Goal: Information Seeking & Learning: Learn about a topic

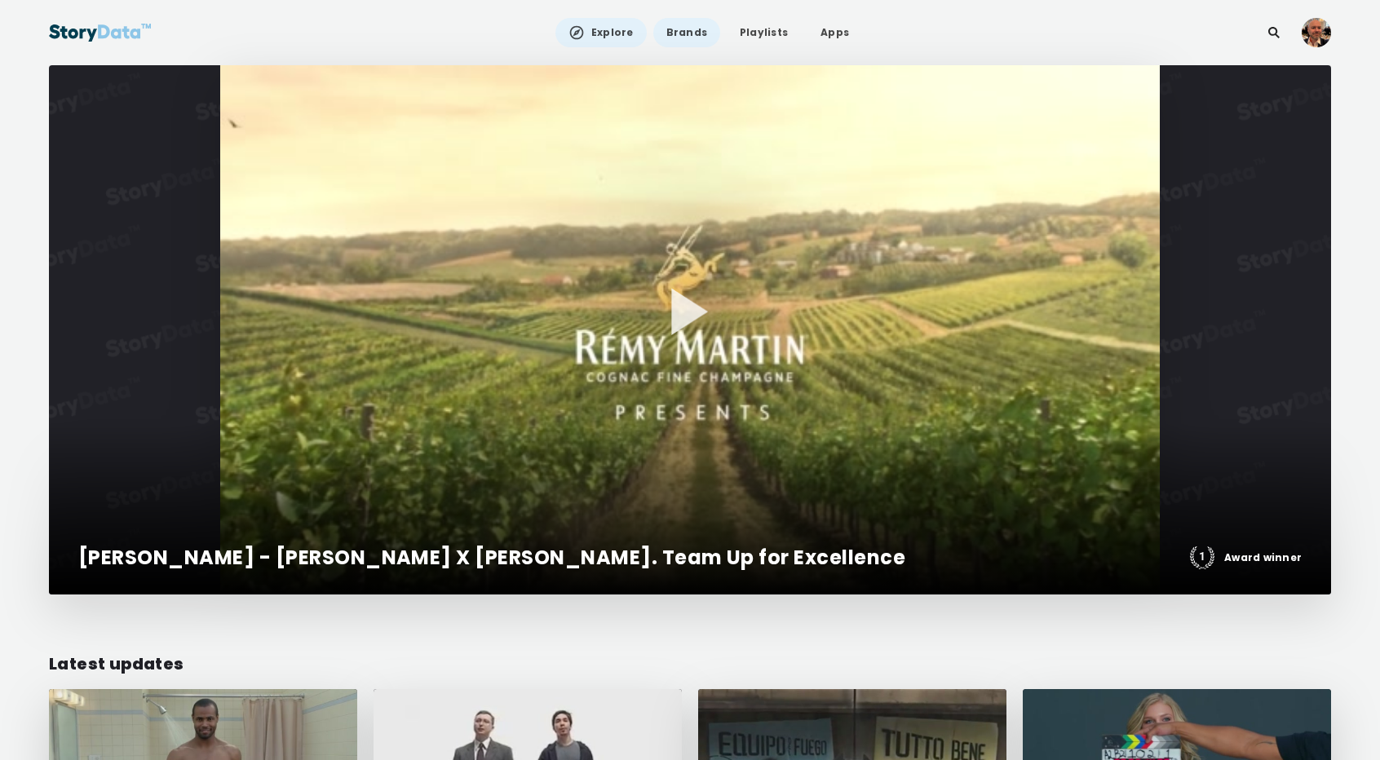
click at [682, 36] on link "Brands" at bounding box center [686, 32] width 67 height 29
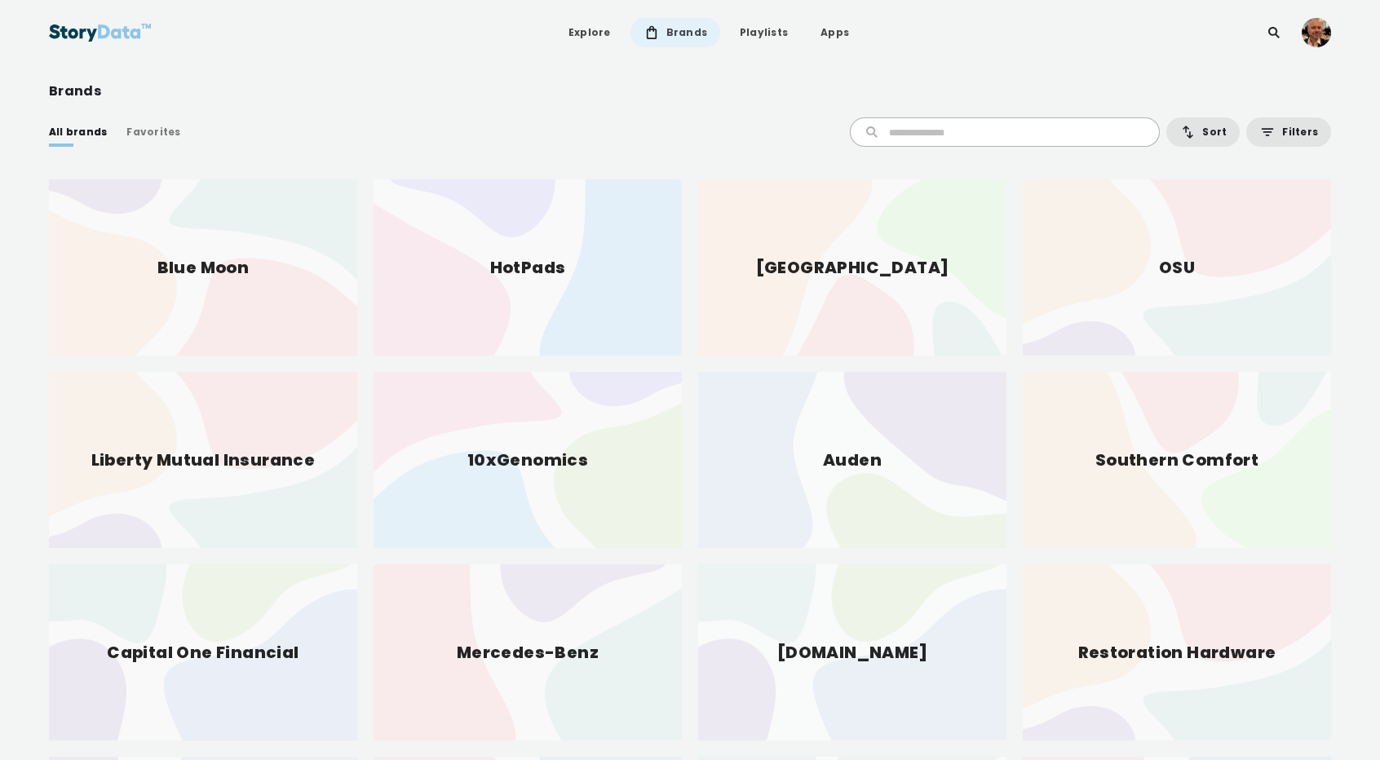
click at [925, 126] on input "text" at bounding box center [1016, 132] width 254 height 15
type input "*****"
click at [925, 136] on input "*****" at bounding box center [995, 132] width 263 height 15
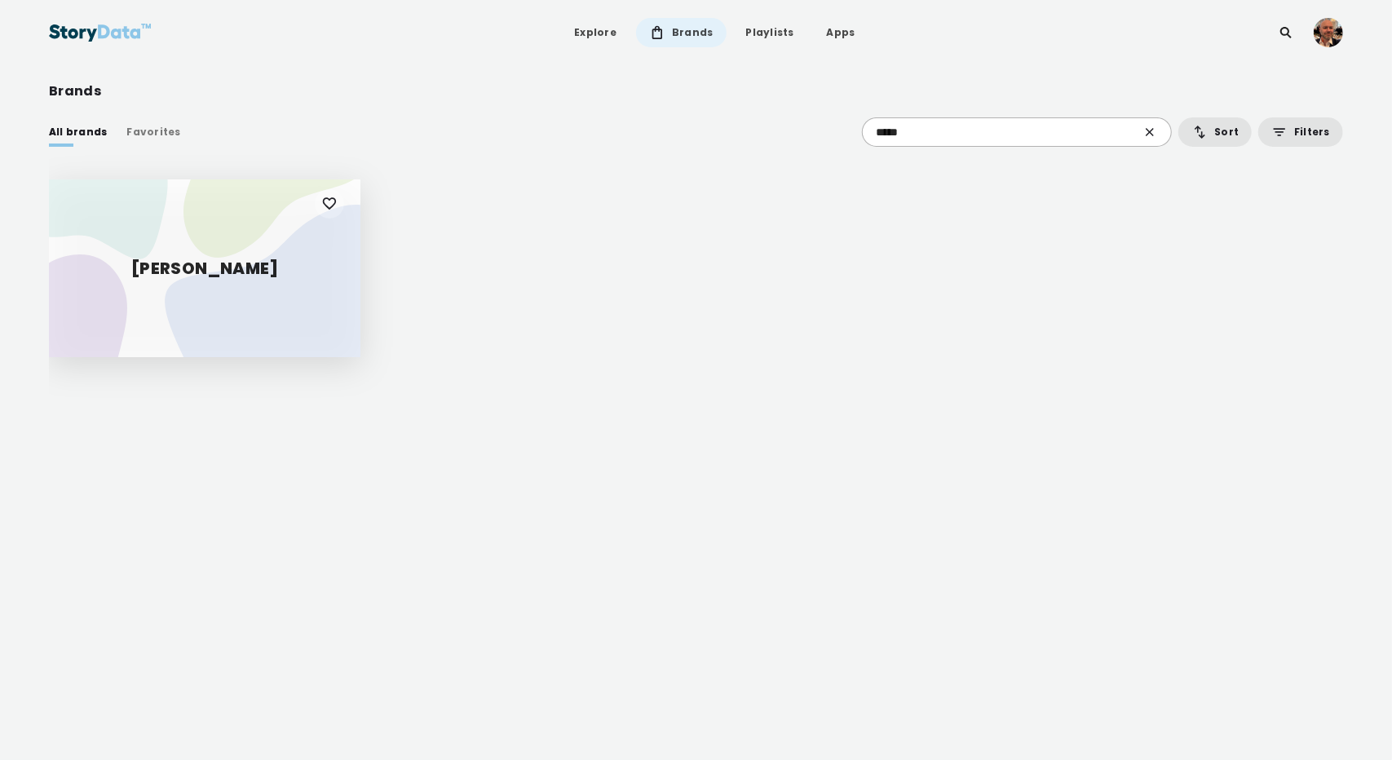
click at [224, 285] on div "[PERSON_NAME]" at bounding box center [205, 268] width 312 height 178
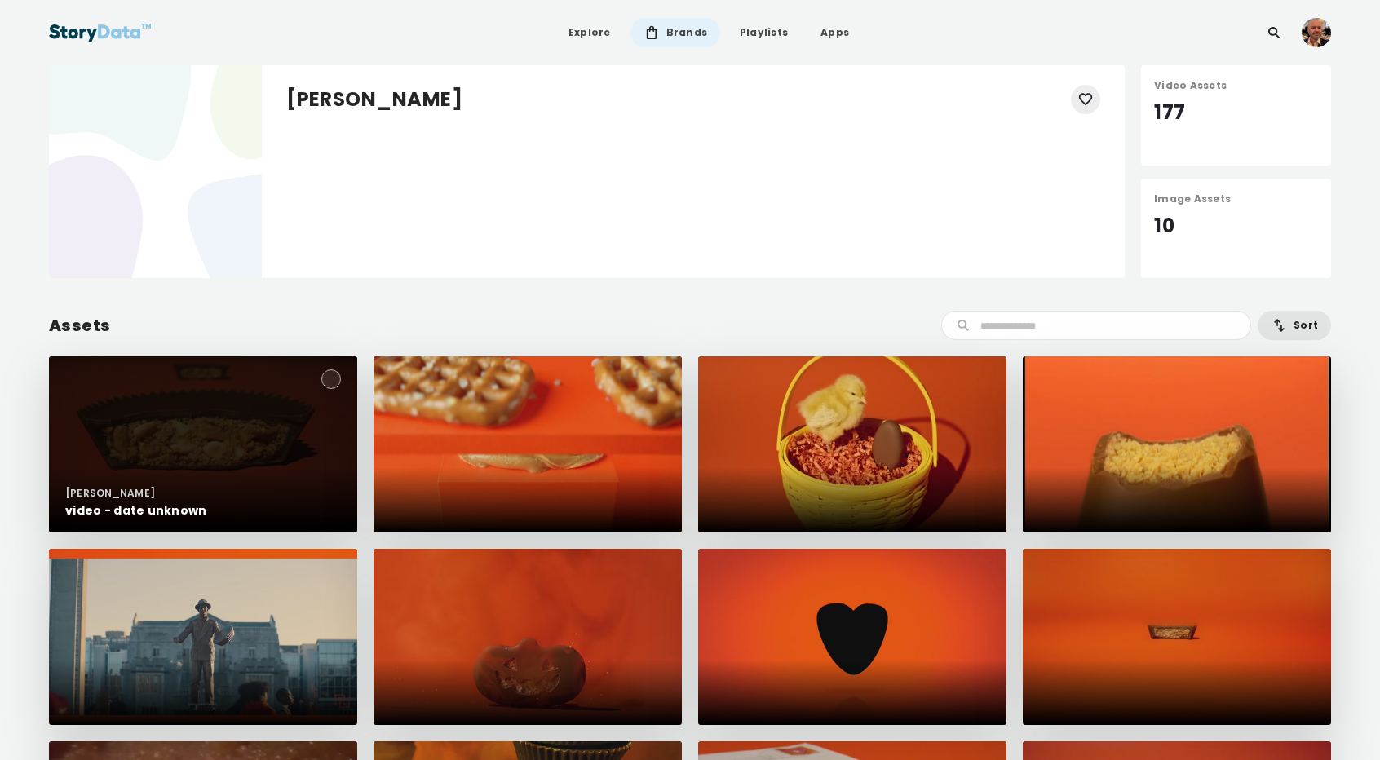
click at [334, 375] on circle at bounding box center [331, 379] width 20 height 20
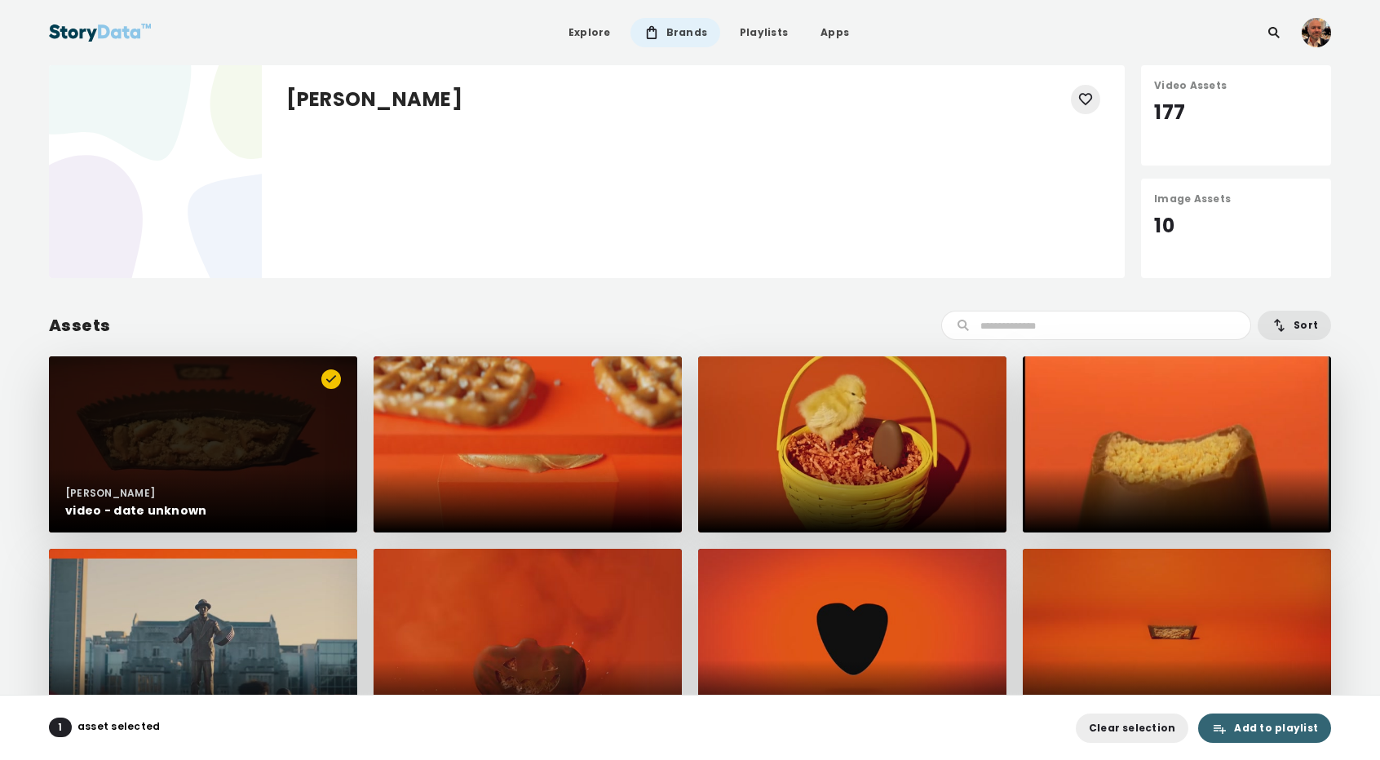
click at [1262, 727] on span "Add to playlist" at bounding box center [1276, 728] width 84 height 16
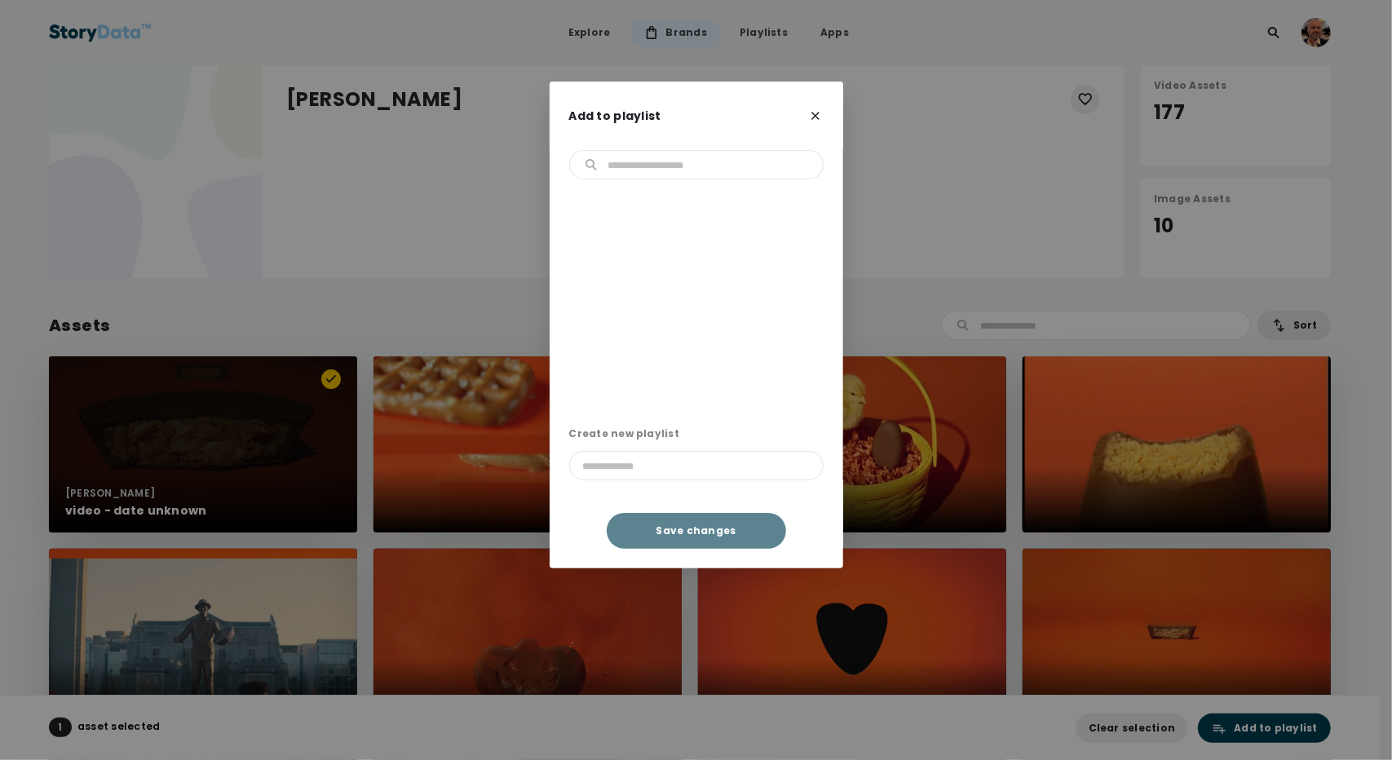
click at [815, 117] on icon at bounding box center [815, 116] width 8 height 8
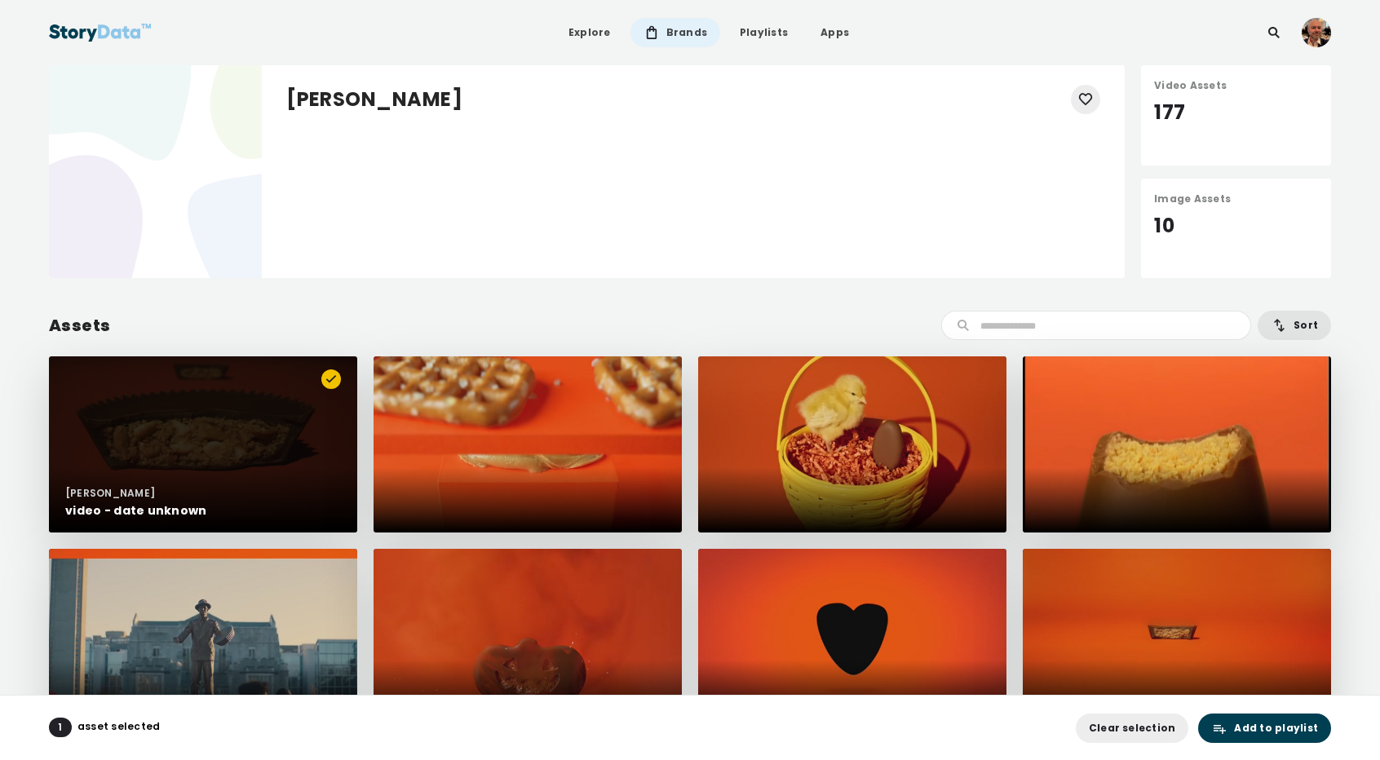
click at [290, 505] on div "video - date unknown" at bounding box center [203, 511] width 276 height 18
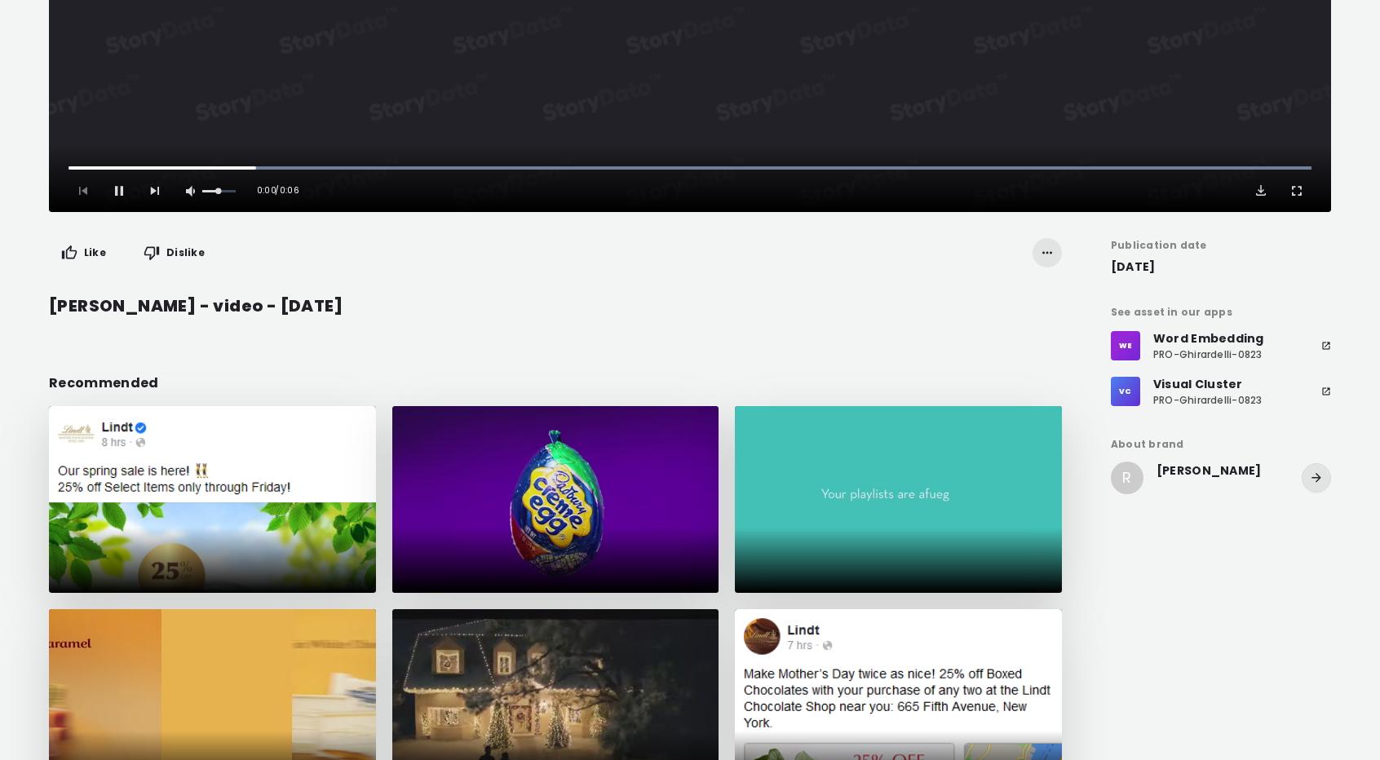
scroll to position [456, 0]
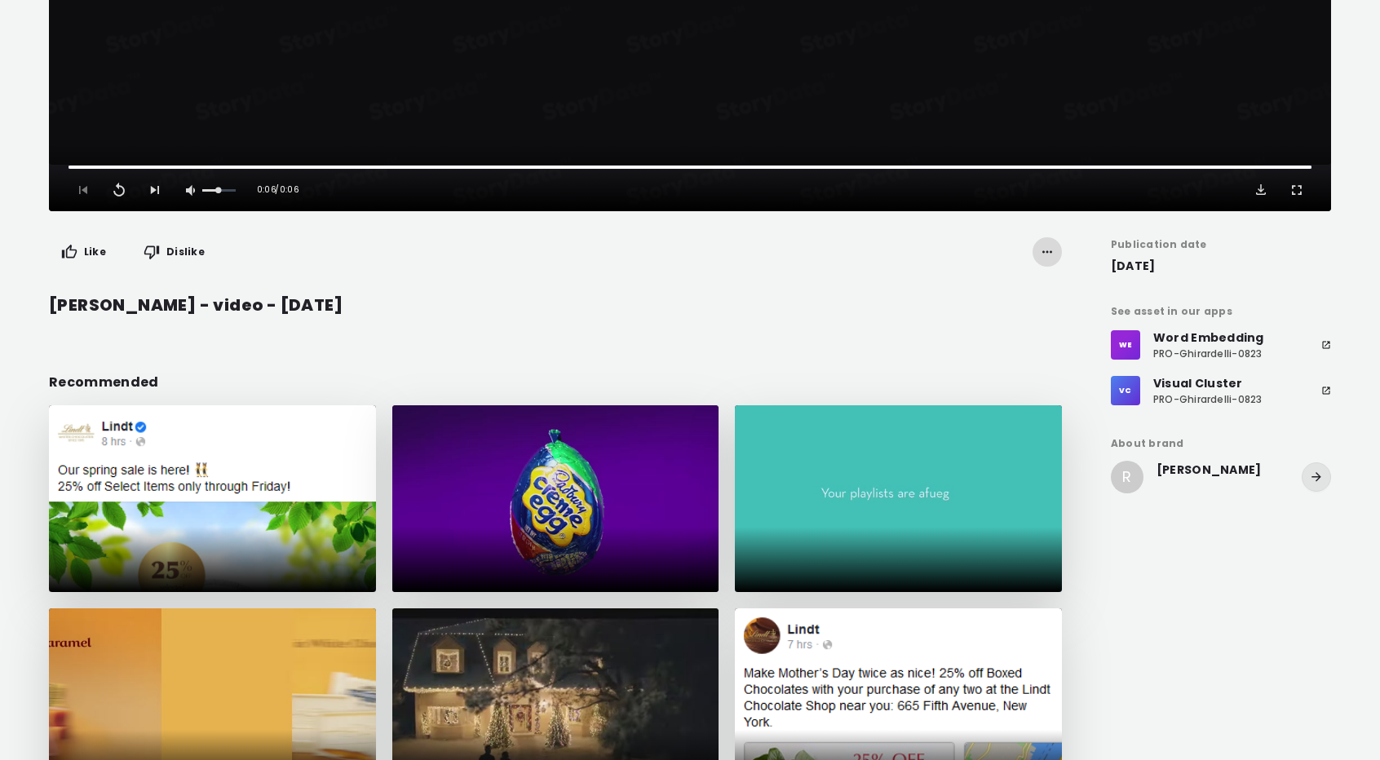
click at [1052, 254] on icon "button" at bounding box center [1047, 252] width 16 height 16
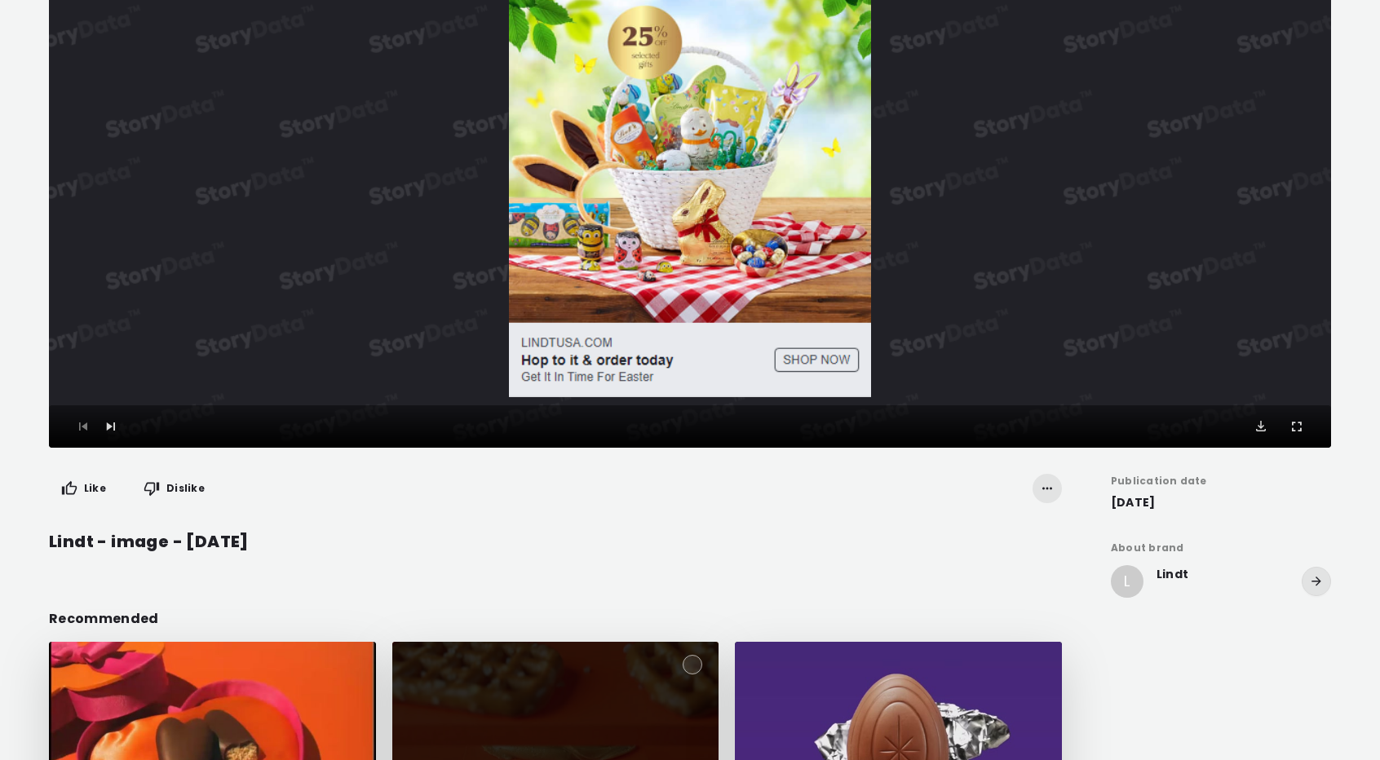
scroll to position [250, 0]
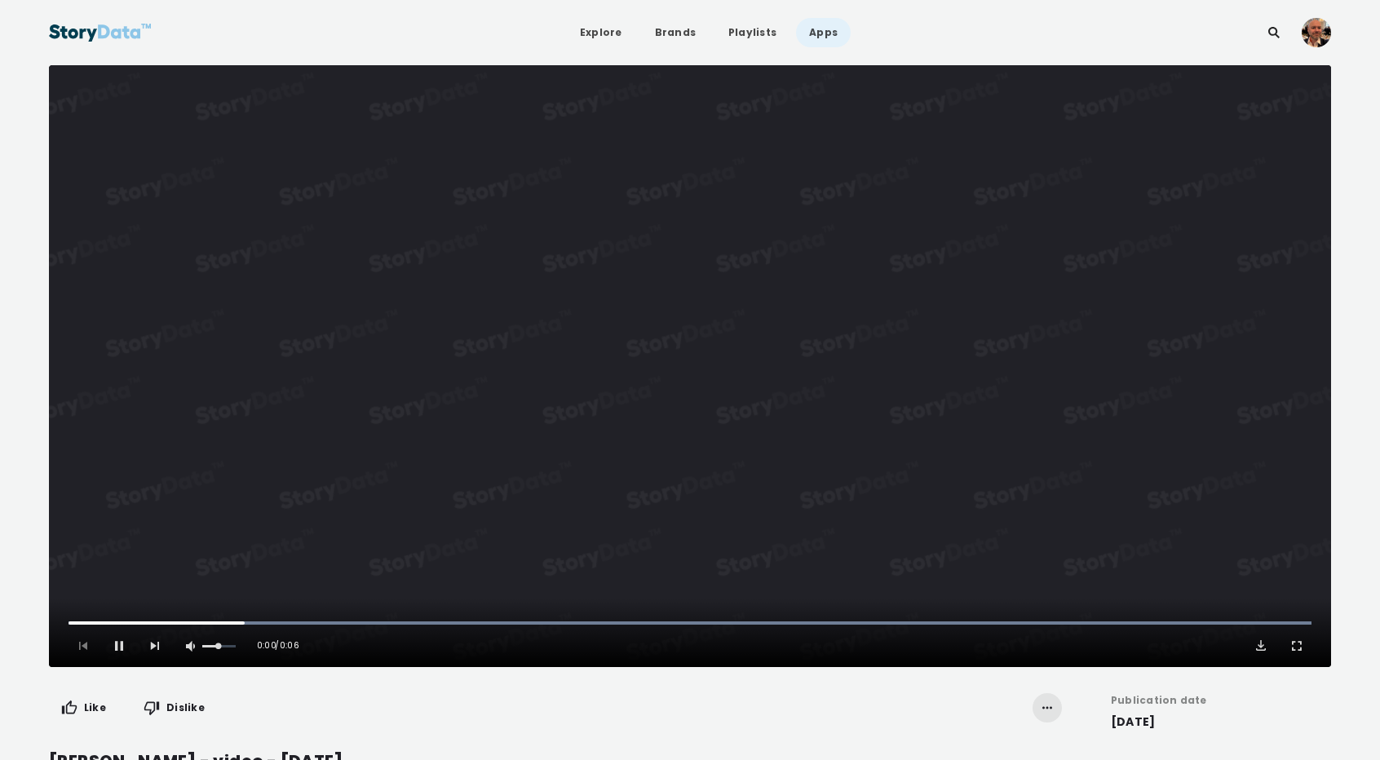
click at [807, 32] on link "Apps" at bounding box center [823, 32] width 55 height 29
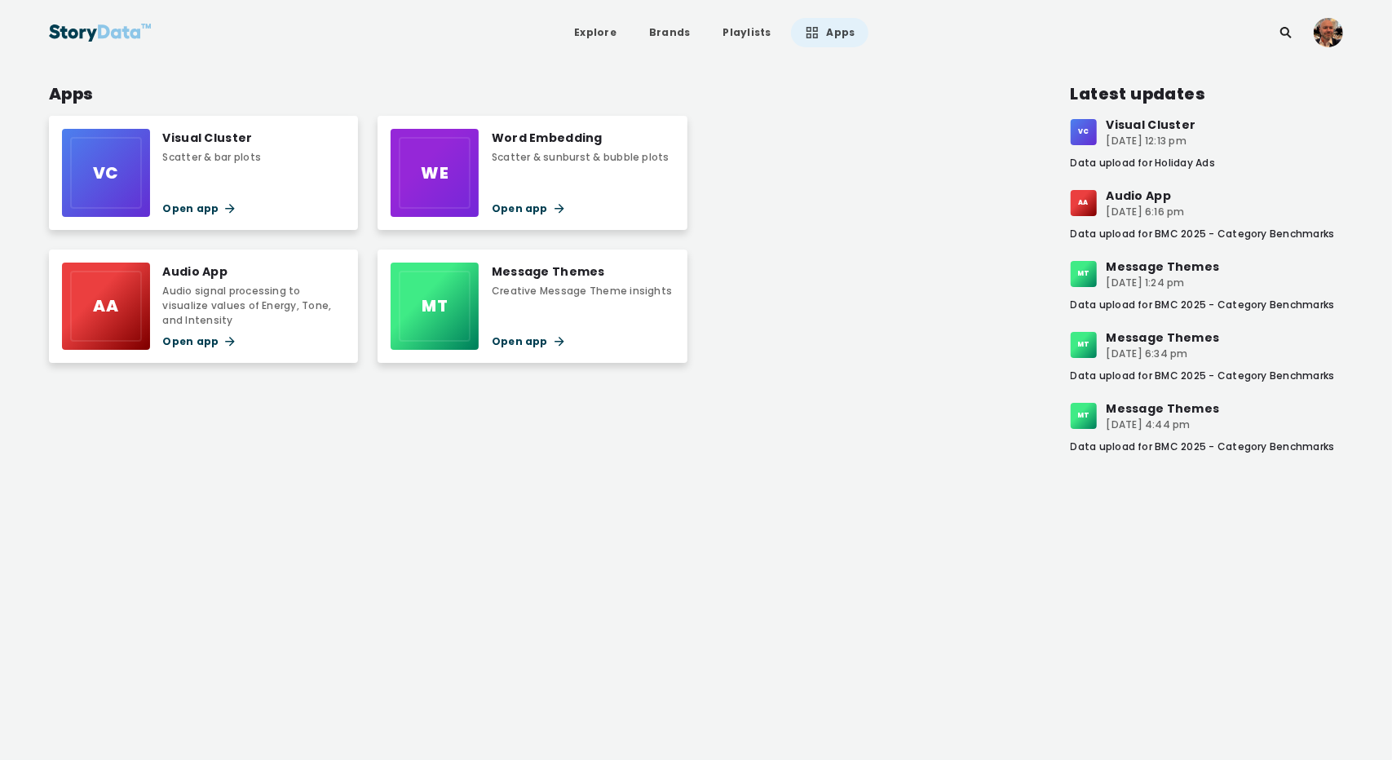
click at [212, 141] on div "Visual Cluster" at bounding box center [212, 138] width 99 height 18
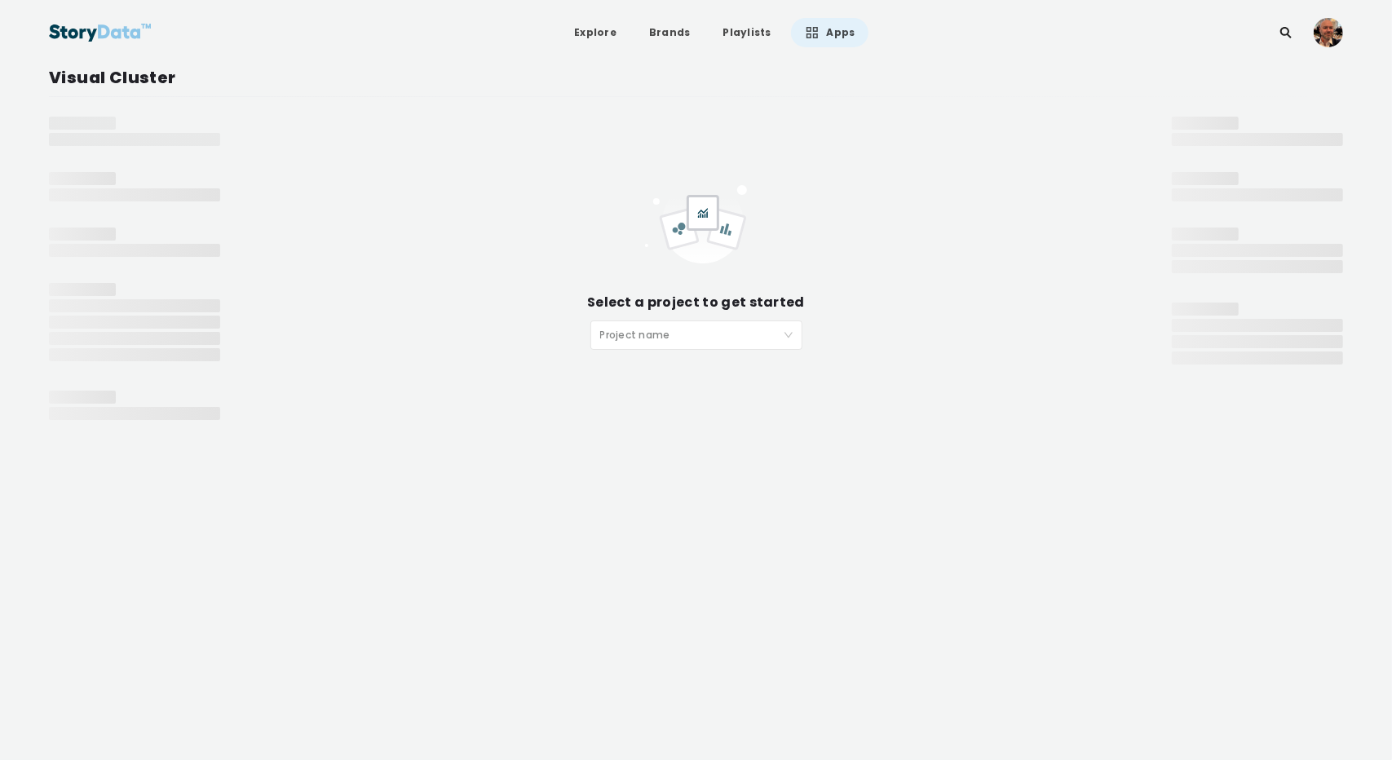
click at [649, 336] on input "search" at bounding box center [690, 333] width 181 height 24
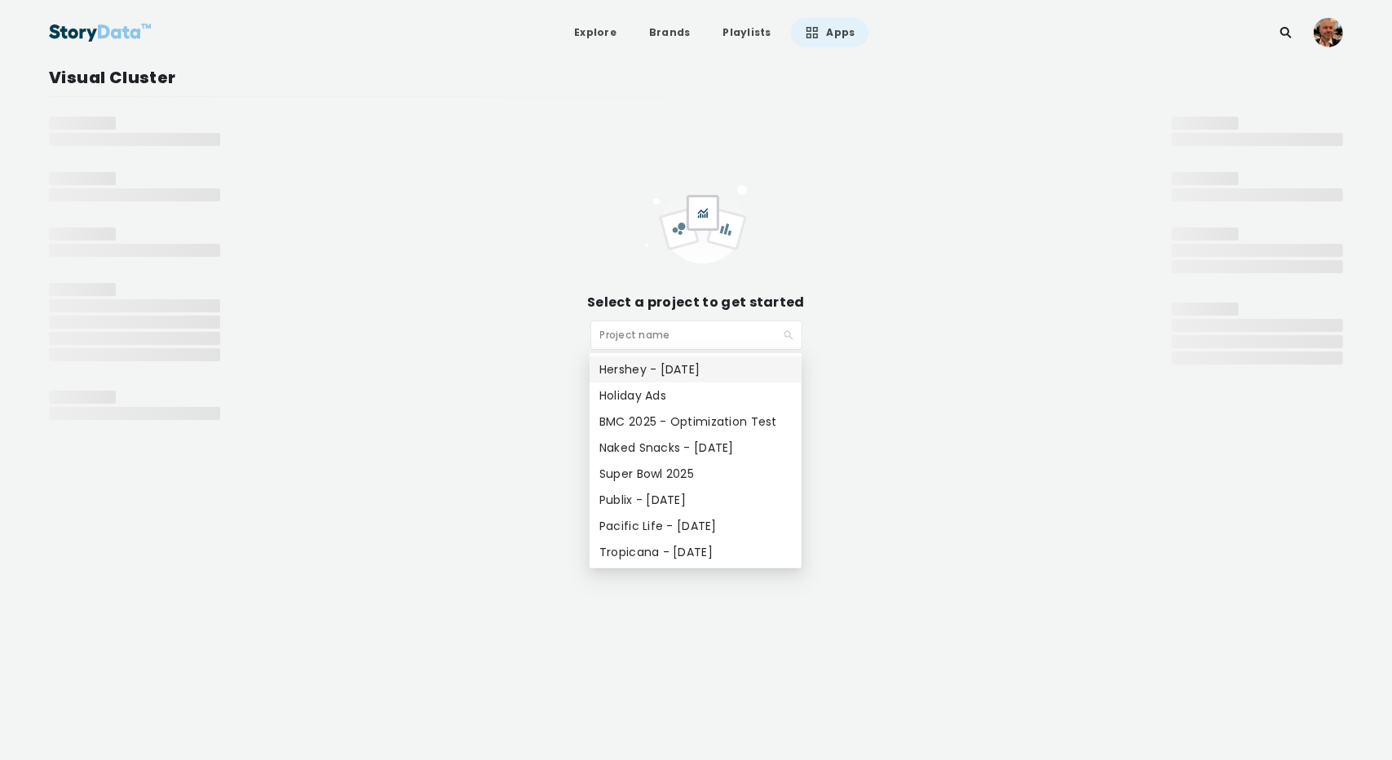
click at [641, 365] on div "Hershey - Mar 2025" at bounding box center [695, 369] width 192 height 18
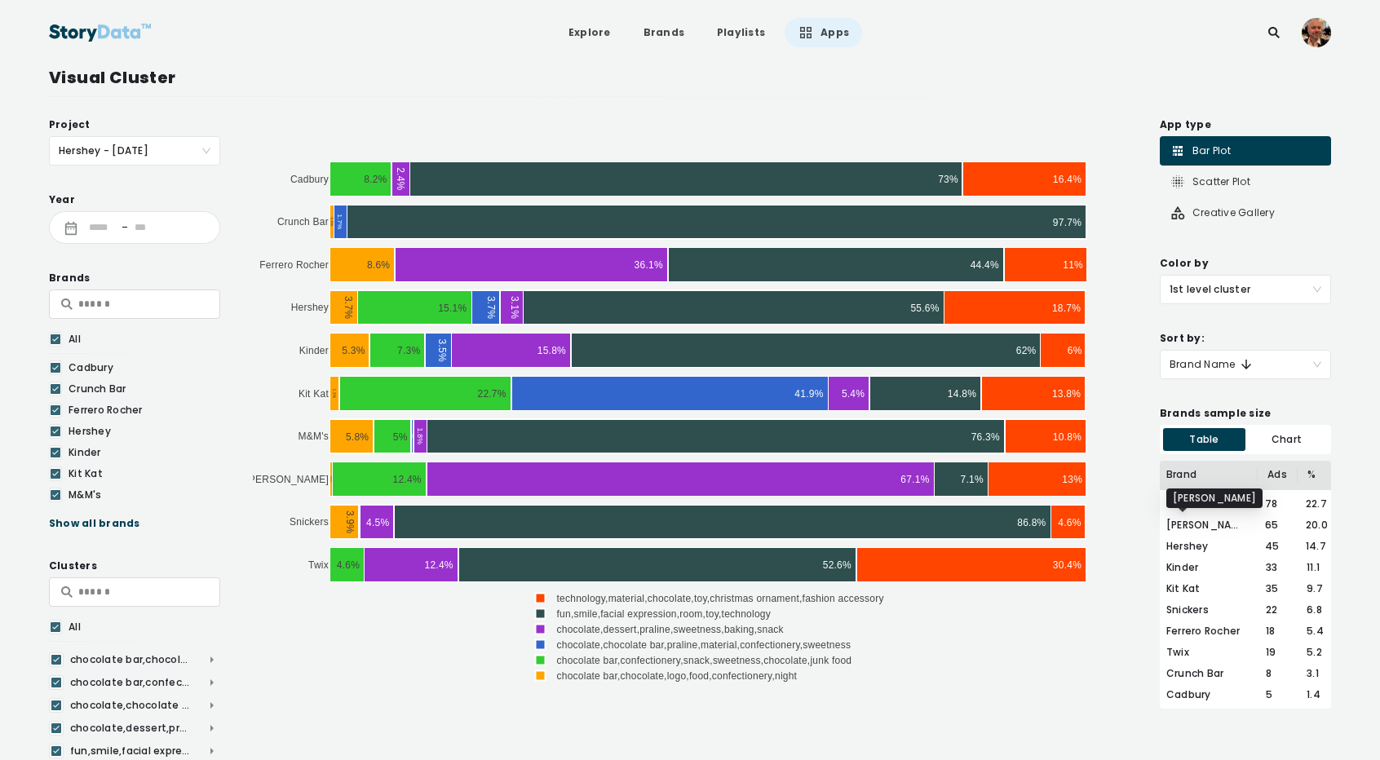
click at [1187, 525] on div "[PERSON_NAME]" at bounding box center [1210, 525] width 89 height 15
click at [55, 337] on icon at bounding box center [56, 339] width 10 height 16
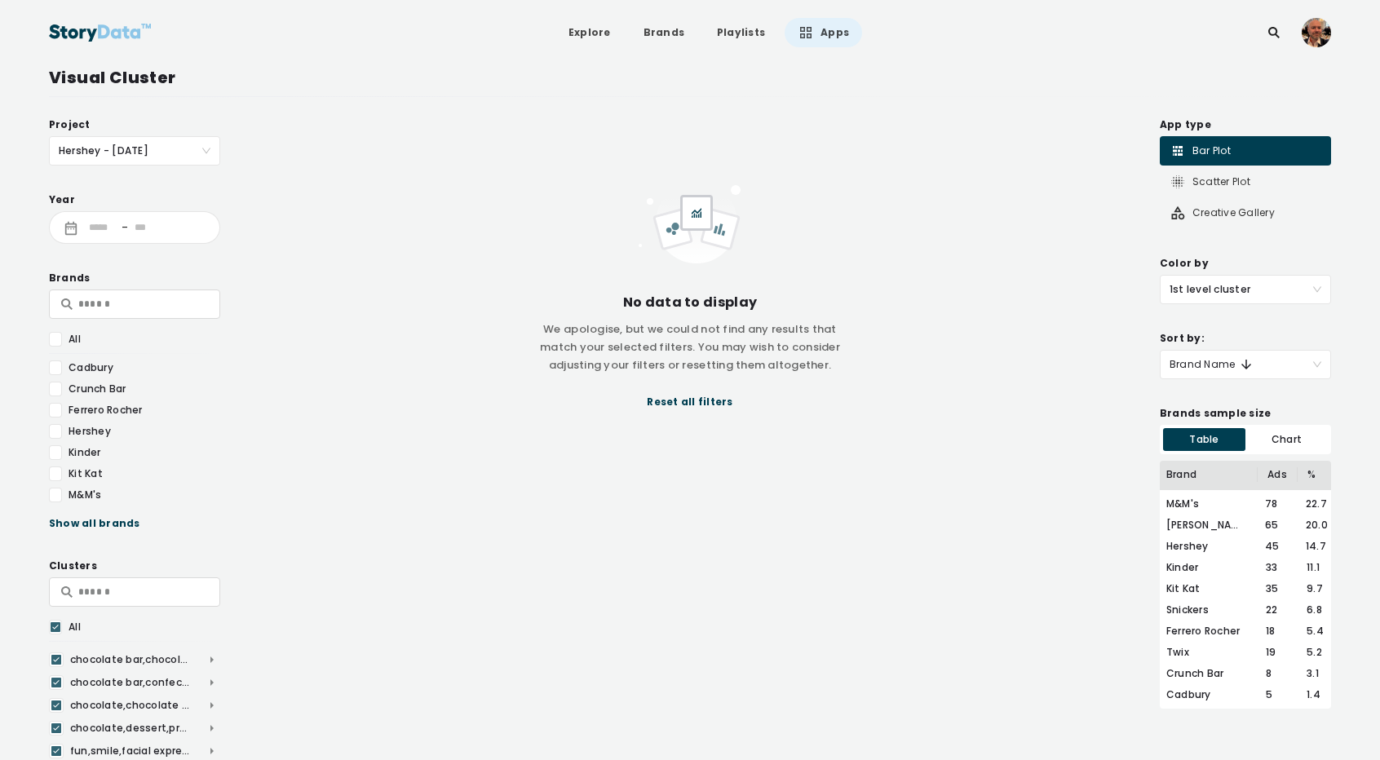
click at [55, 433] on div at bounding box center [55, 431] width 13 height 15
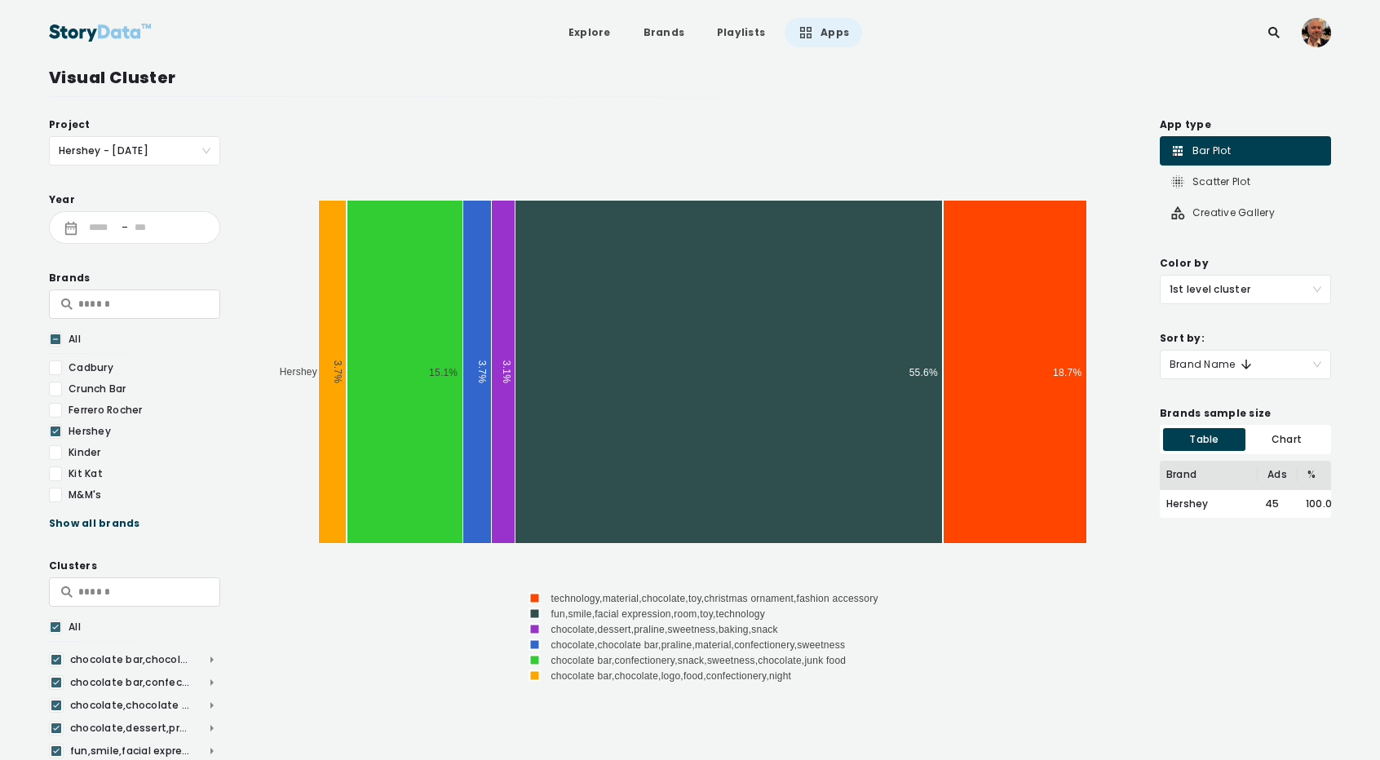
click at [54, 335] on icon at bounding box center [56, 339] width 10 height 16
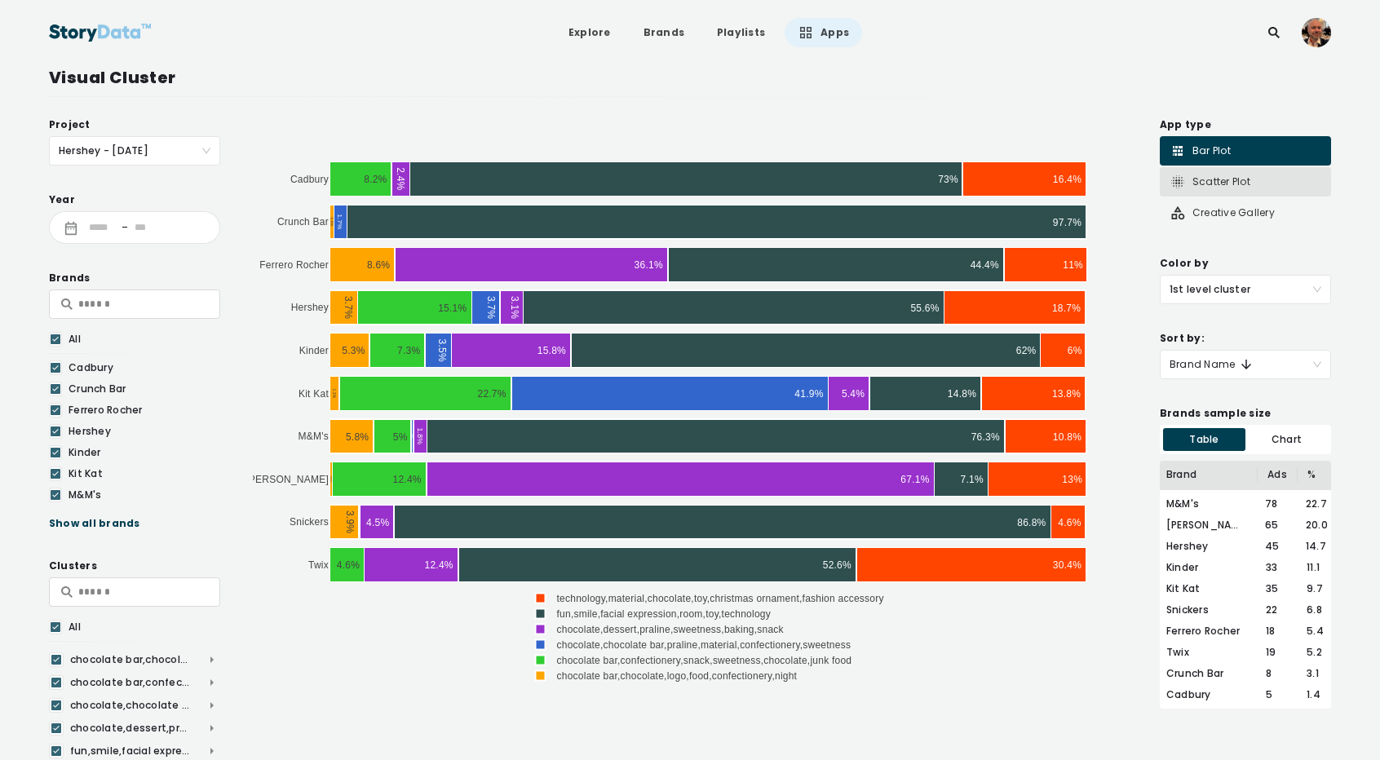
click at [1215, 182] on div "Scatter Plot" at bounding box center [1209, 182] width 81 height 16
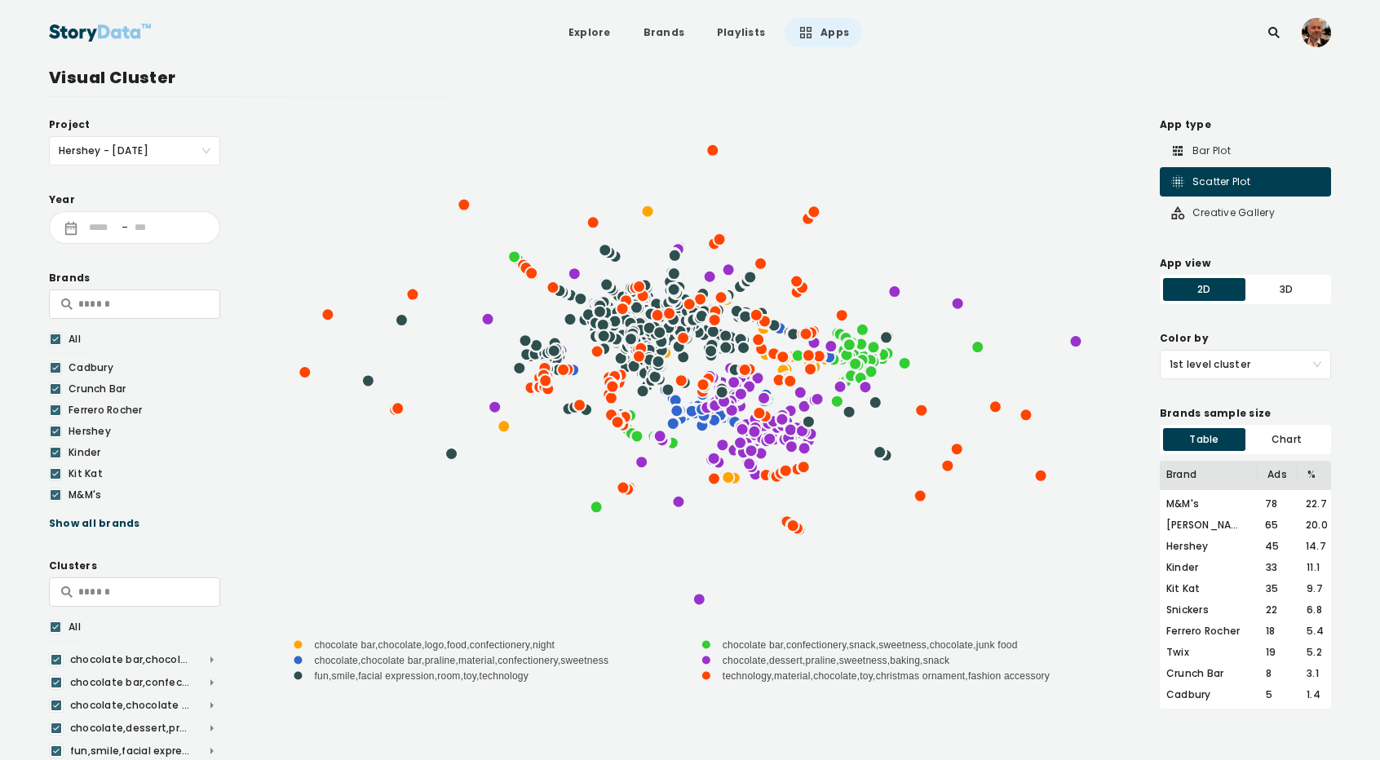
click at [1289, 289] on div "3D" at bounding box center [1286, 289] width 82 height 23
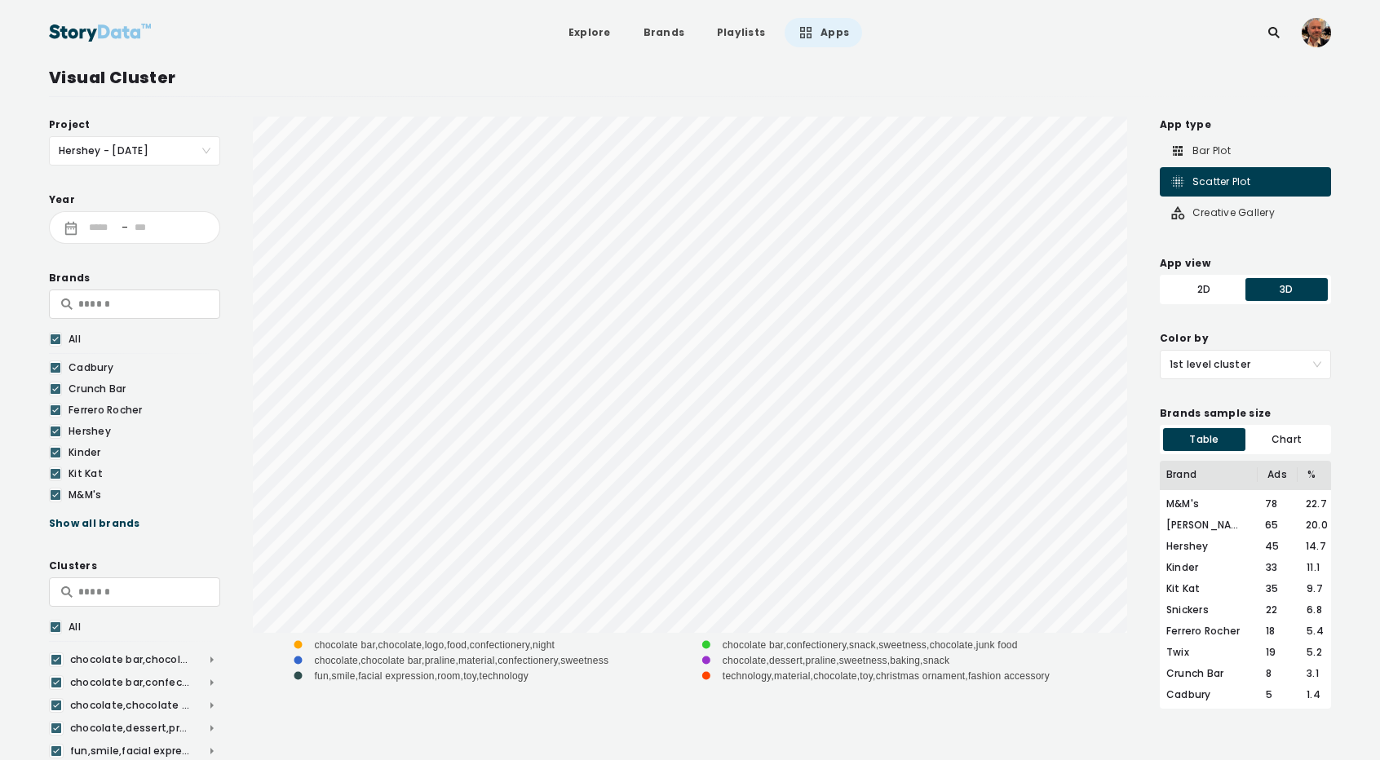
click at [1214, 289] on div "2D" at bounding box center [1204, 289] width 82 height 23
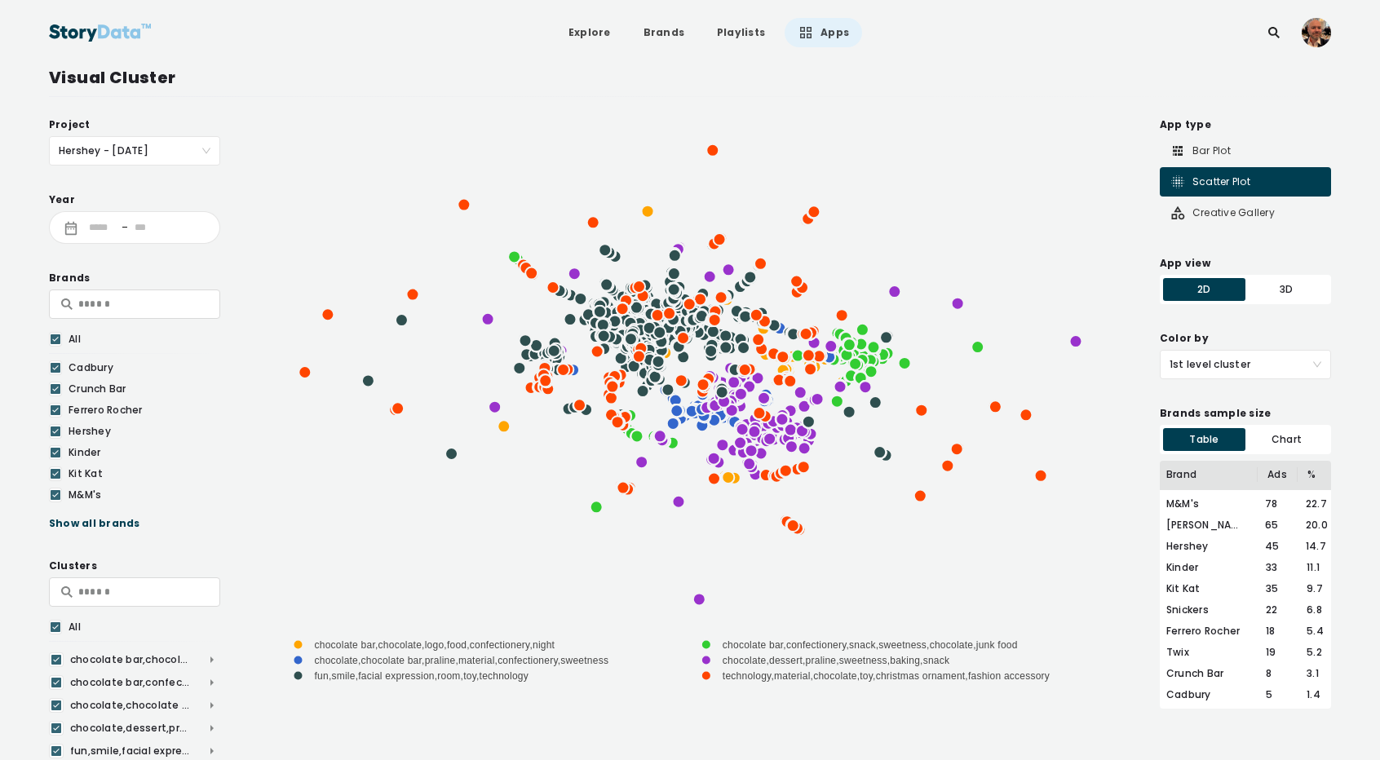
click at [1210, 363] on span "1st level cluster" at bounding box center [1245, 365] width 152 height 28
click at [1200, 433] on div "2nd level cluster" at bounding box center [1245, 425] width 152 height 18
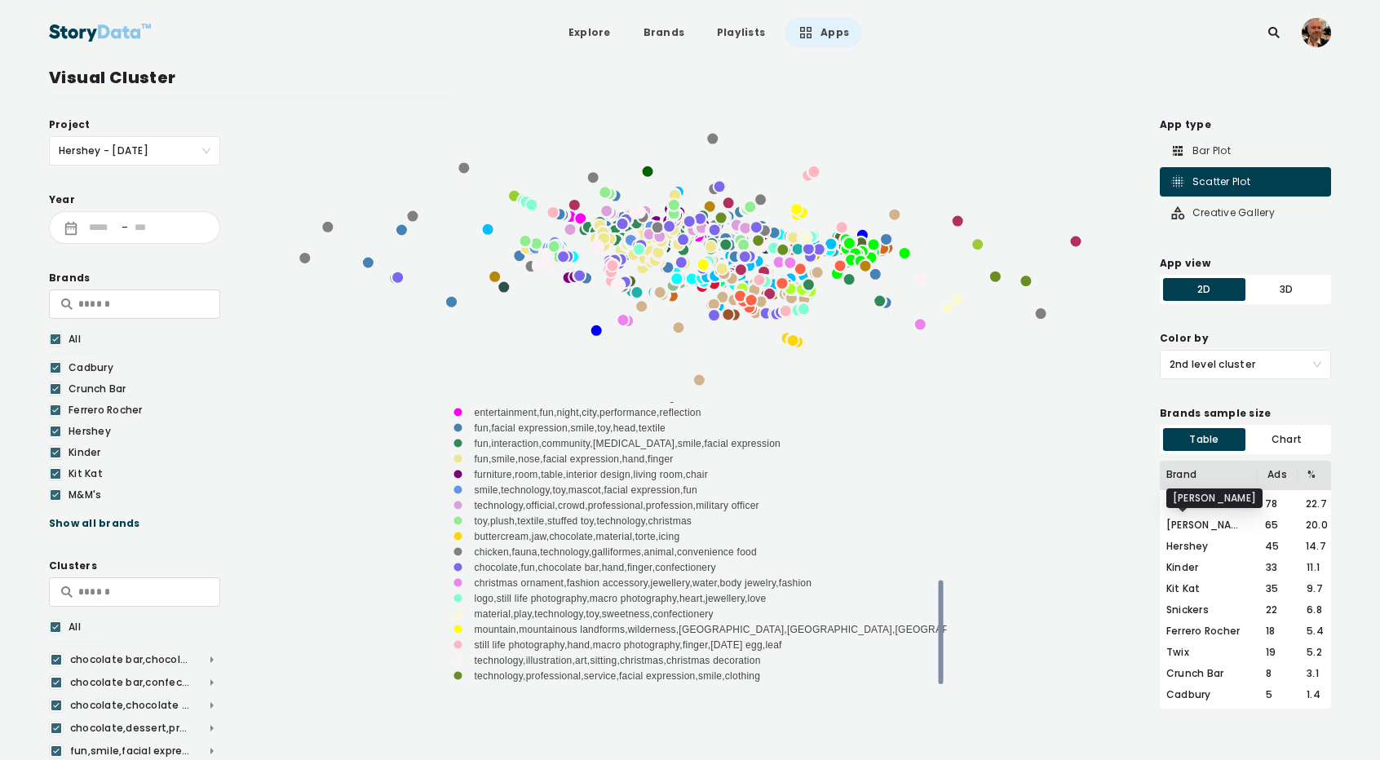
click at [1189, 528] on div "[PERSON_NAME]" at bounding box center [1210, 525] width 89 height 15
click at [1259, 213] on div "Creative Gallery" at bounding box center [1221, 213] width 105 height 16
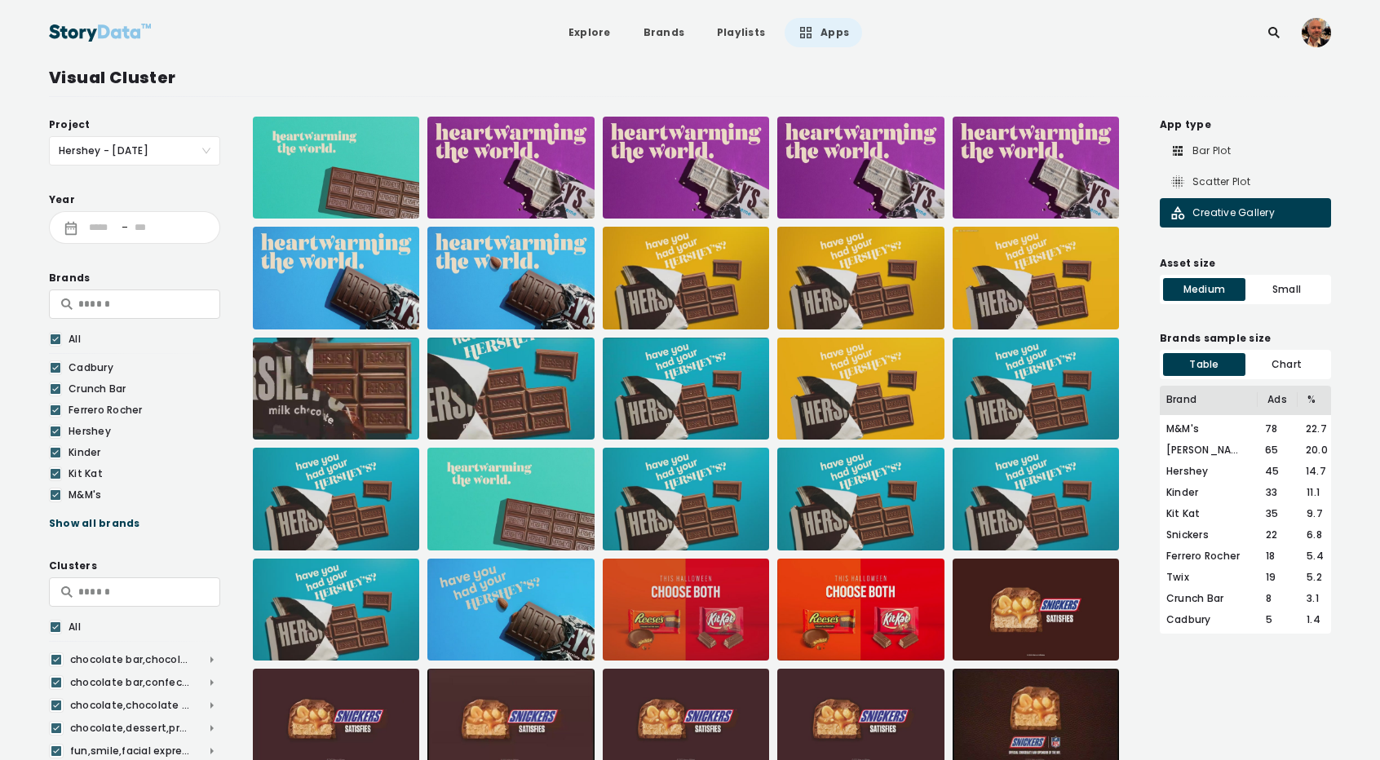
click at [800, 33] on icon at bounding box center [805, 32] width 11 height 11
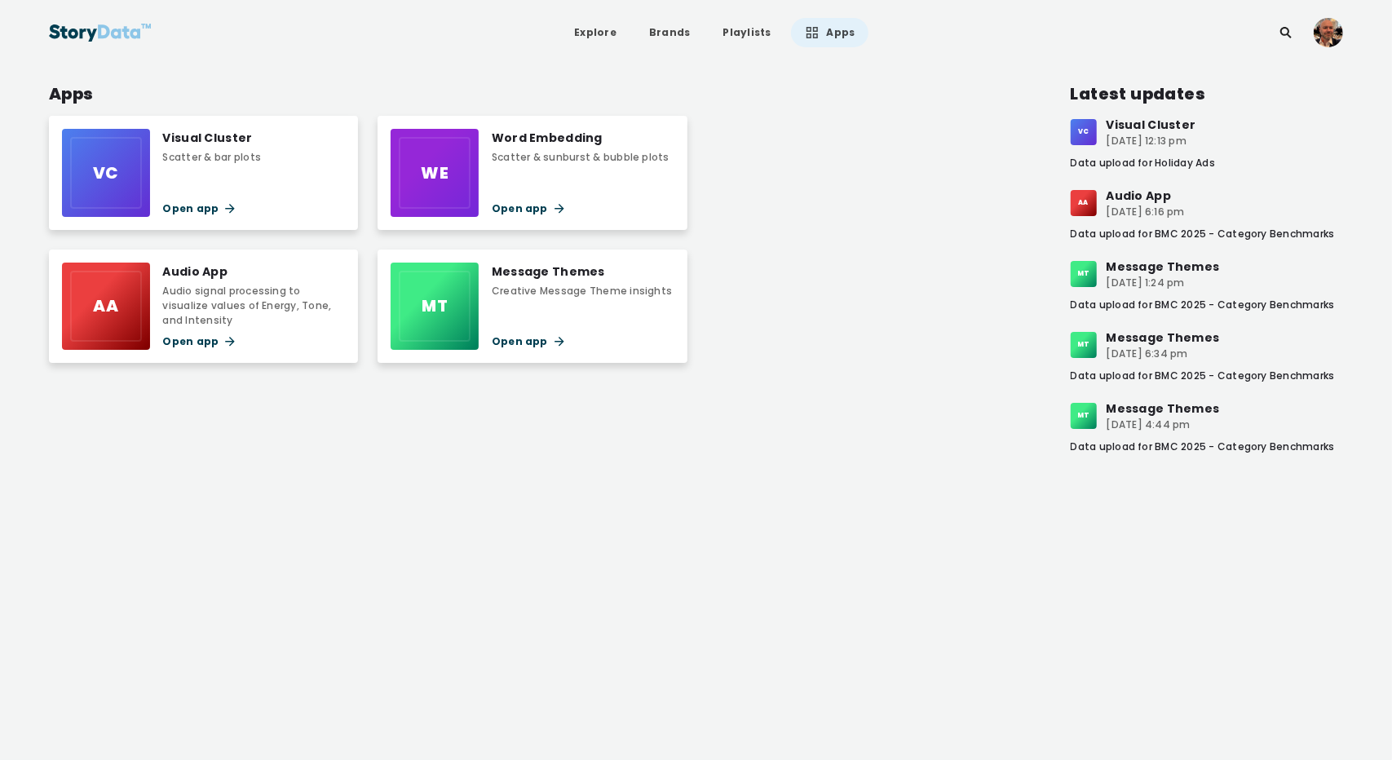
click at [187, 260] on div "AA Audio App Audio signal processing to visualize values of Energy, Tone, and I…" at bounding box center [203, 307] width 309 height 114
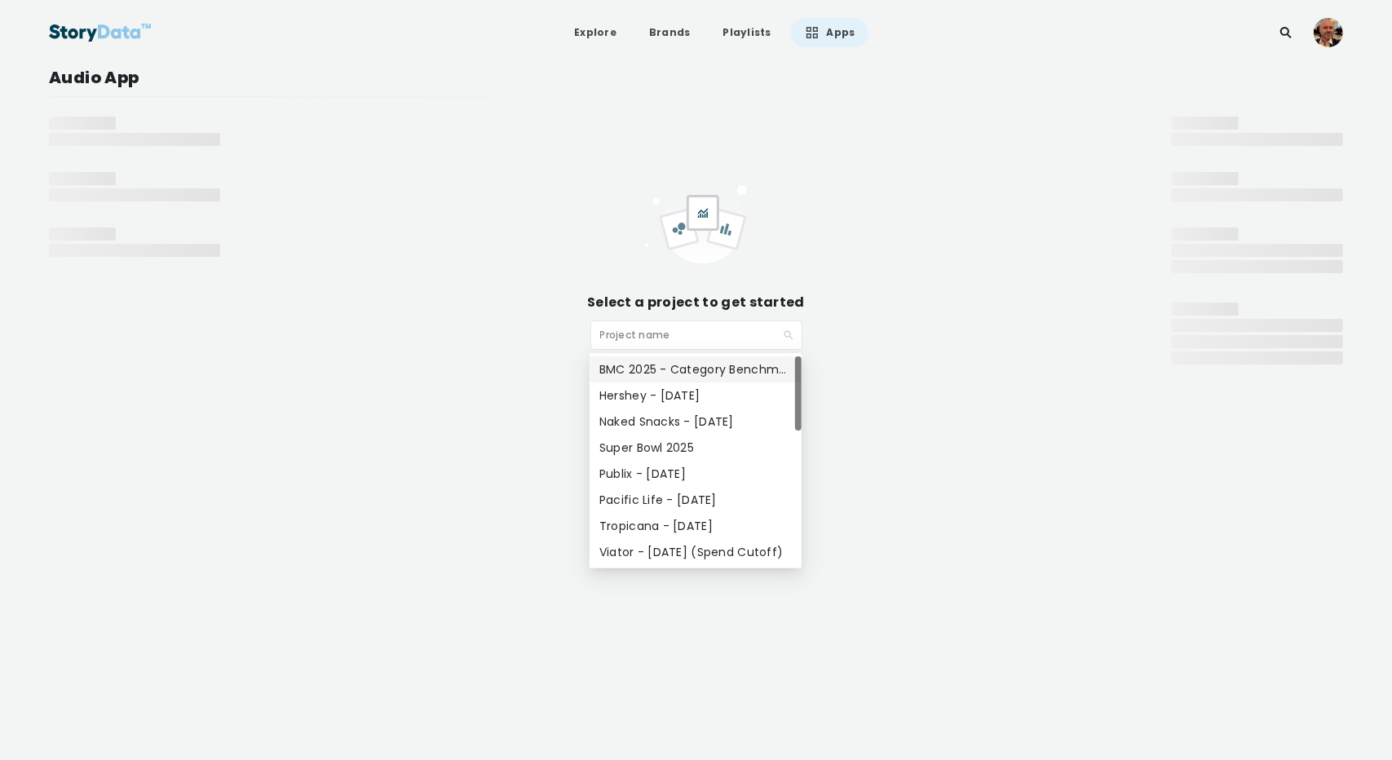
click at [652, 343] on input "search" at bounding box center [690, 333] width 181 height 24
click at [645, 396] on div "Hershey - Mar 2025" at bounding box center [695, 396] width 192 height 18
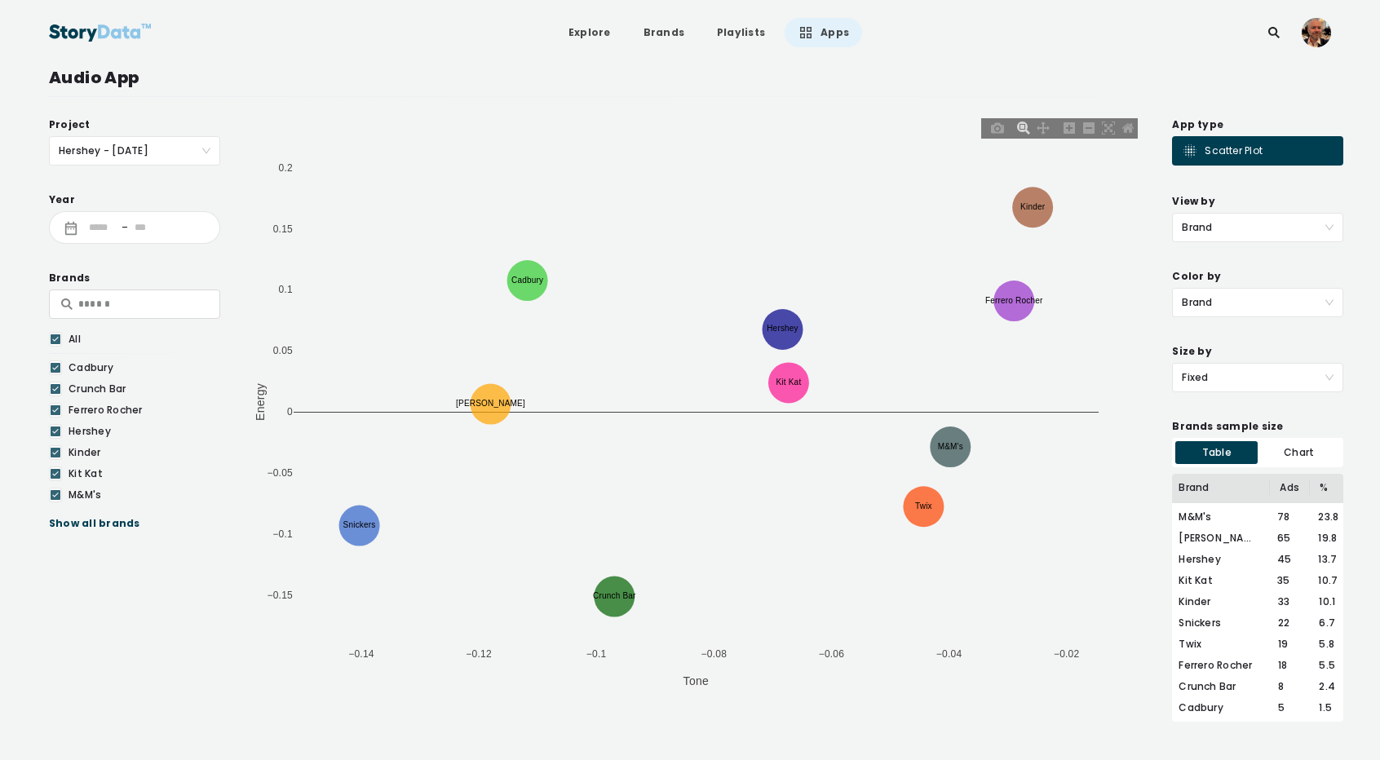
scroll to position [11, 0]
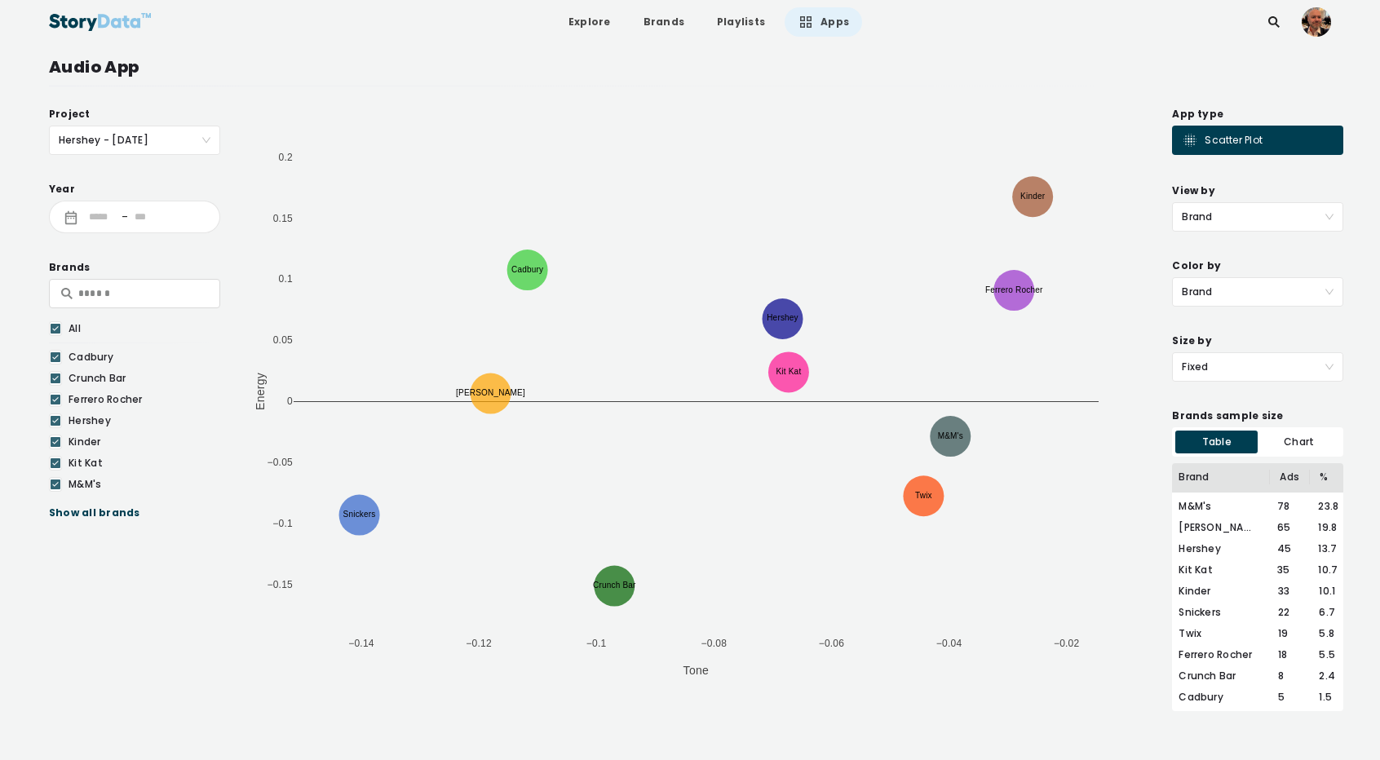
click at [1214, 363] on span "Fixed" at bounding box center [1258, 367] width 152 height 28
click at [1223, 403] on div "Intensity Valence" at bounding box center [1258, 401] width 152 height 18
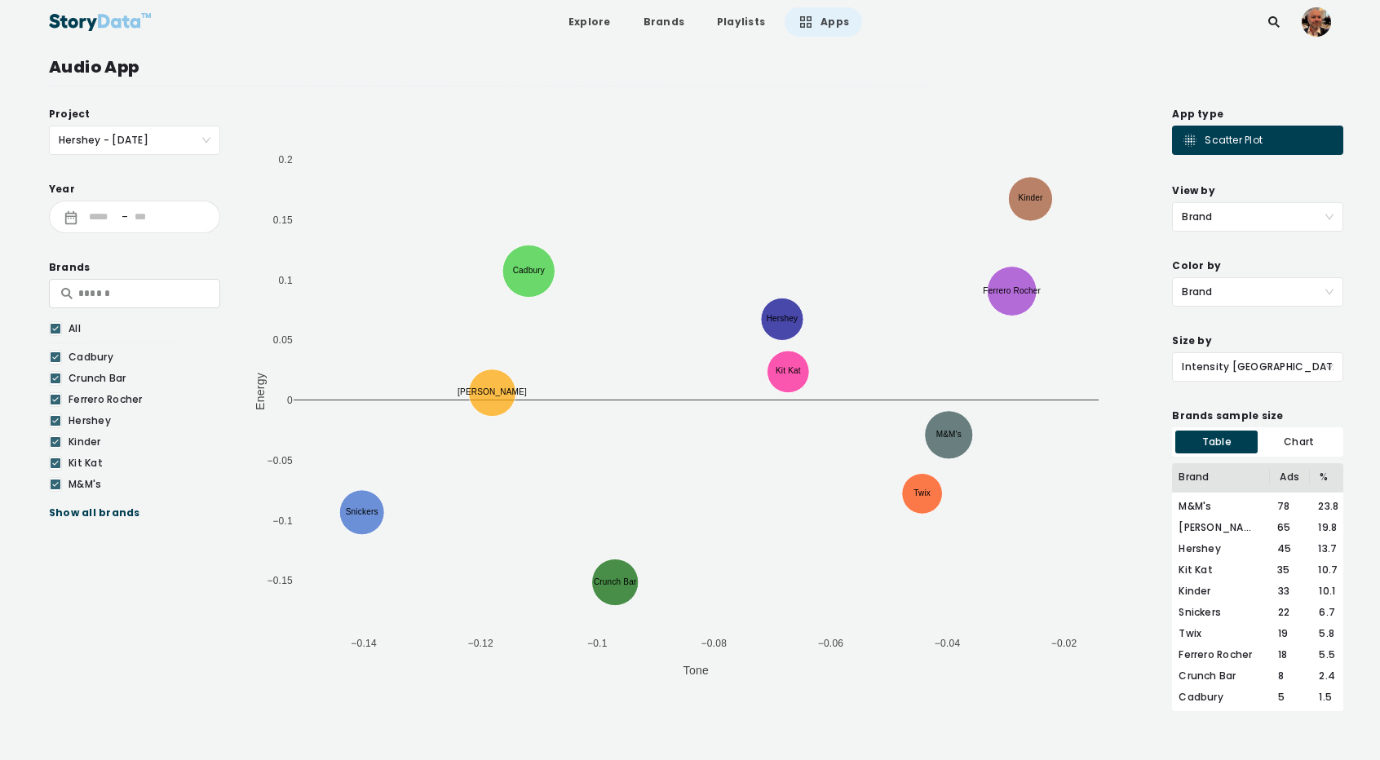
click at [1235, 365] on span "Intensity Valence" at bounding box center [1258, 367] width 152 height 28
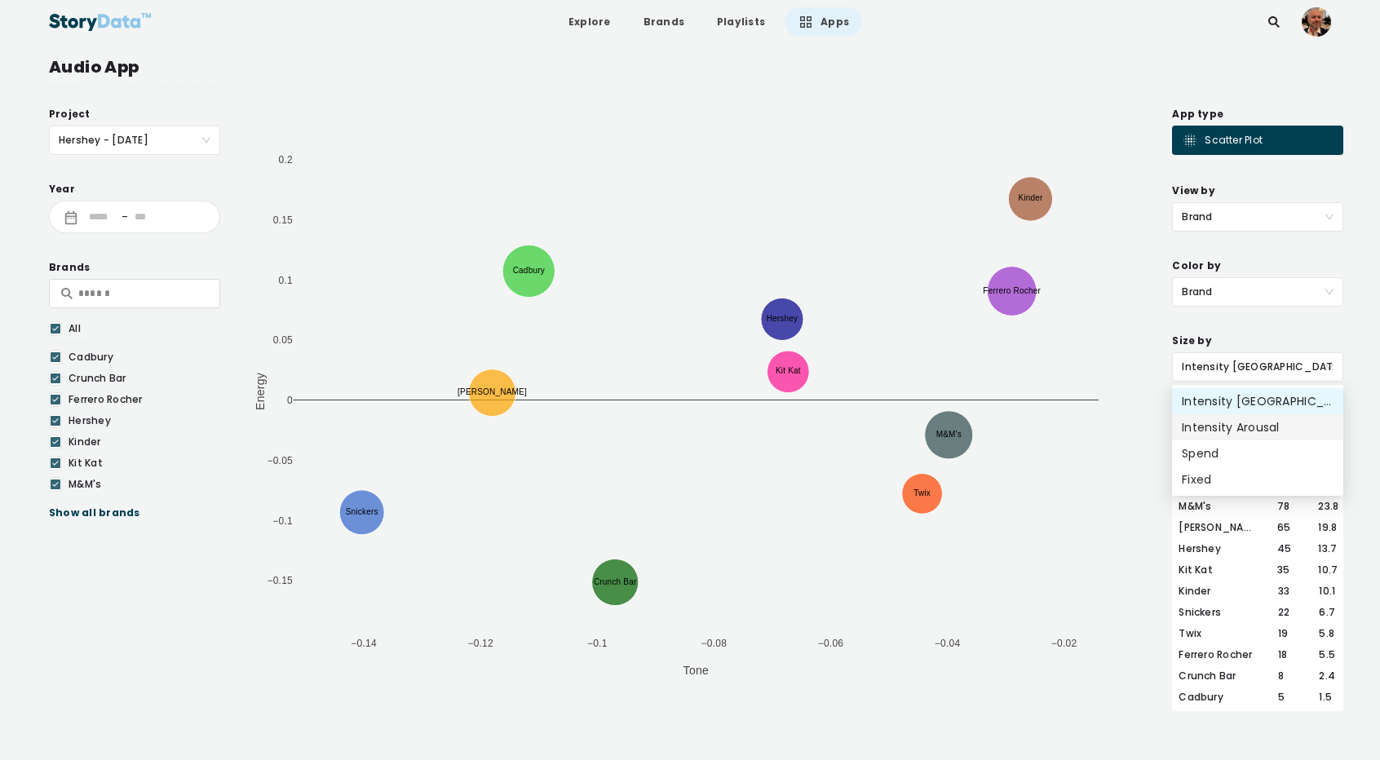
click at [1212, 422] on div "Intensity Arousal" at bounding box center [1258, 427] width 152 height 18
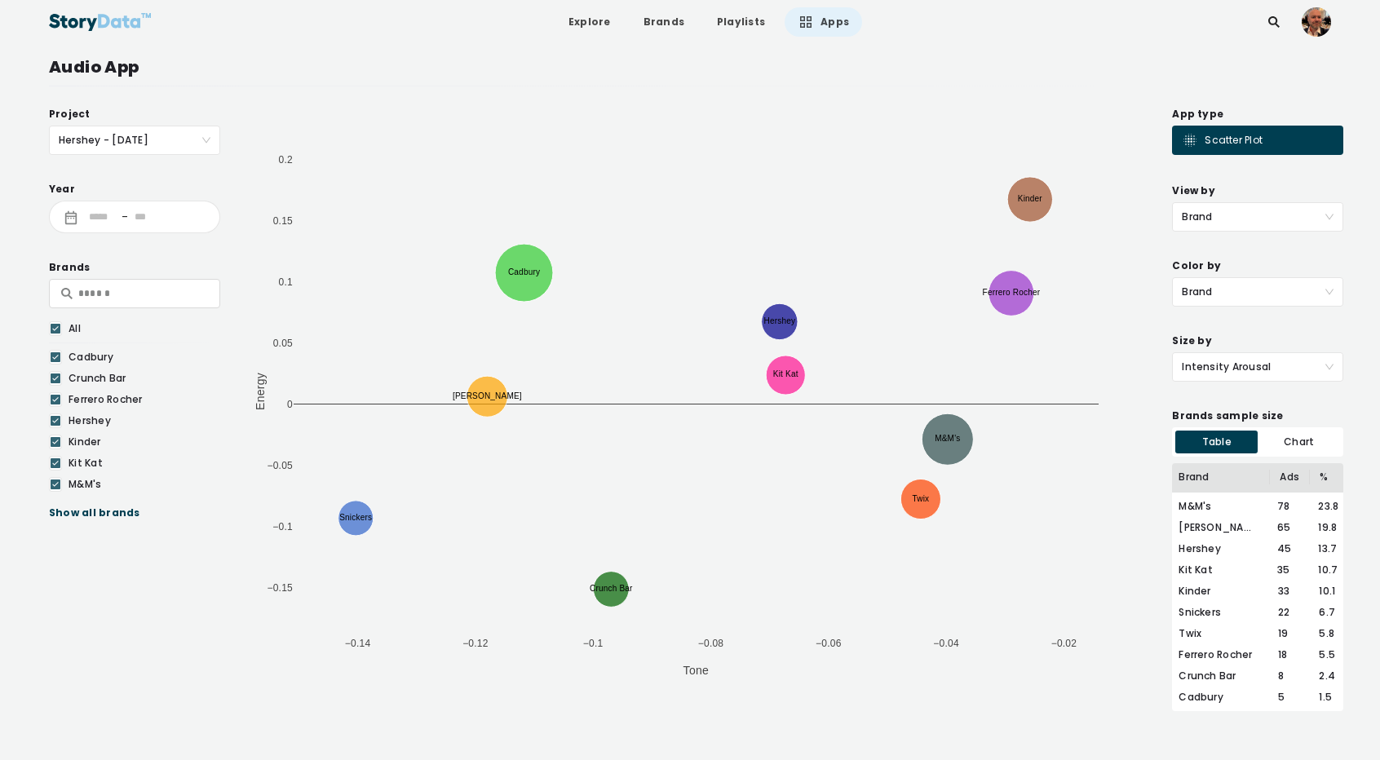
click at [1217, 366] on span "Intensity Arousal" at bounding box center [1258, 367] width 152 height 28
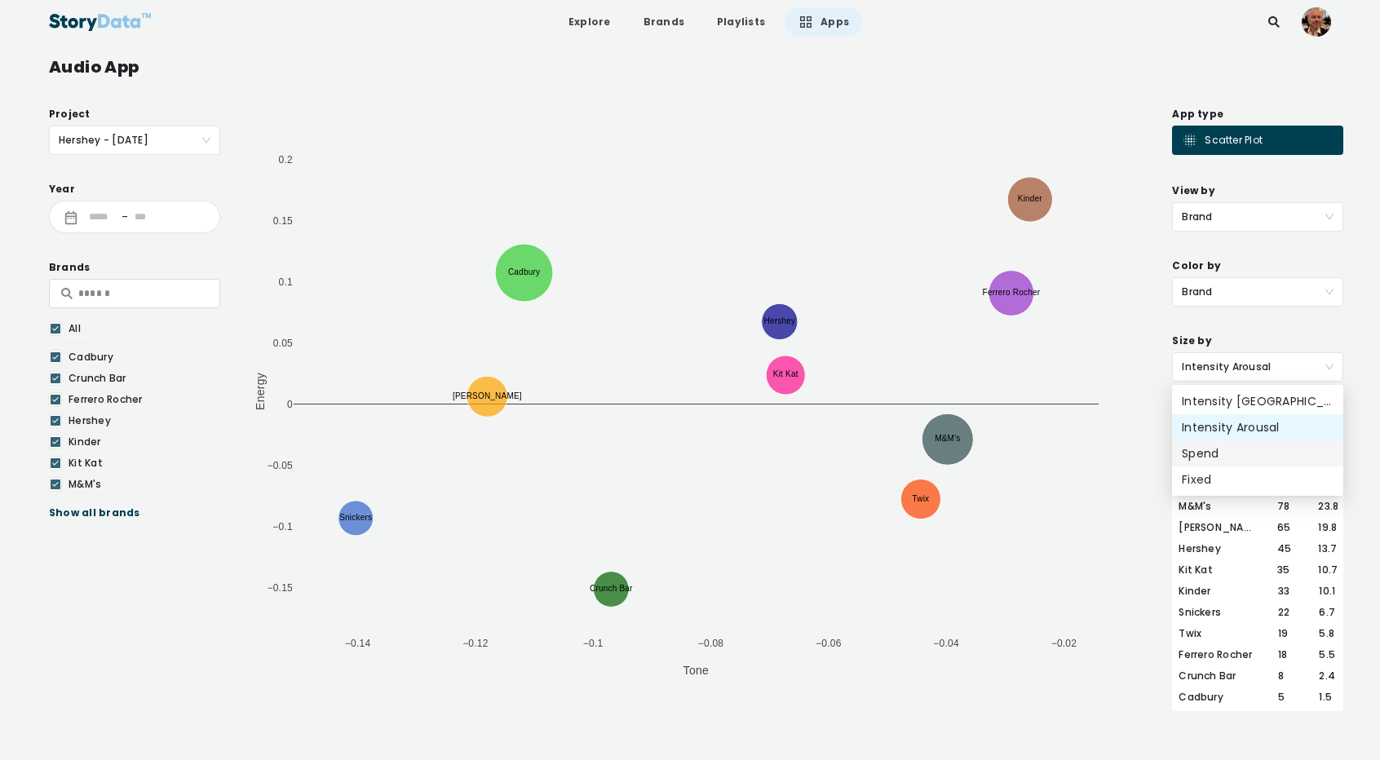
click at [1210, 451] on div "Spend" at bounding box center [1258, 453] width 152 height 18
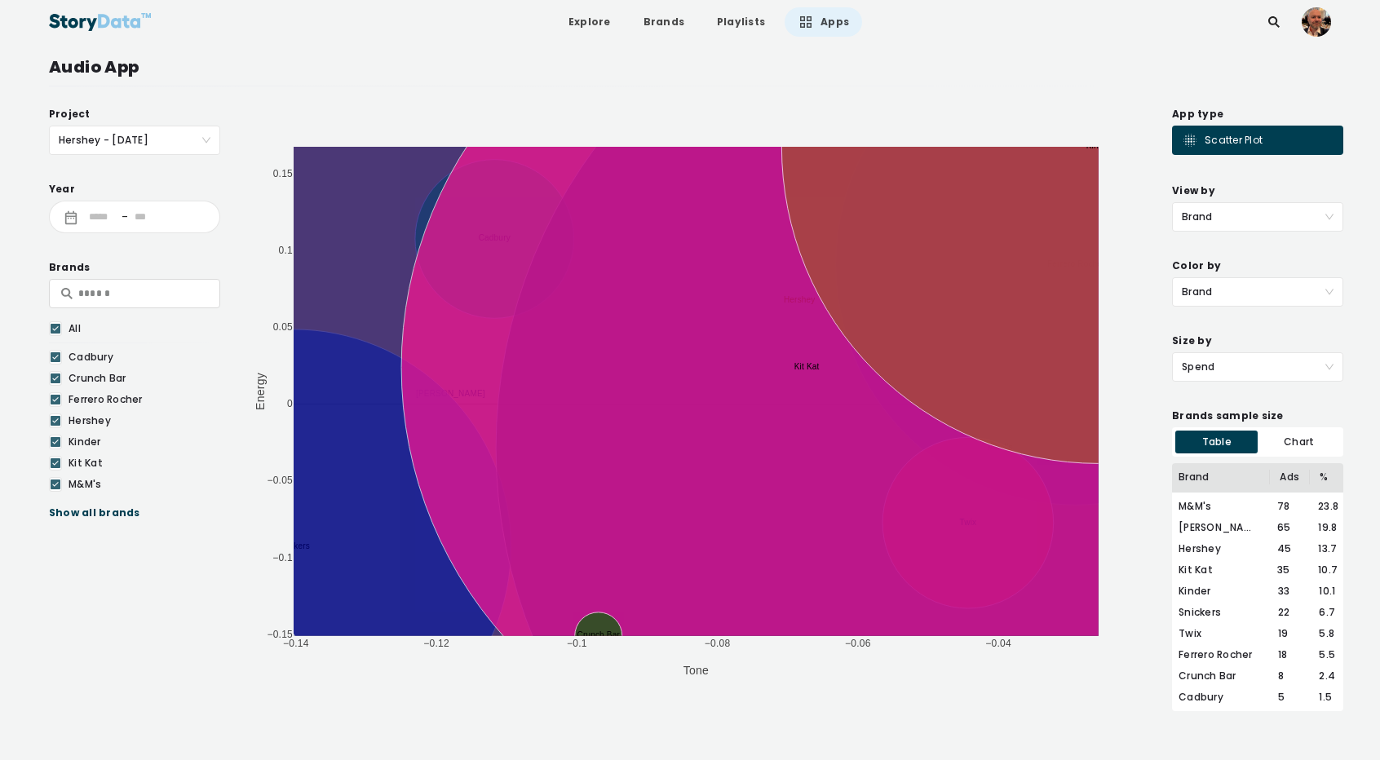
click at [1213, 376] on span "Spend" at bounding box center [1258, 367] width 152 height 28
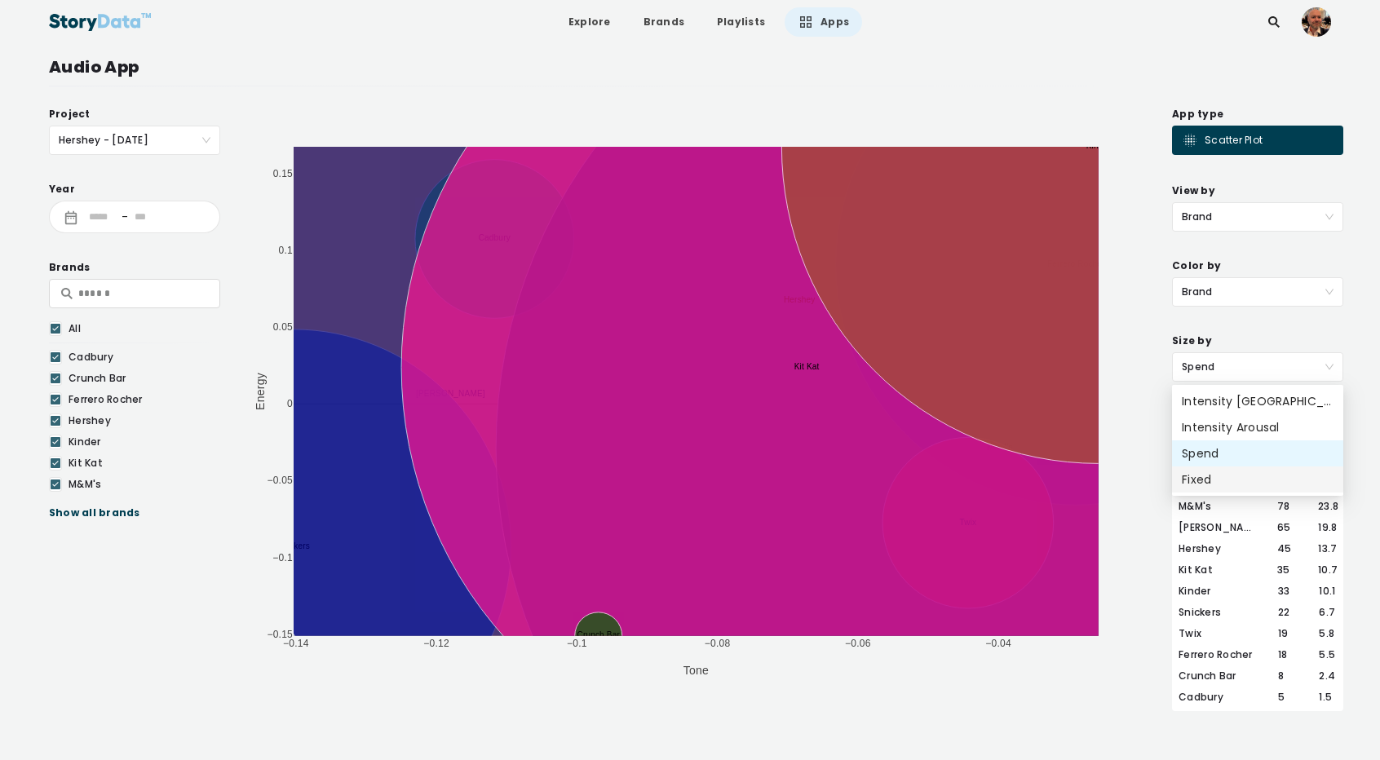
click at [1204, 488] on div "Fixed" at bounding box center [1257, 479] width 171 height 26
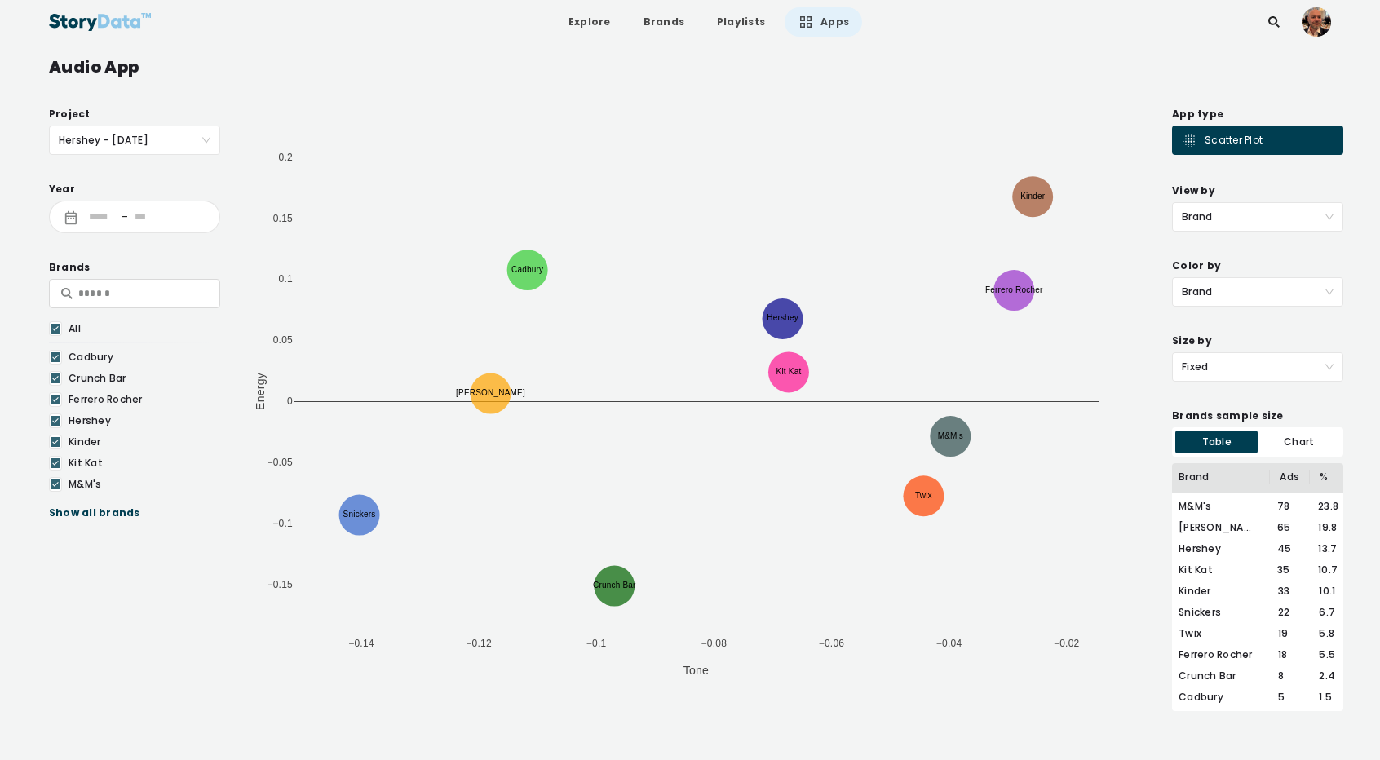
click at [84, 515] on div "Show all brands" at bounding box center [134, 513] width 171 height 16
click at [810, 28] on link "Apps" at bounding box center [822, 21] width 77 height 29
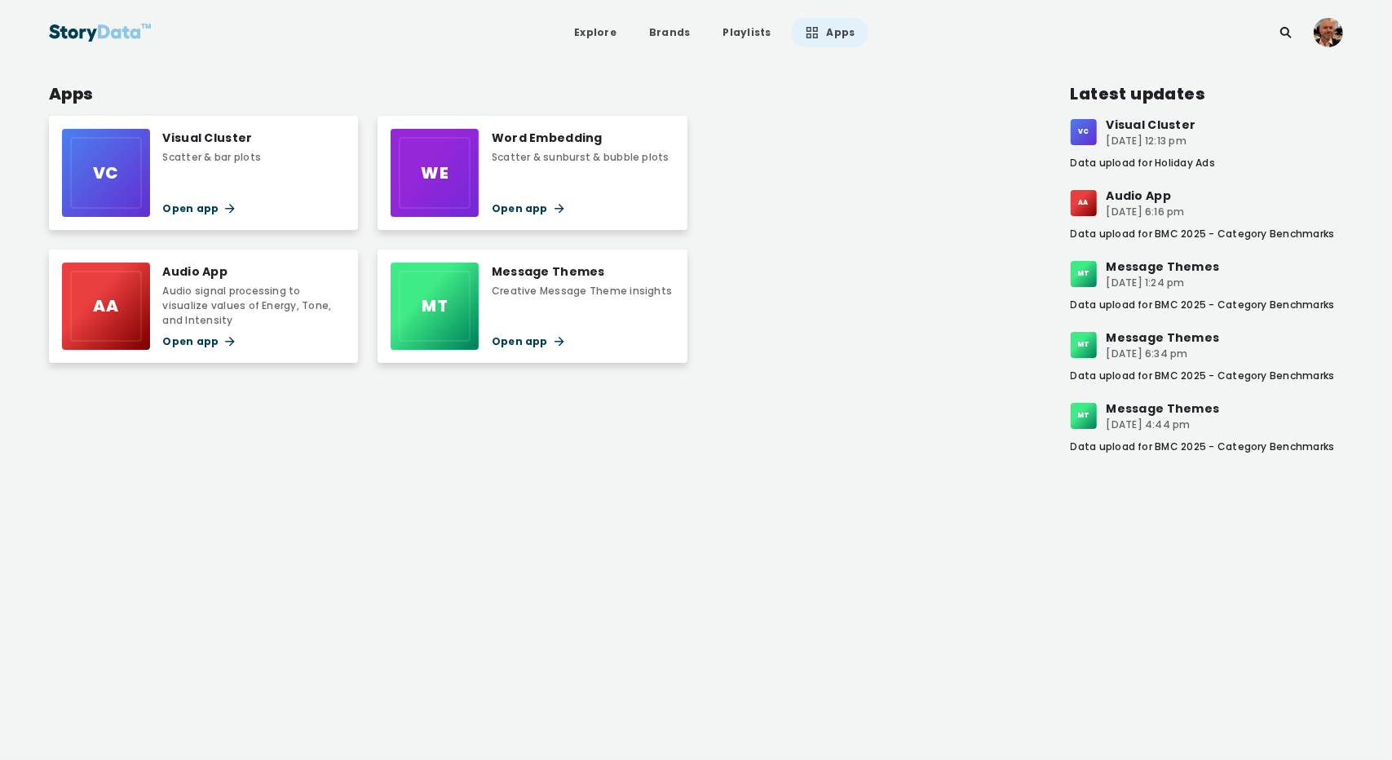
click at [528, 267] on div "Message Themes" at bounding box center [582, 272] width 180 height 18
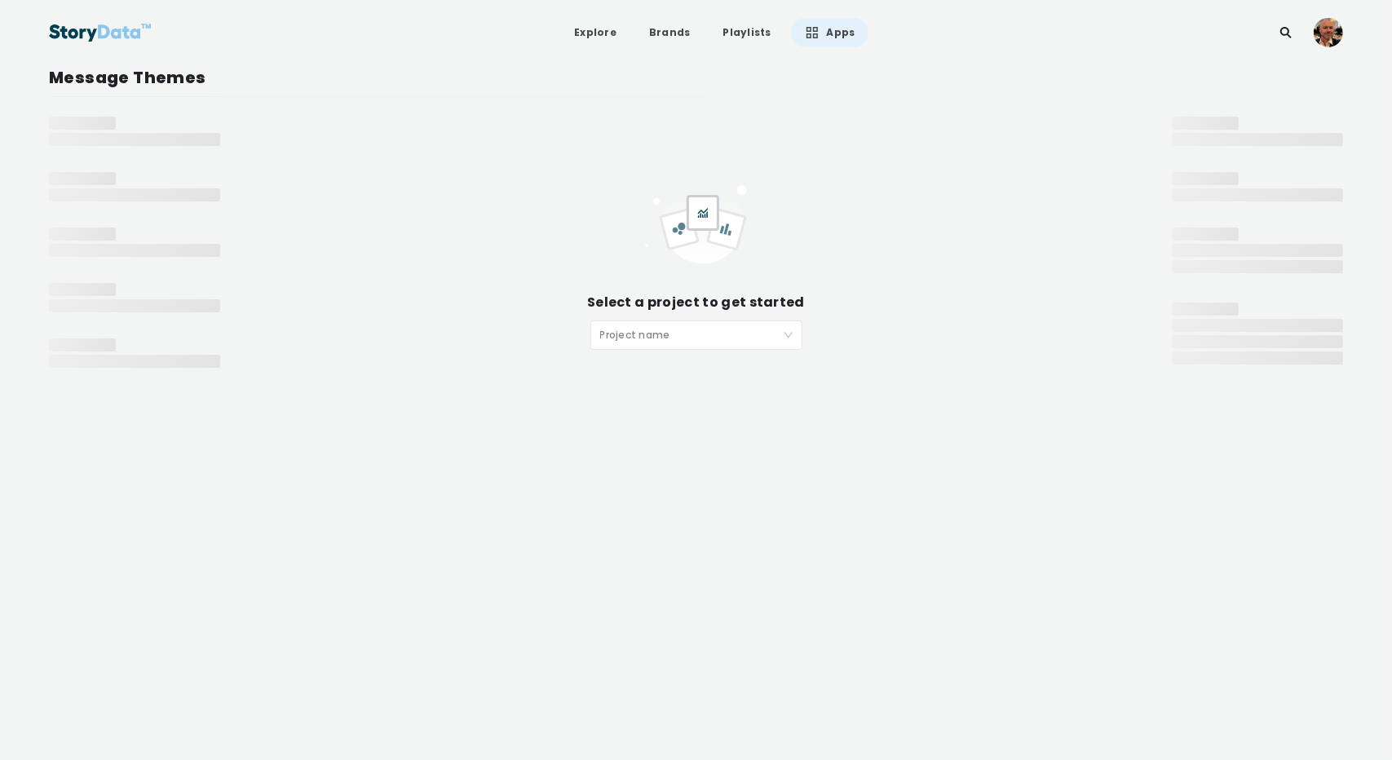
click at [628, 342] on input "search" at bounding box center [690, 333] width 181 height 24
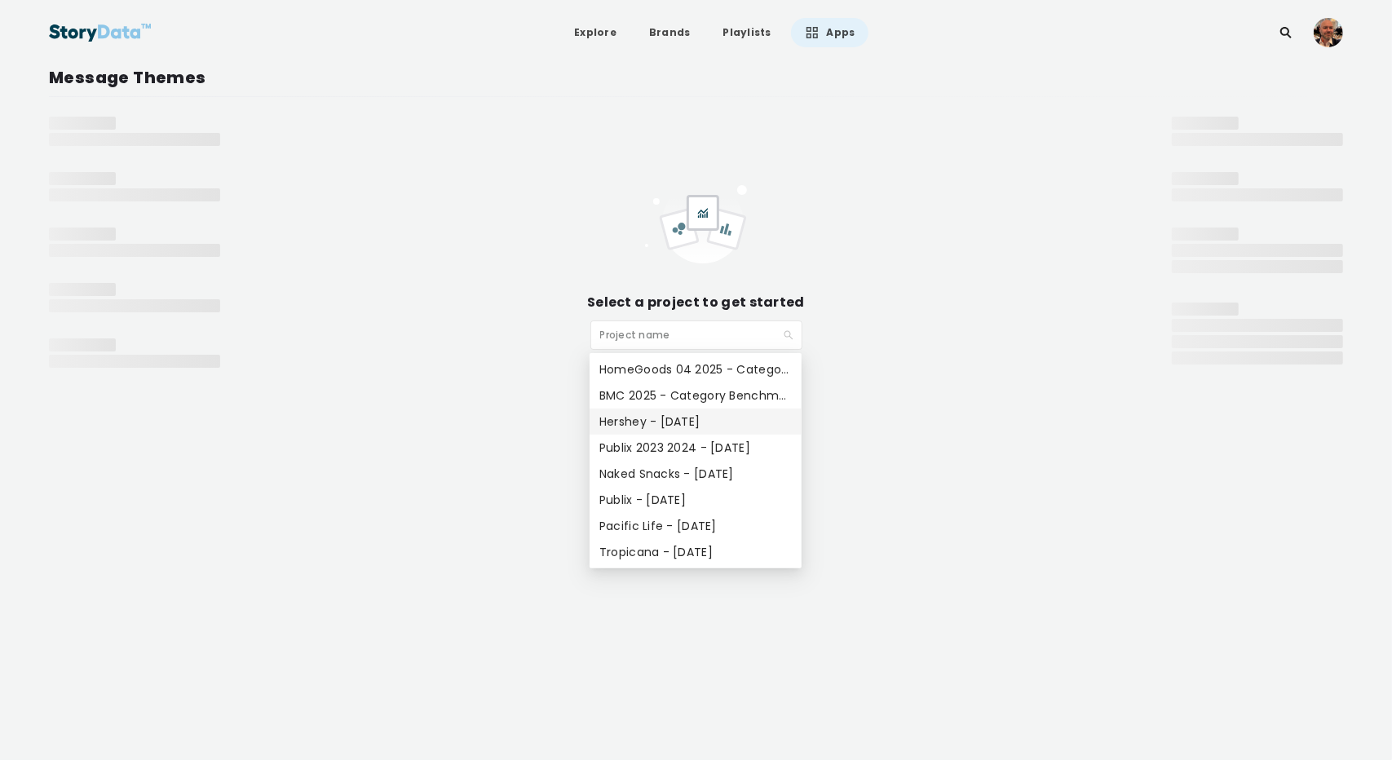
click at [650, 416] on div "Hershey - Mar 2025" at bounding box center [695, 422] width 192 height 18
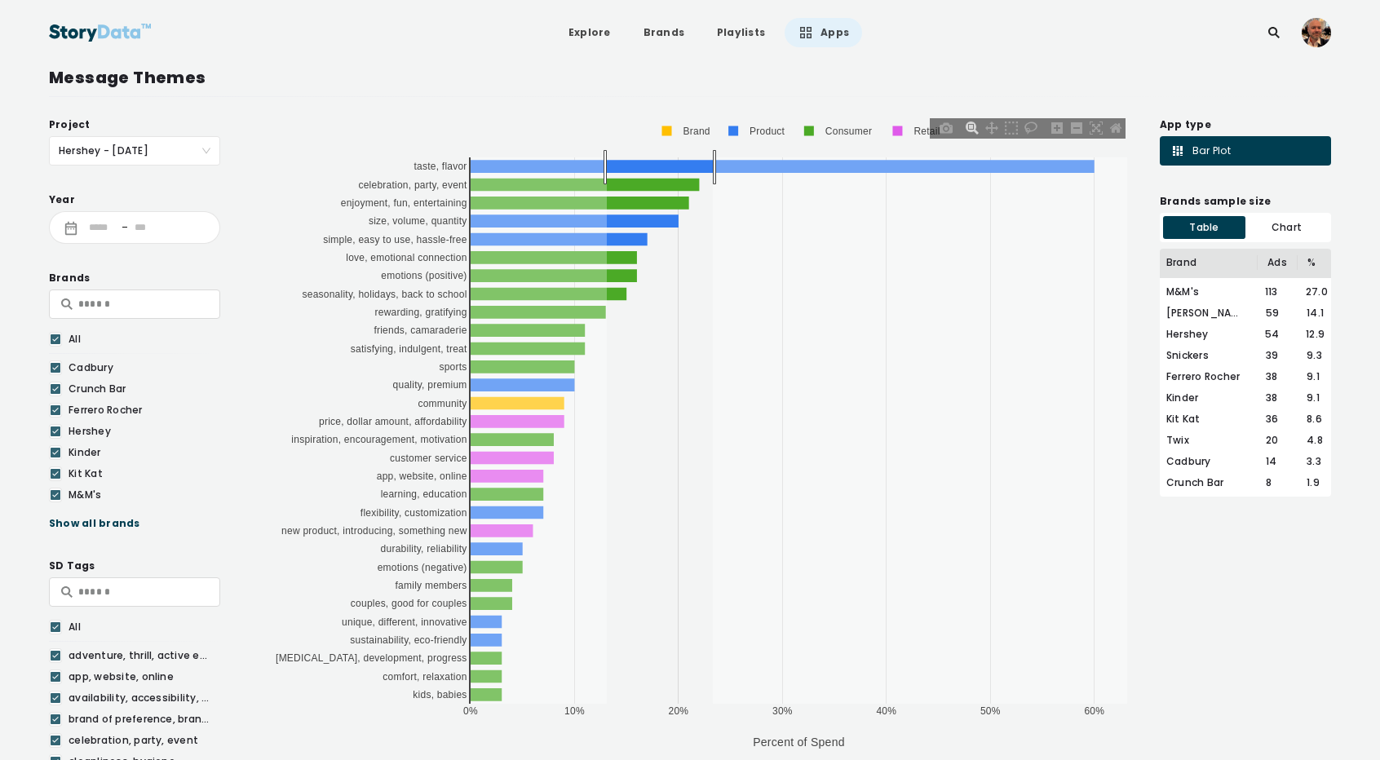
drag, startPoint x: 607, startPoint y: 167, endPoint x: 737, endPoint y: 161, distance: 130.6
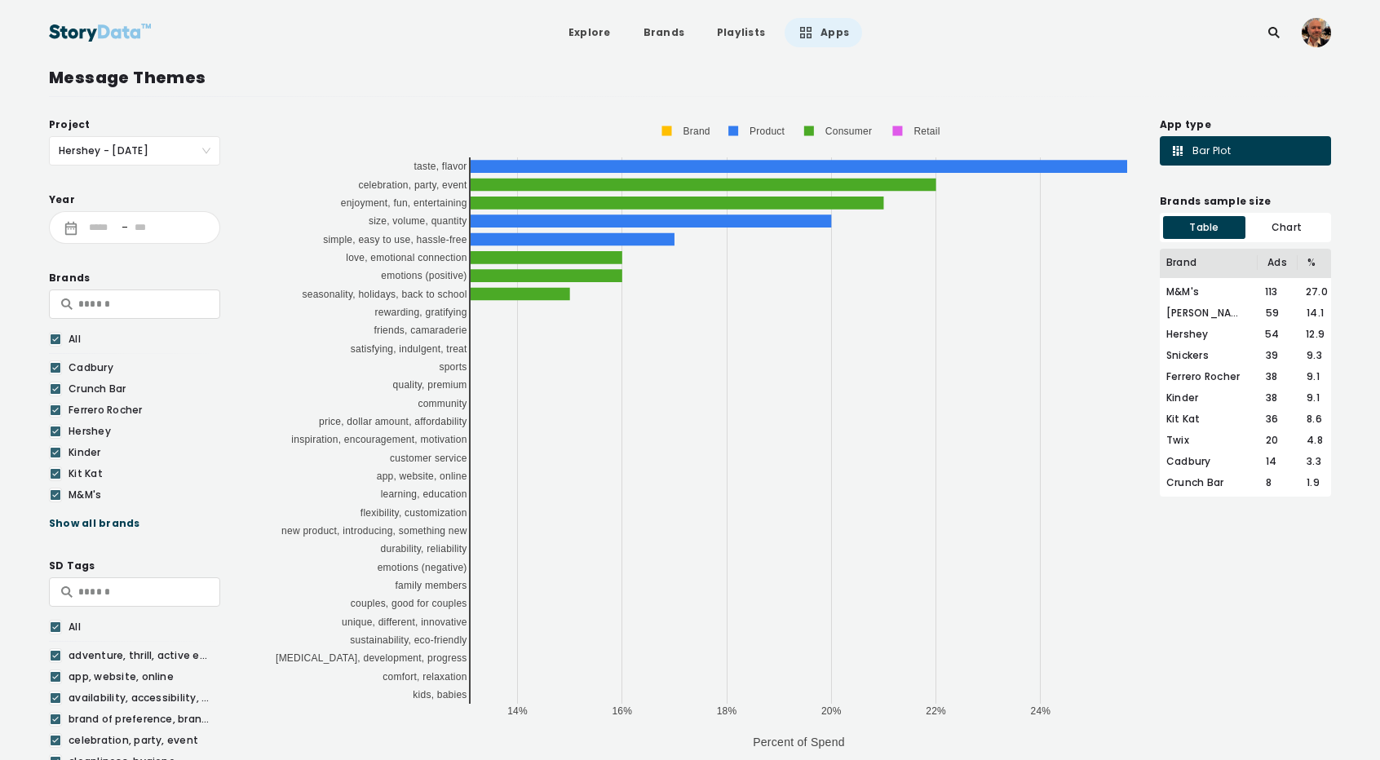
click at [1343, 56] on header "Explore Brands Playlists Apps" at bounding box center [690, 32] width 1380 height 65
click at [1107, 123] on link at bounding box center [1116, 129] width 20 height 24
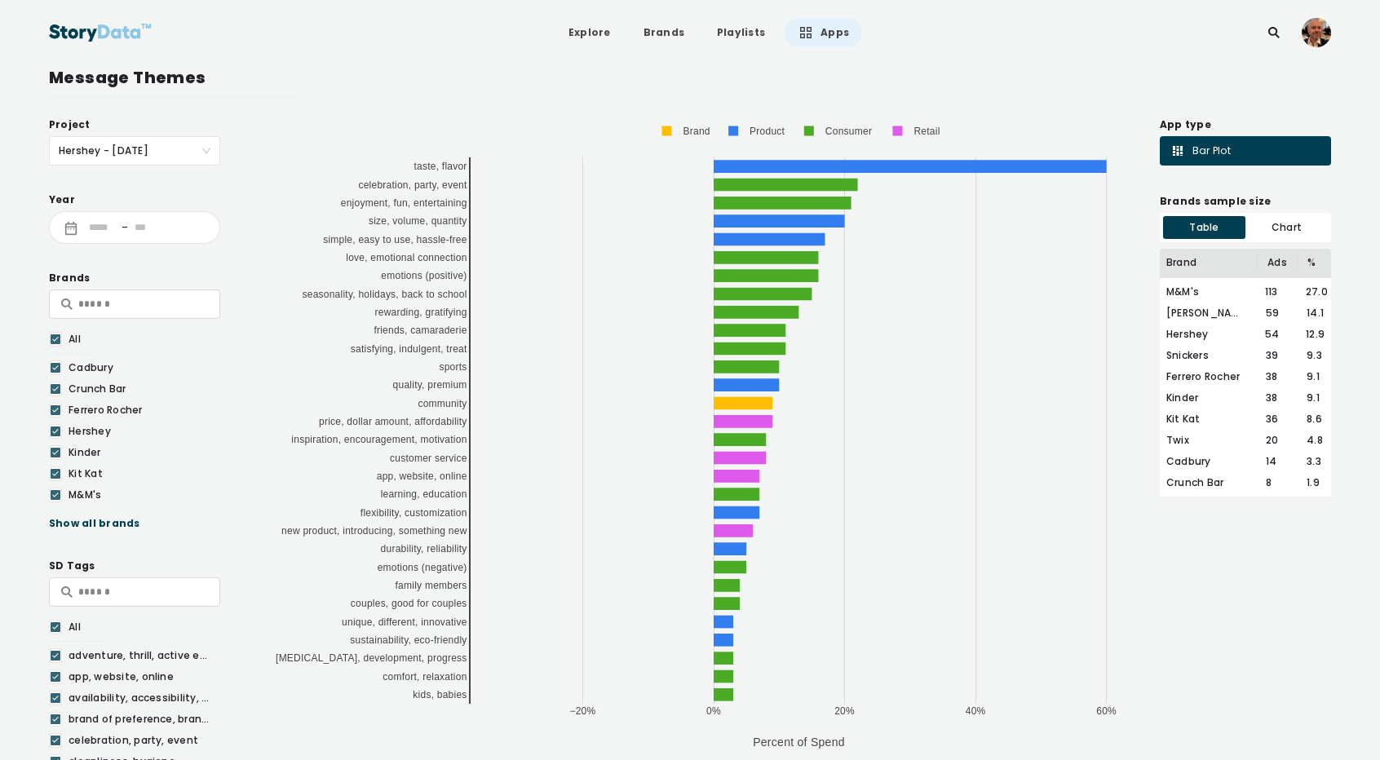
drag, startPoint x: 512, startPoint y: 711, endPoint x: 755, endPoint y: 512, distance: 314.1
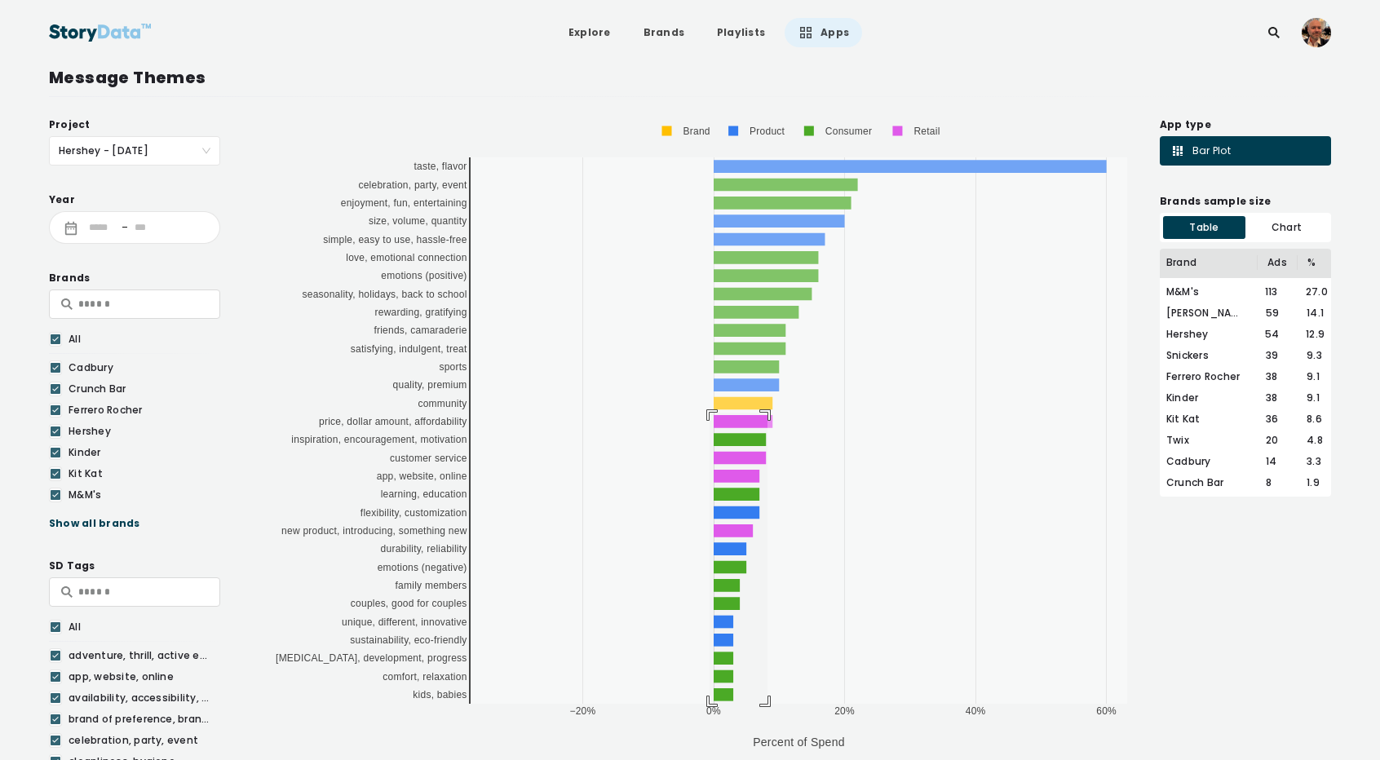
drag, startPoint x: 709, startPoint y: 413, endPoint x: 767, endPoint y: 718, distance: 311.2
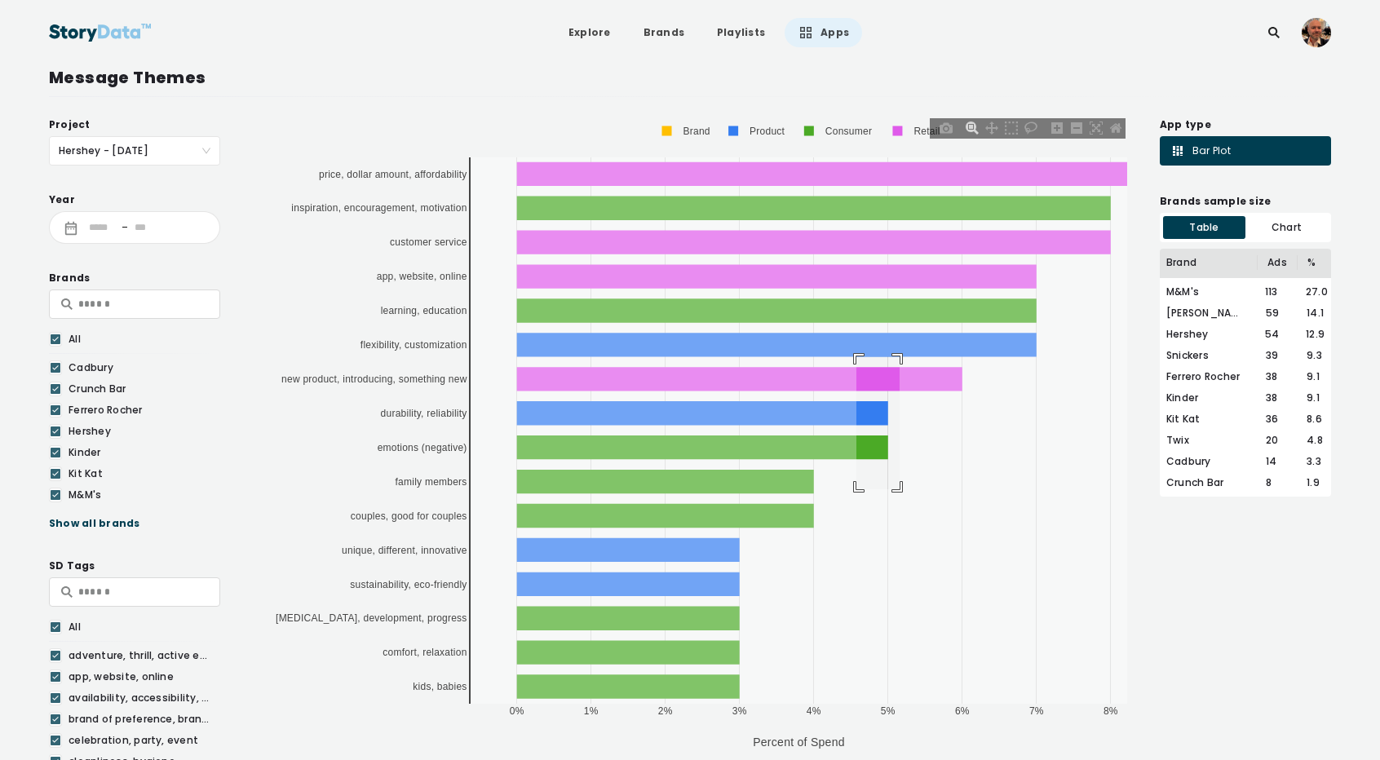
drag, startPoint x: 856, startPoint y: 356, endPoint x: 911, endPoint y: 497, distance: 150.5
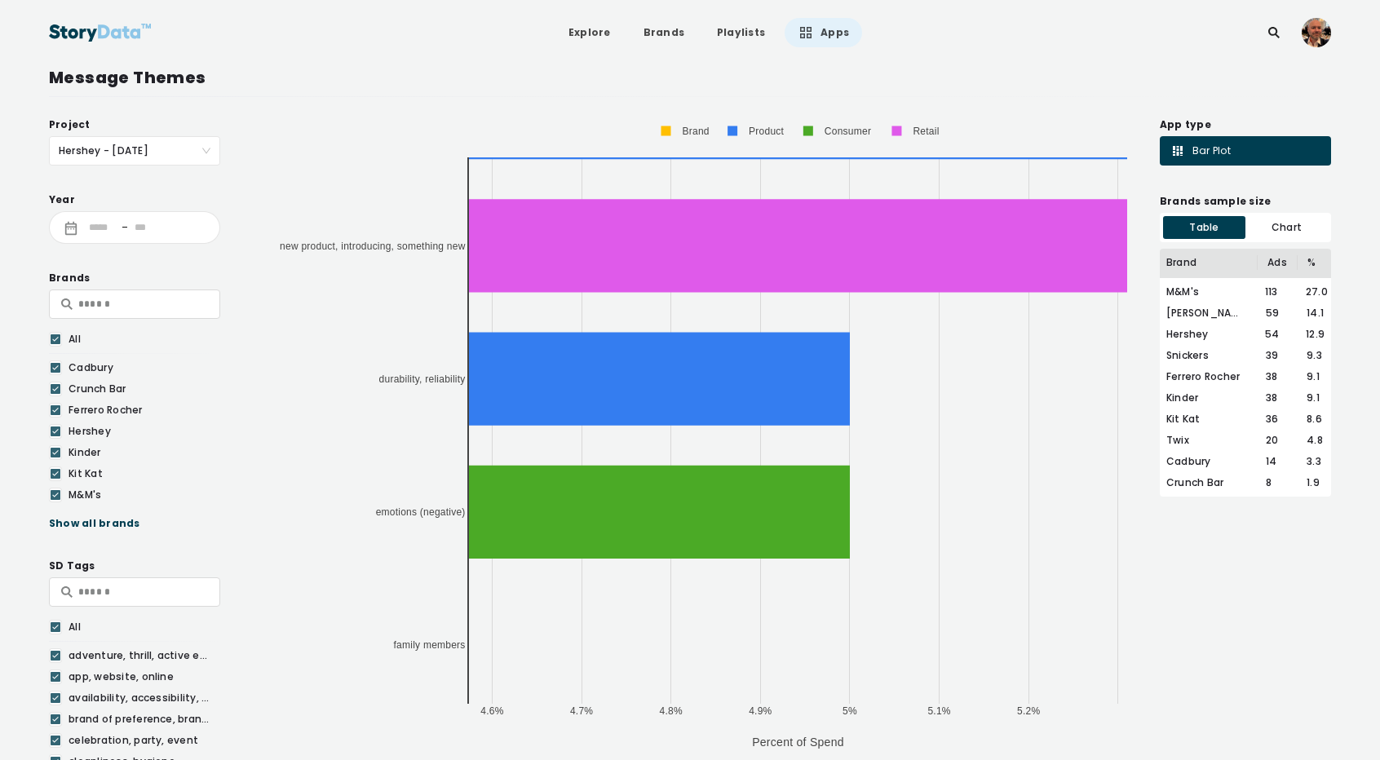
click at [1280, 223] on div "Chart" at bounding box center [1286, 227] width 82 height 23
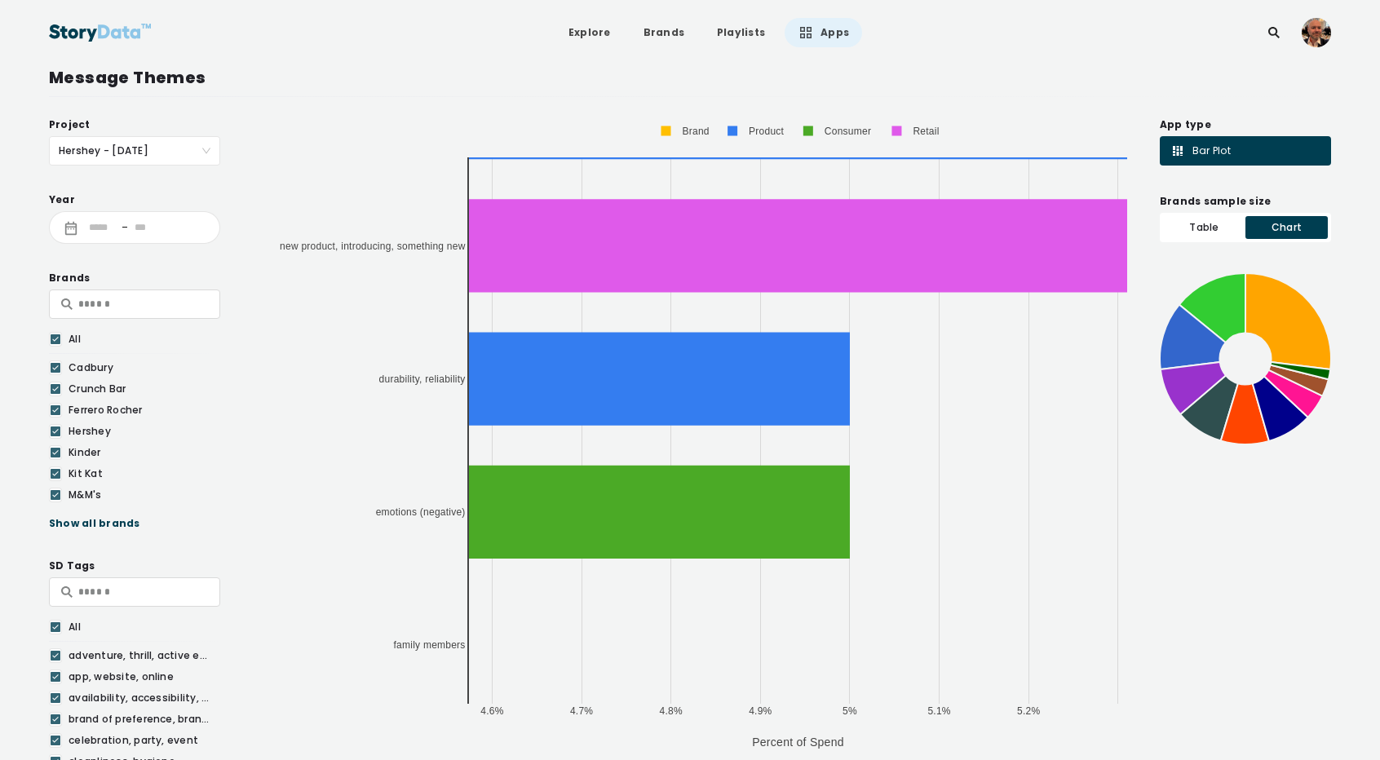
click at [1204, 151] on div "Bar Plot" at bounding box center [1199, 151] width 61 height 16
click at [815, 30] on link "Apps" at bounding box center [822, 32] width 77 height 29
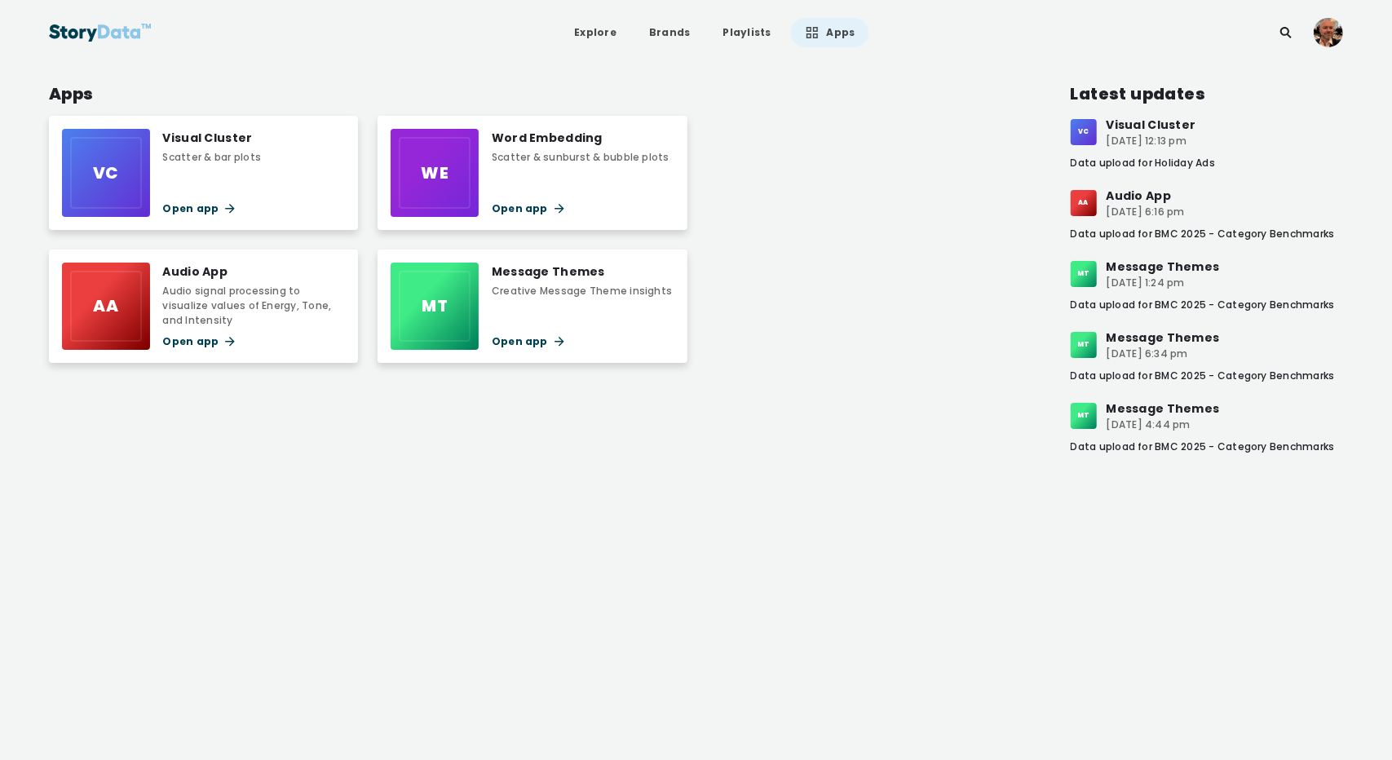
click at [517, 138] on div "Word Embedding" at bounding box center [581, 138] width 178 height 18
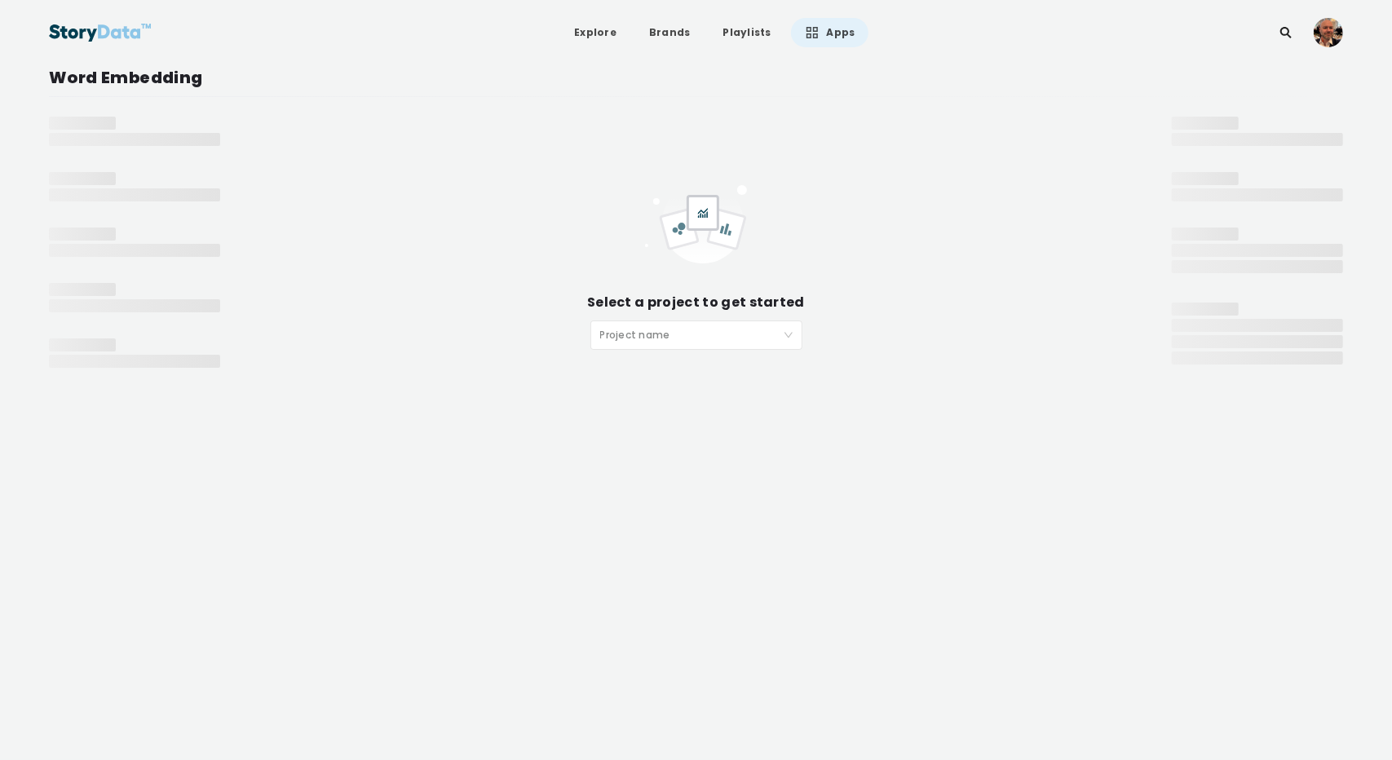
click at [647, 335] on input "search" at bounding box center [690, 333] width 181 height 24
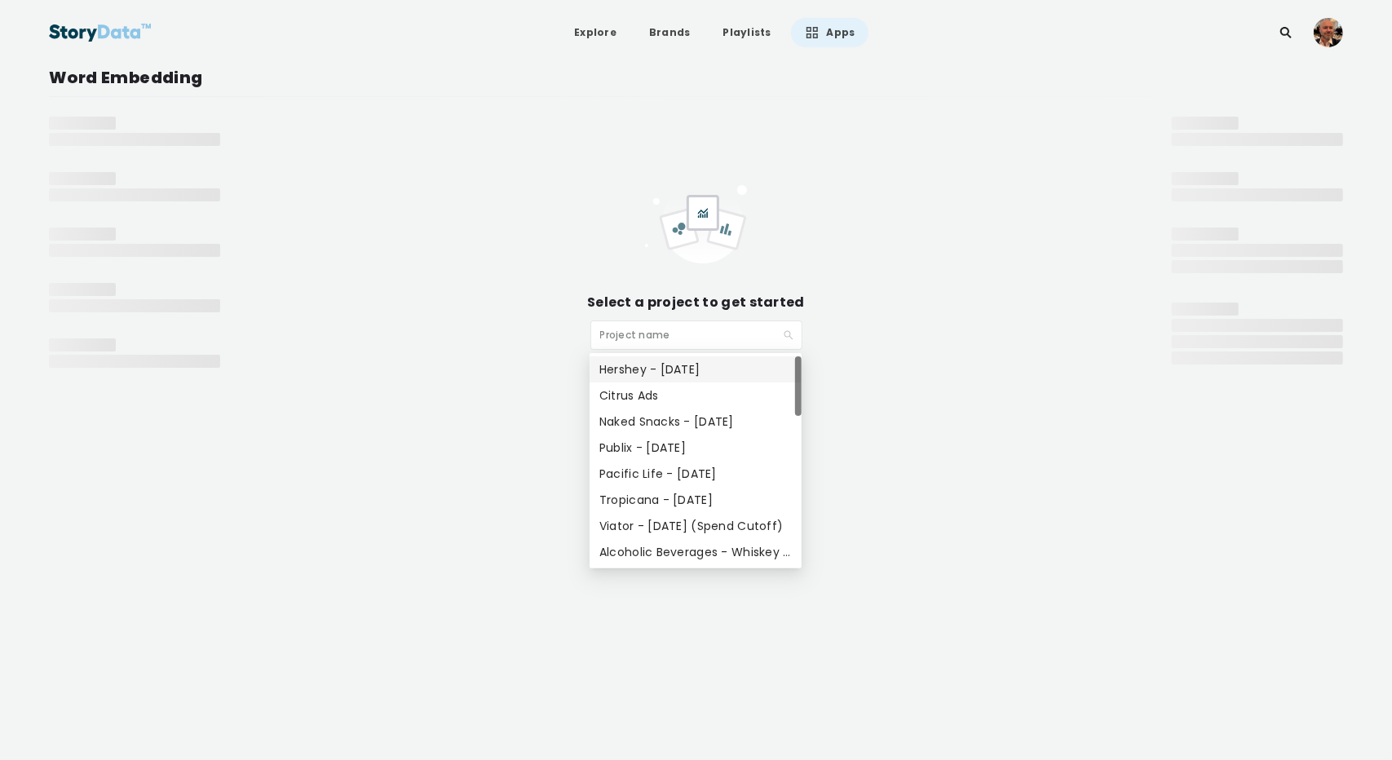
click at [645, 374] on div "Hershey - Mar 2025" at bounding box center [695, 369] width 192 height 18
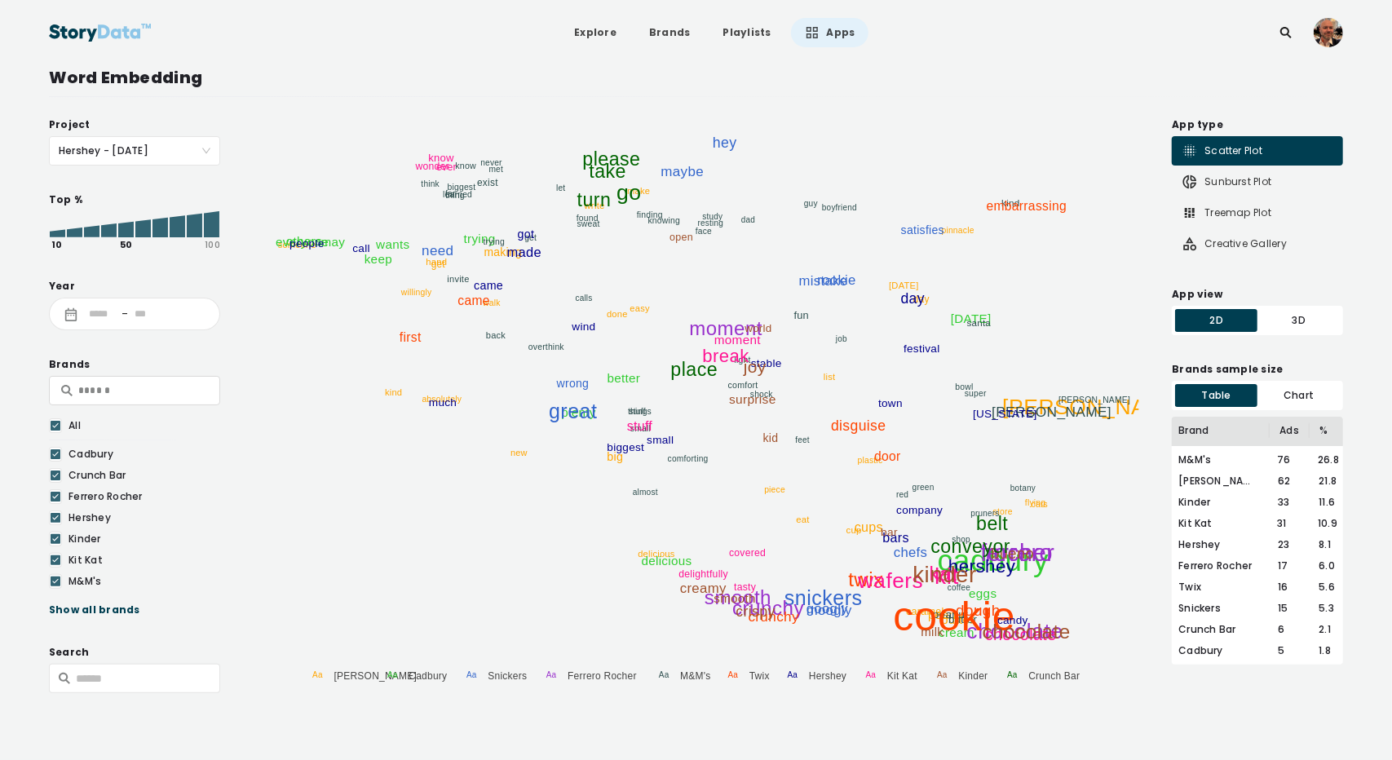
click at [209, 228] on icon at bounding box center [211, 224] width 15 height 26
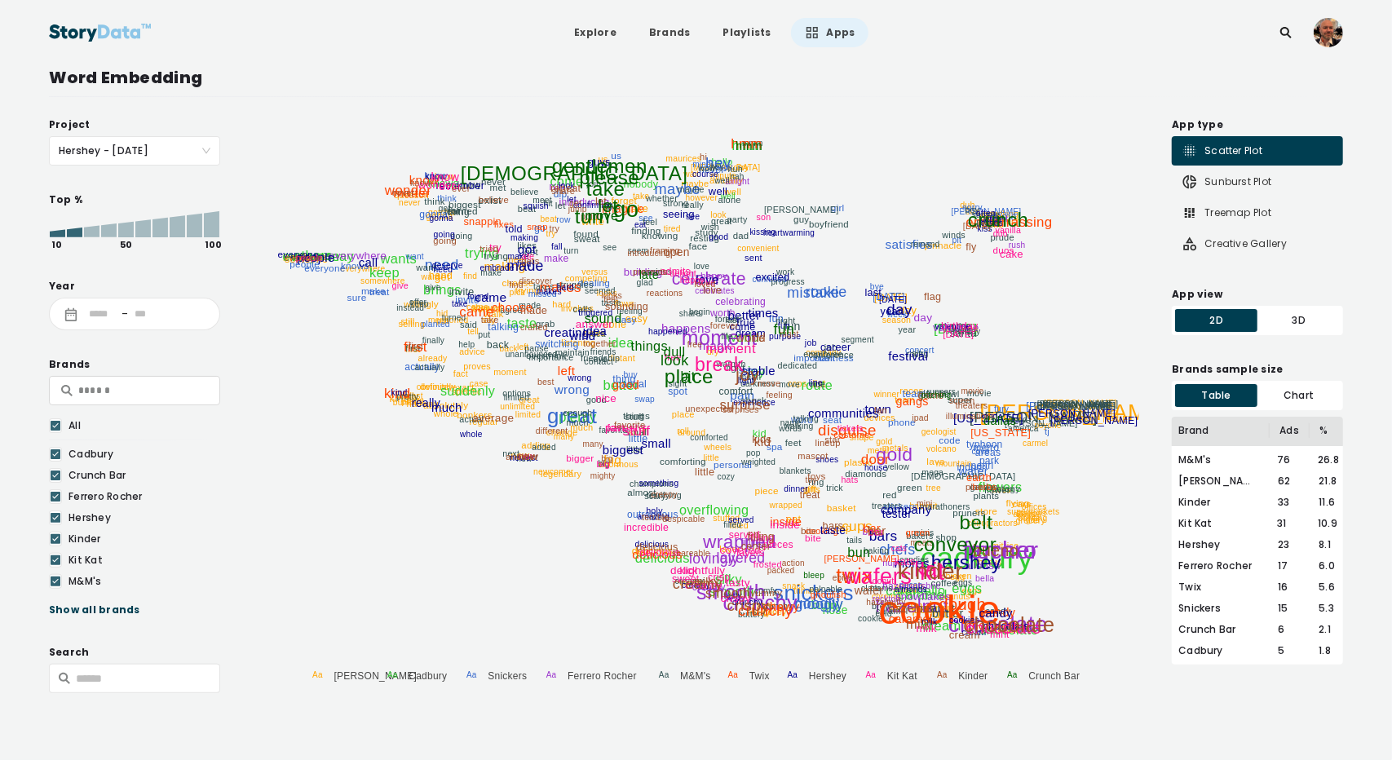
click at [75, 229] on icon at bounding box center [74, 233] width 15 height 10
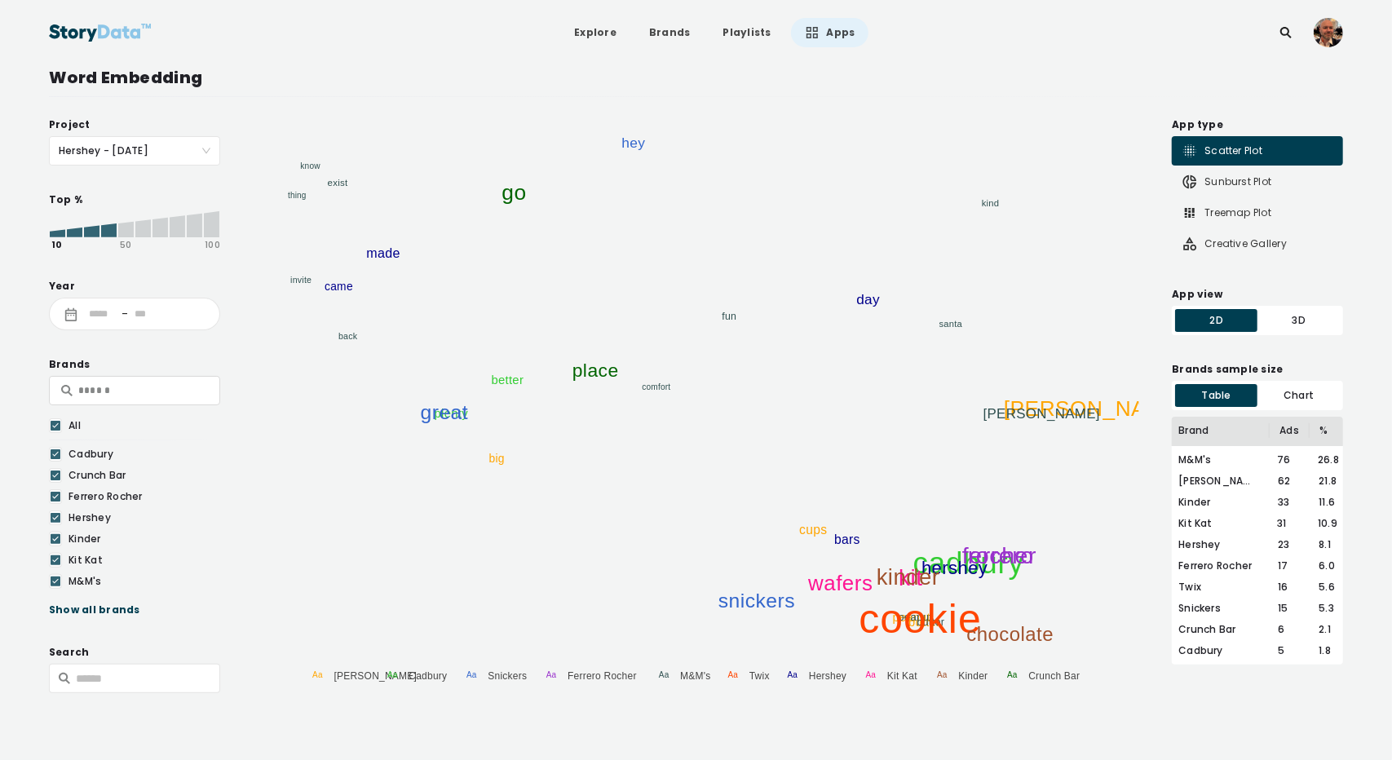
click at [106, 228] on icon at bounding box center [108, 230] width 15 height 14
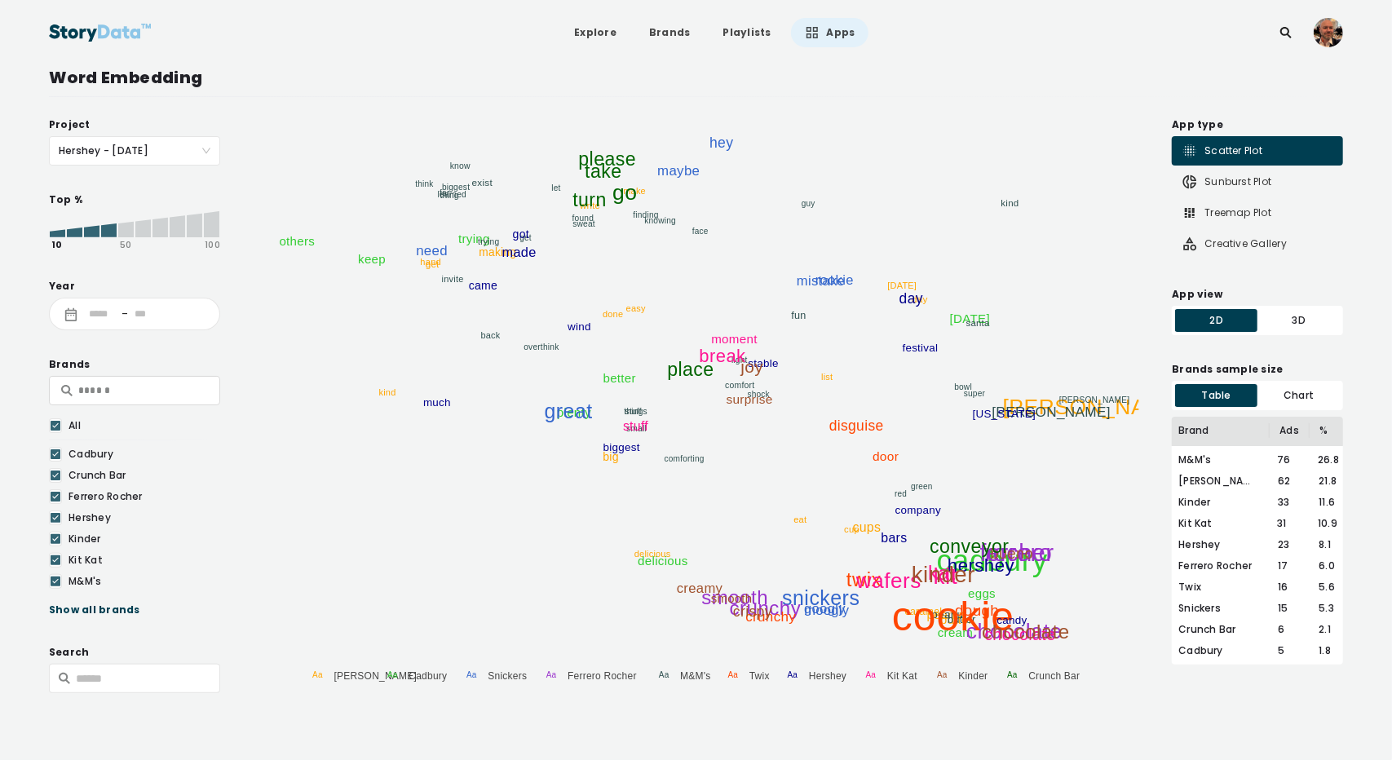
click at [139, 309] on input at bounding box center [148, 314] width 26 height 15
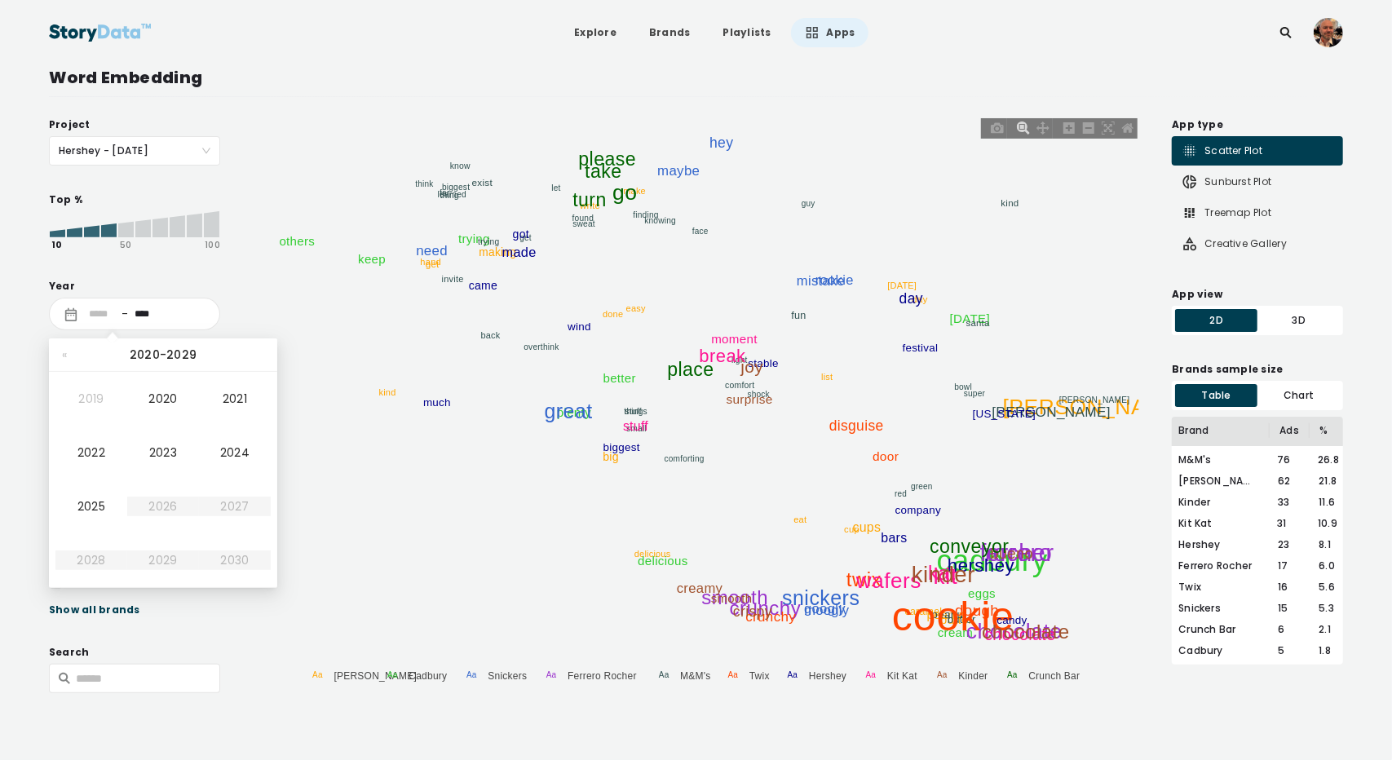
type input "****"
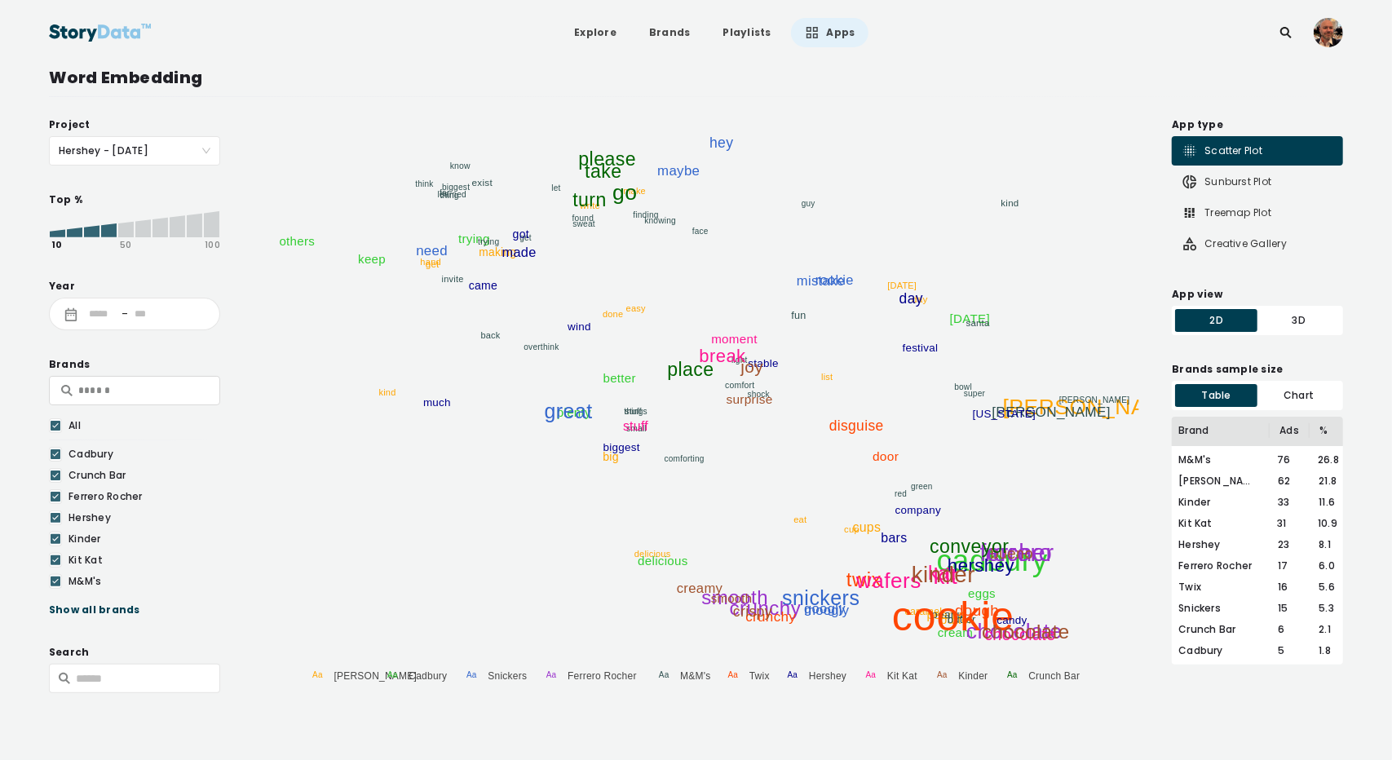
click at [1286, 323] on div "3D" at bounding box center [1298, 320] width 82 height 23
click at [1300, 323] on div "3D" at bounding box center [1298, 320] width 82 height 23
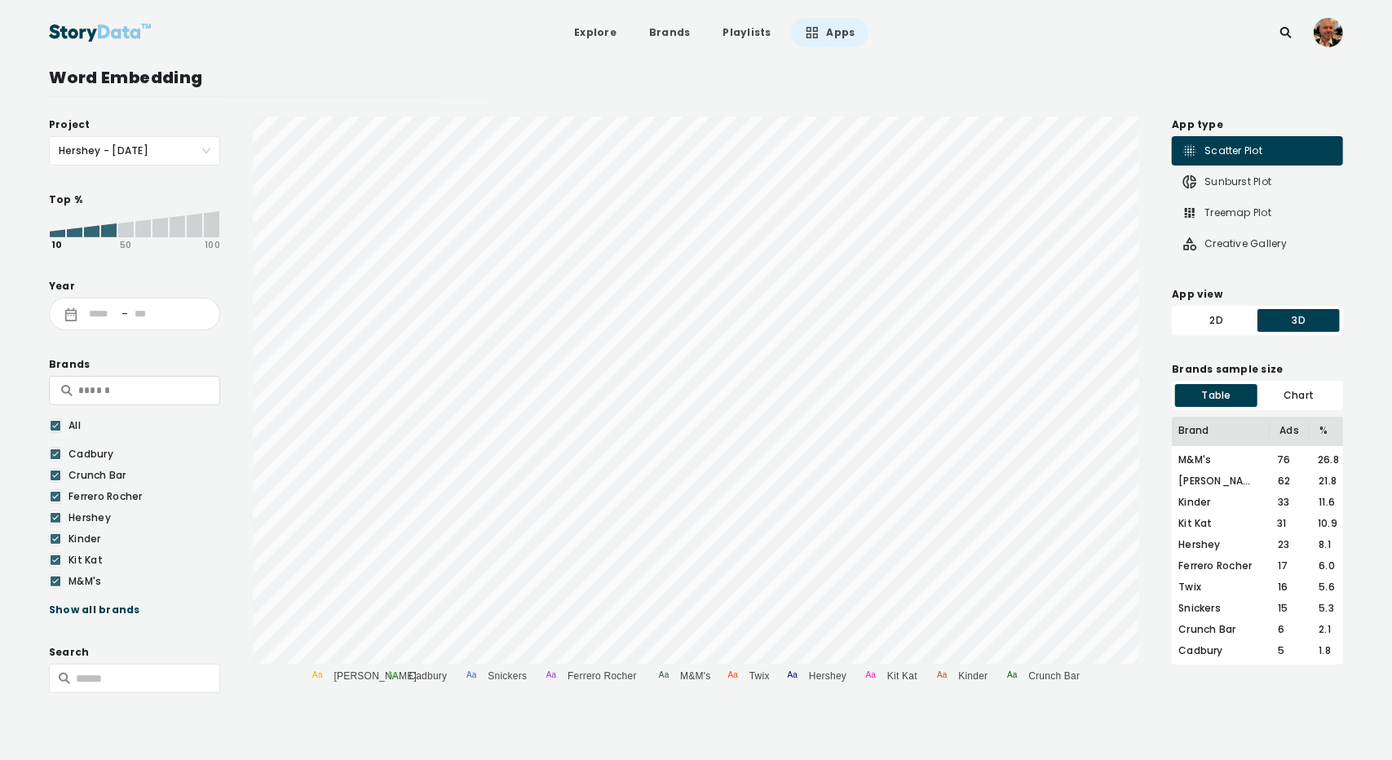
click at [1220, 316] on div "2D" at bounding box center [1216, 320] width 82 height 23
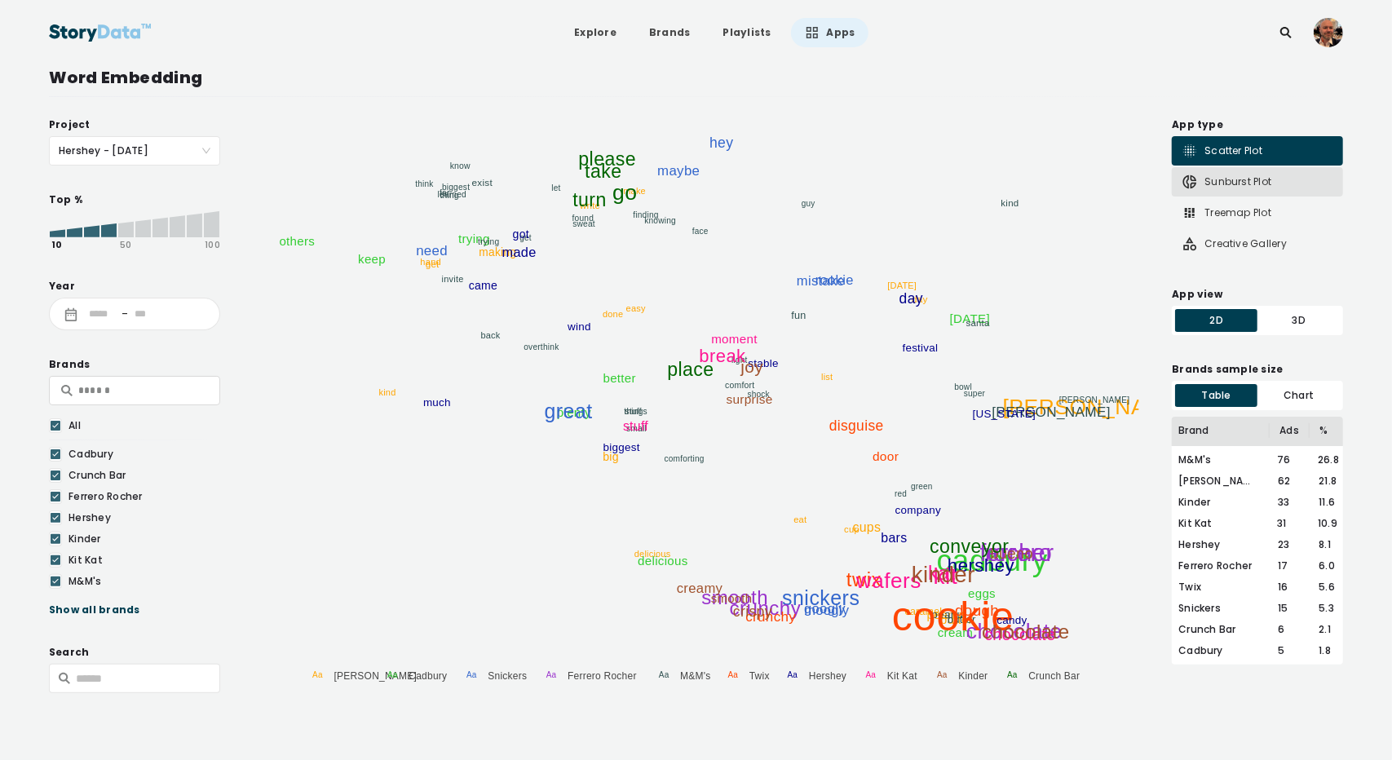
click at [1231, 185] on div "Sunburst Plot" at bounding box center [1227, 182] width 90 height 16
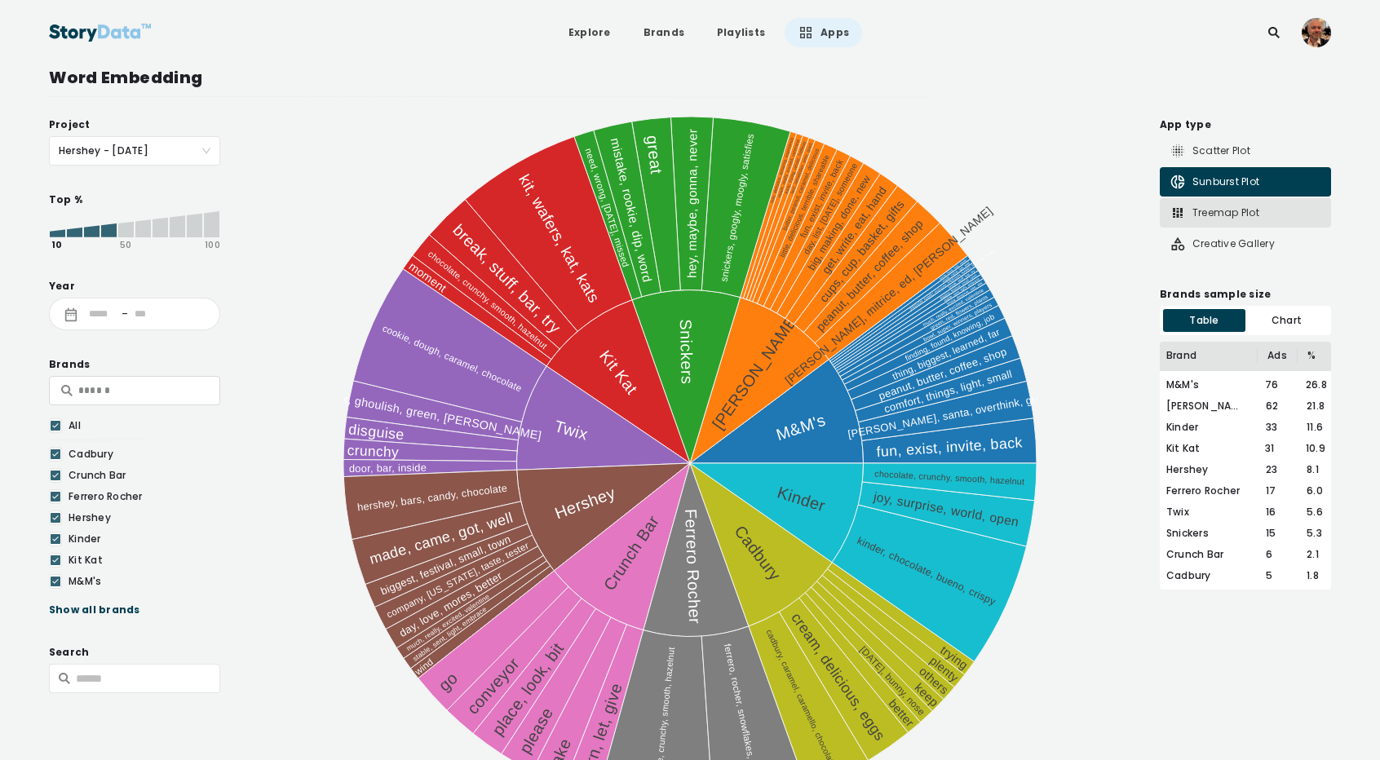
click at [1220, 214] on div "Treemap Plot" at bounding box center [1214, 213] width 90 height 16
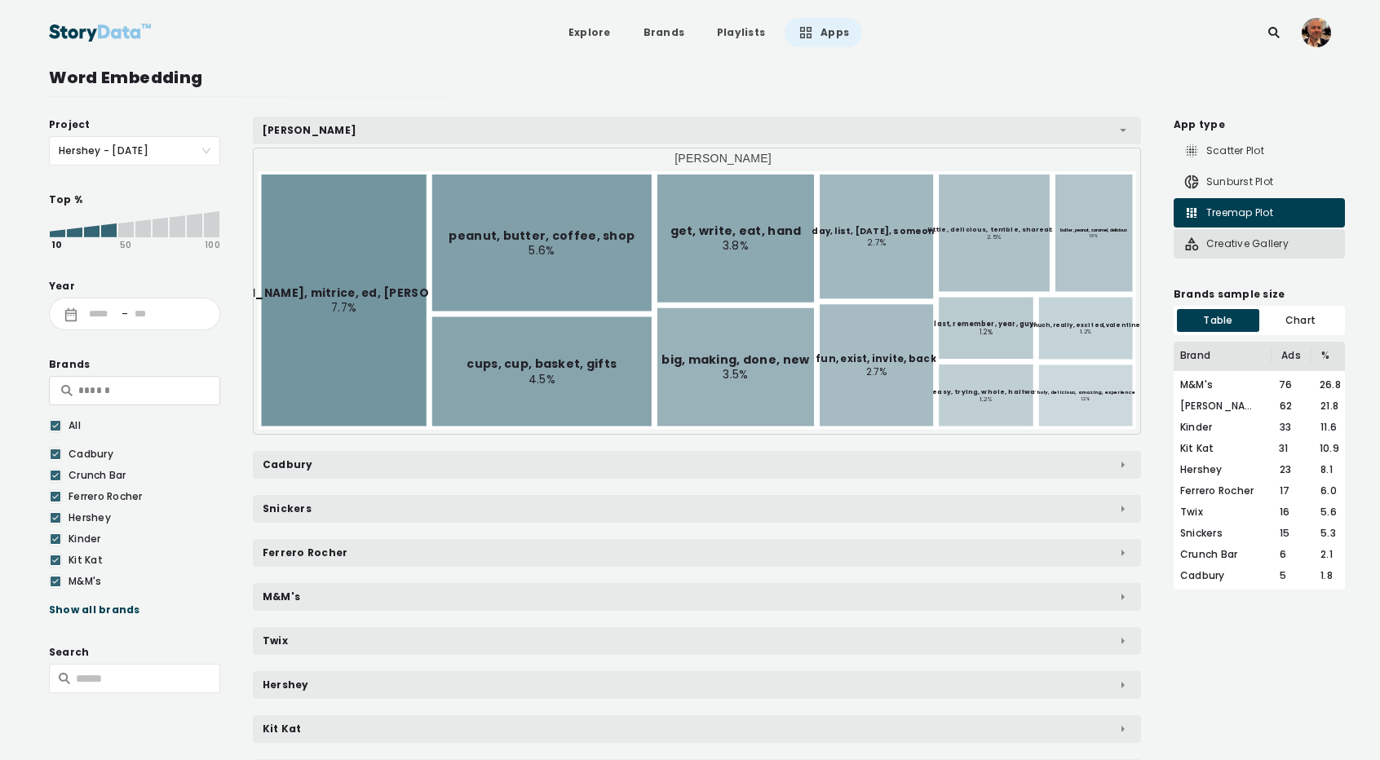
click at [1220, 237] on div "Creative Gallery" at bounding box center [1235, 244] width 105 height 16
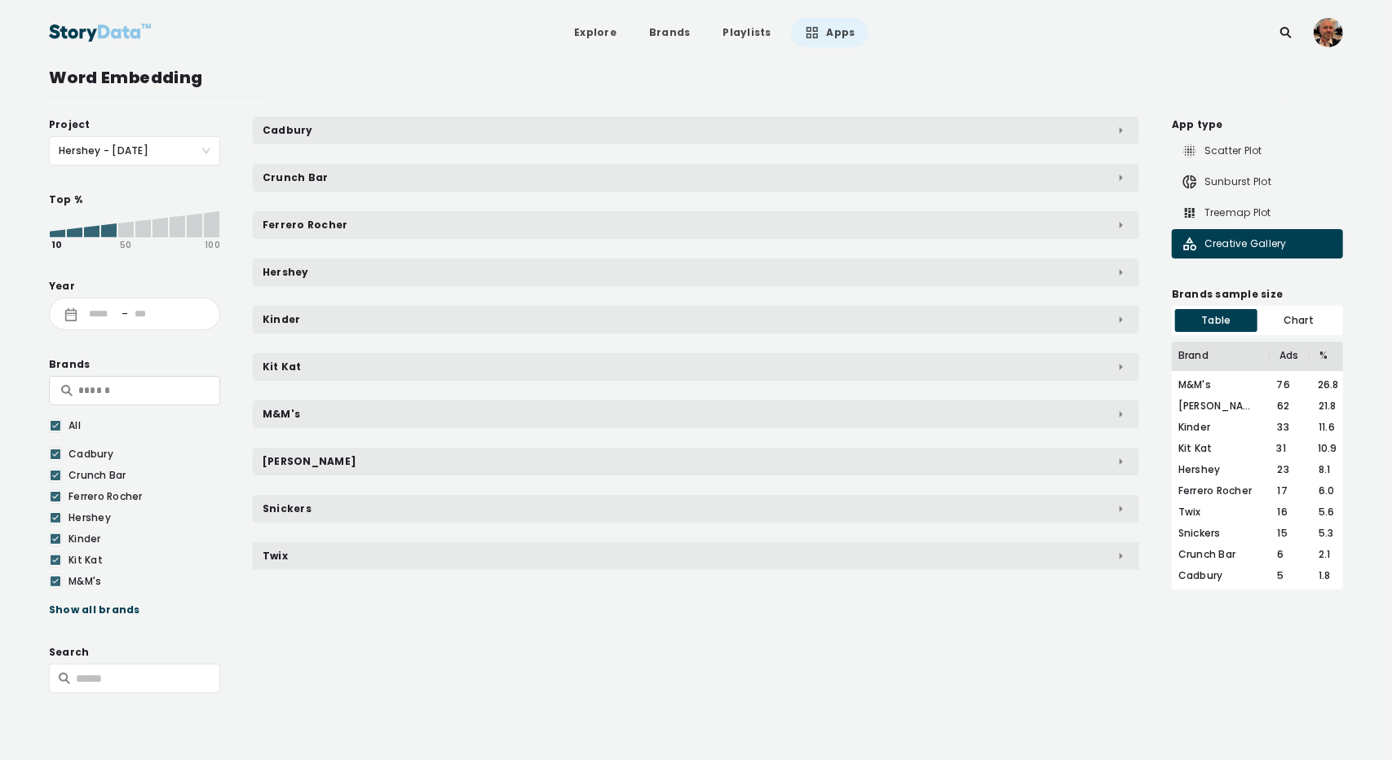
click at [307, 462] on div "[PERSON_NAME]" at bounding box center [696, 462] width 886 height 28
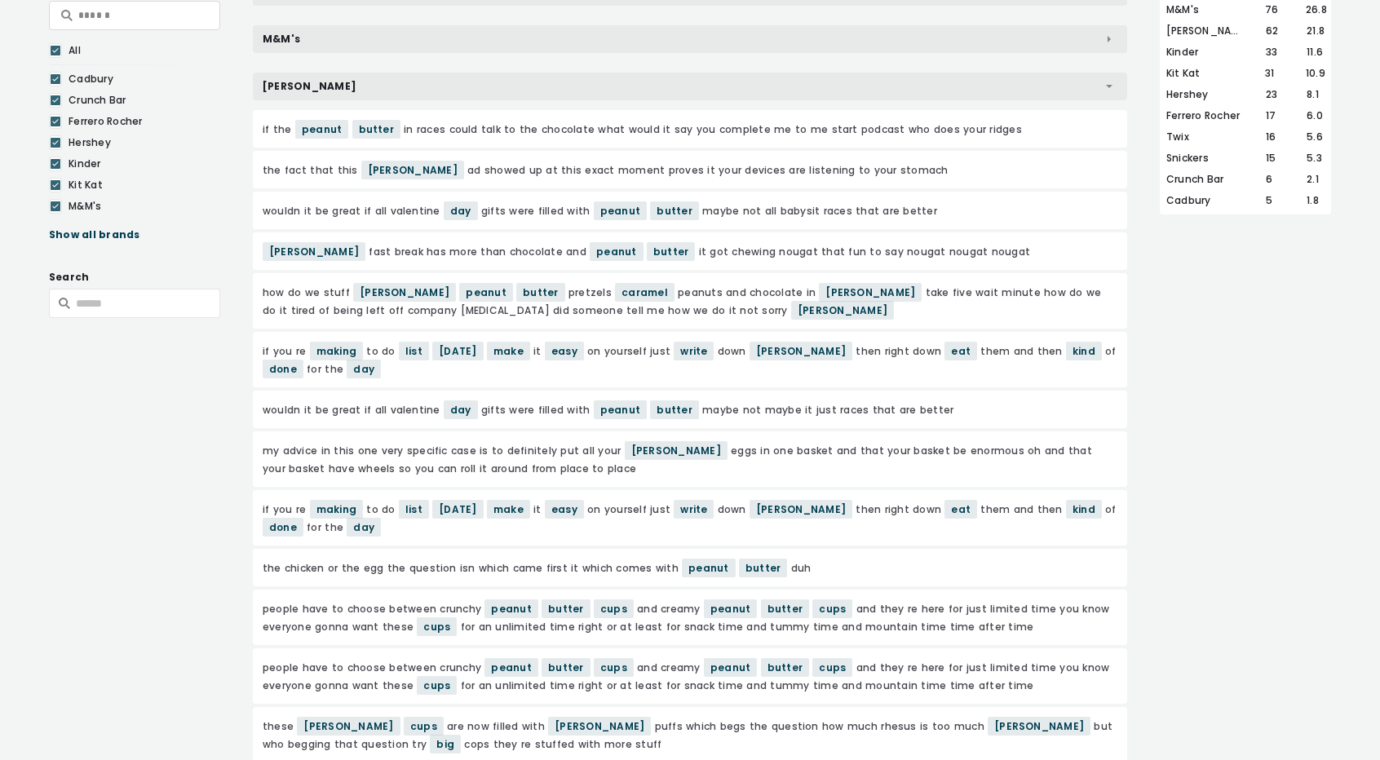
scroll to position [374, 0]
click at [410, 123] on div "if the peanut butter in races could talk to the chocolate what would it say you…" at bounding box center [690, 130] width 874 height 38
click at [372, 127] on span "butter" at bounding box center [376, 130] width 48 height 19
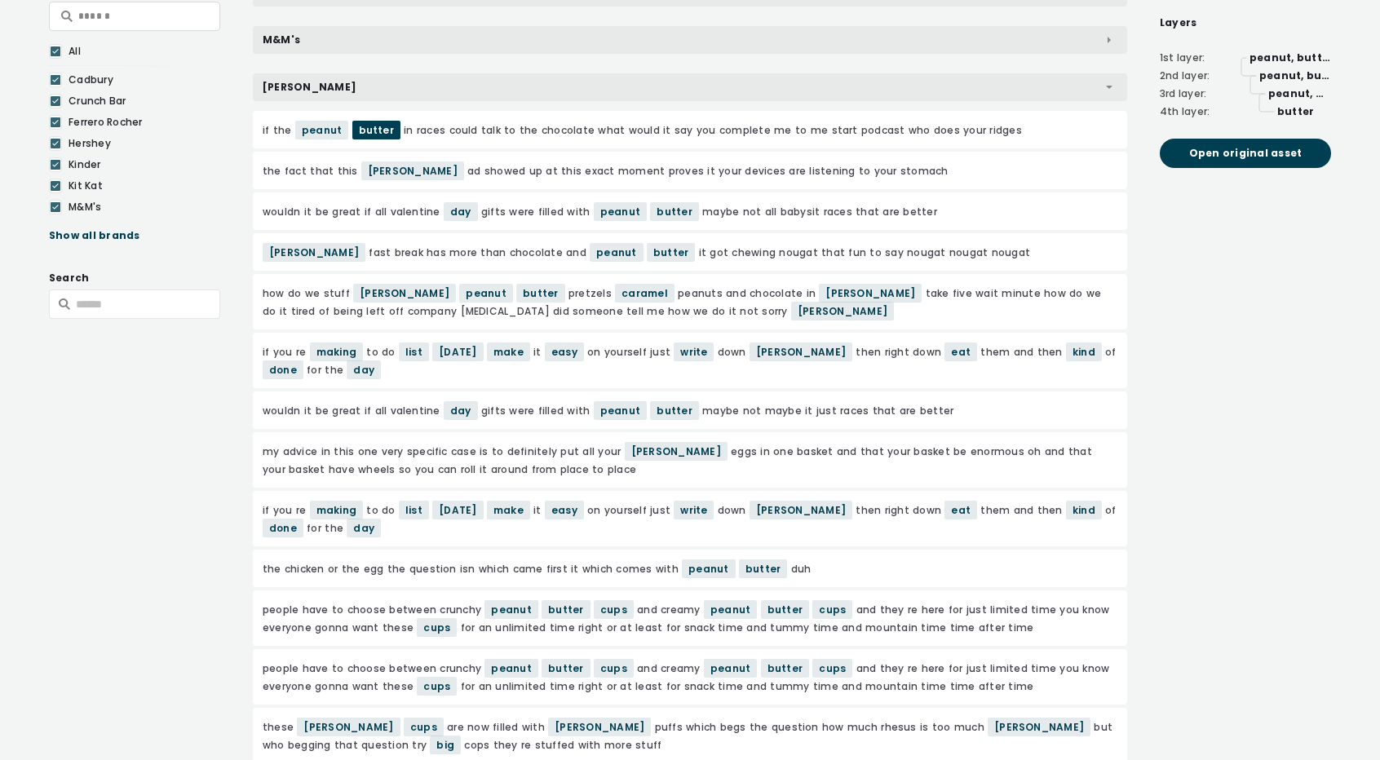
scroll to position [0, 0]
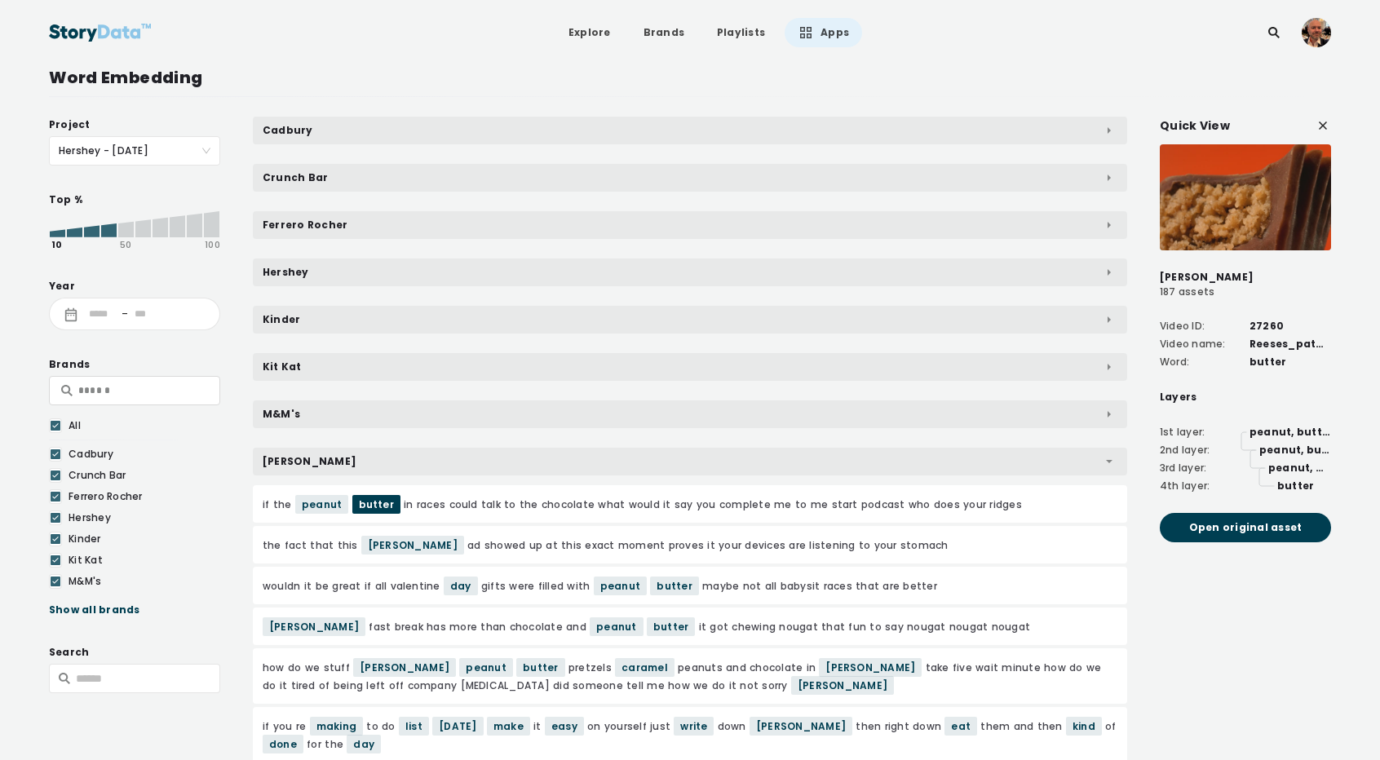
click at [316, 510] on span "peanut" at bounding box center [321, 504] width 53 height 19
click at [815, 503] on div "if the peanut butter in races could talk to the chocolate what would it say you…" at bounding box center [690, 504] width 874 height 38
click at [378, 541] on span "reese" at bounding box center [412, 545] width 103 height 19
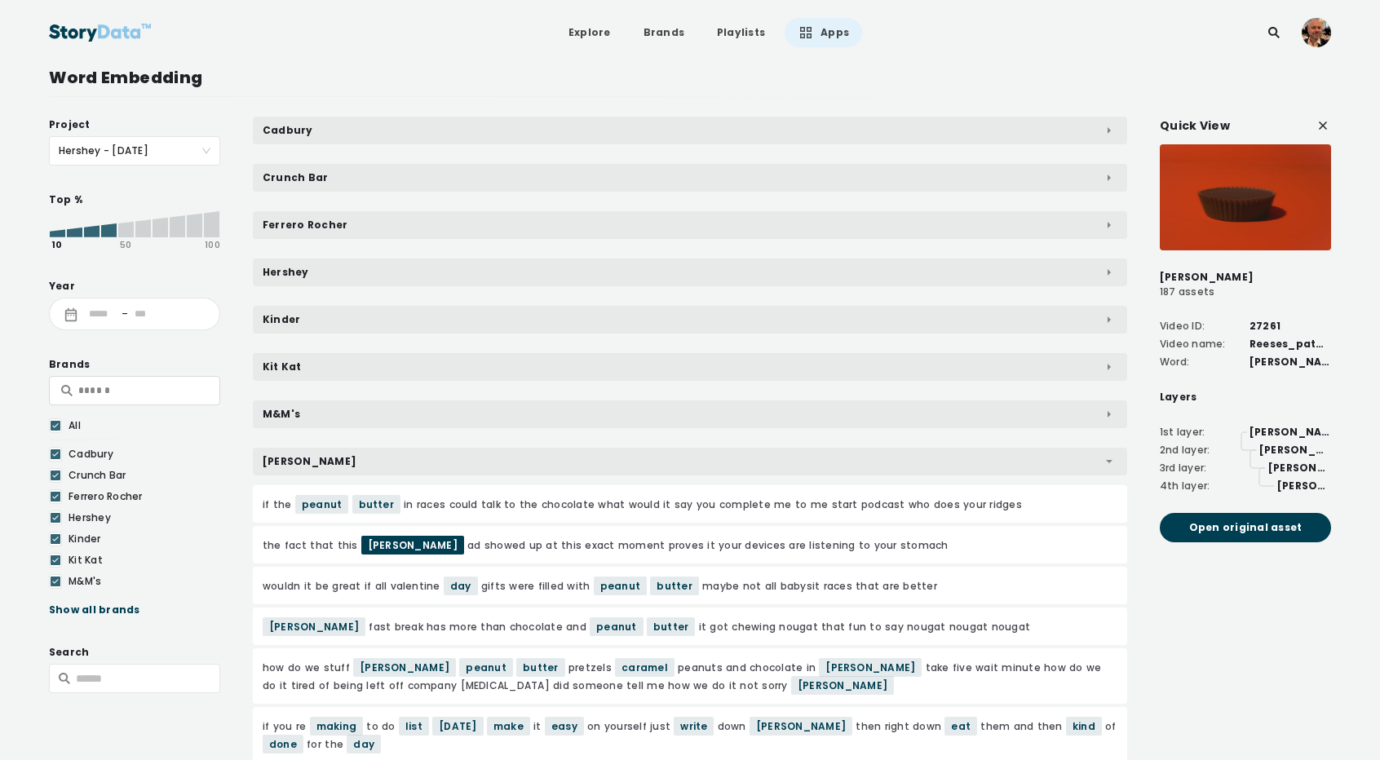
click at [451, 585] on span "day" at bounding box center [461, 586] width 34 height 19
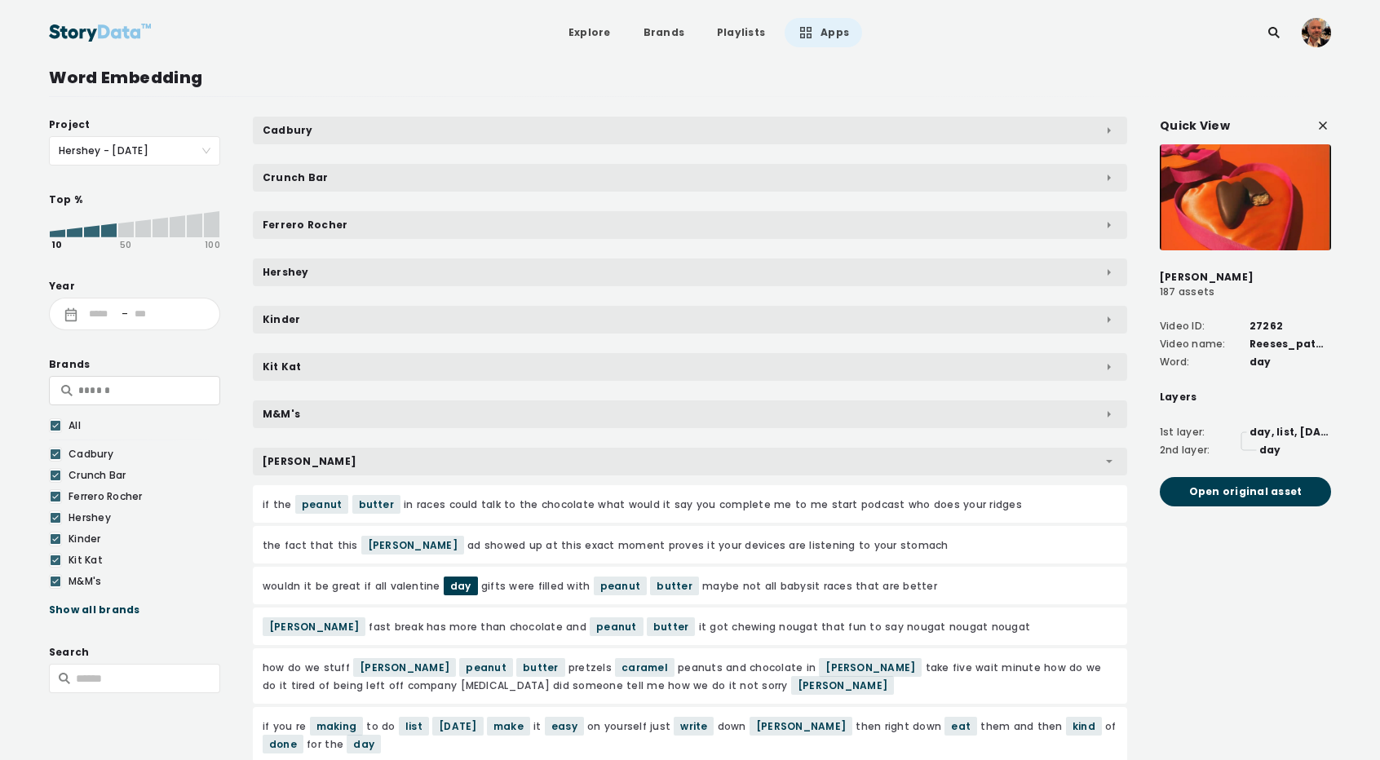
click at [618, 586] on span "peanut" at bounding box center [620, 586] width 53 height 19
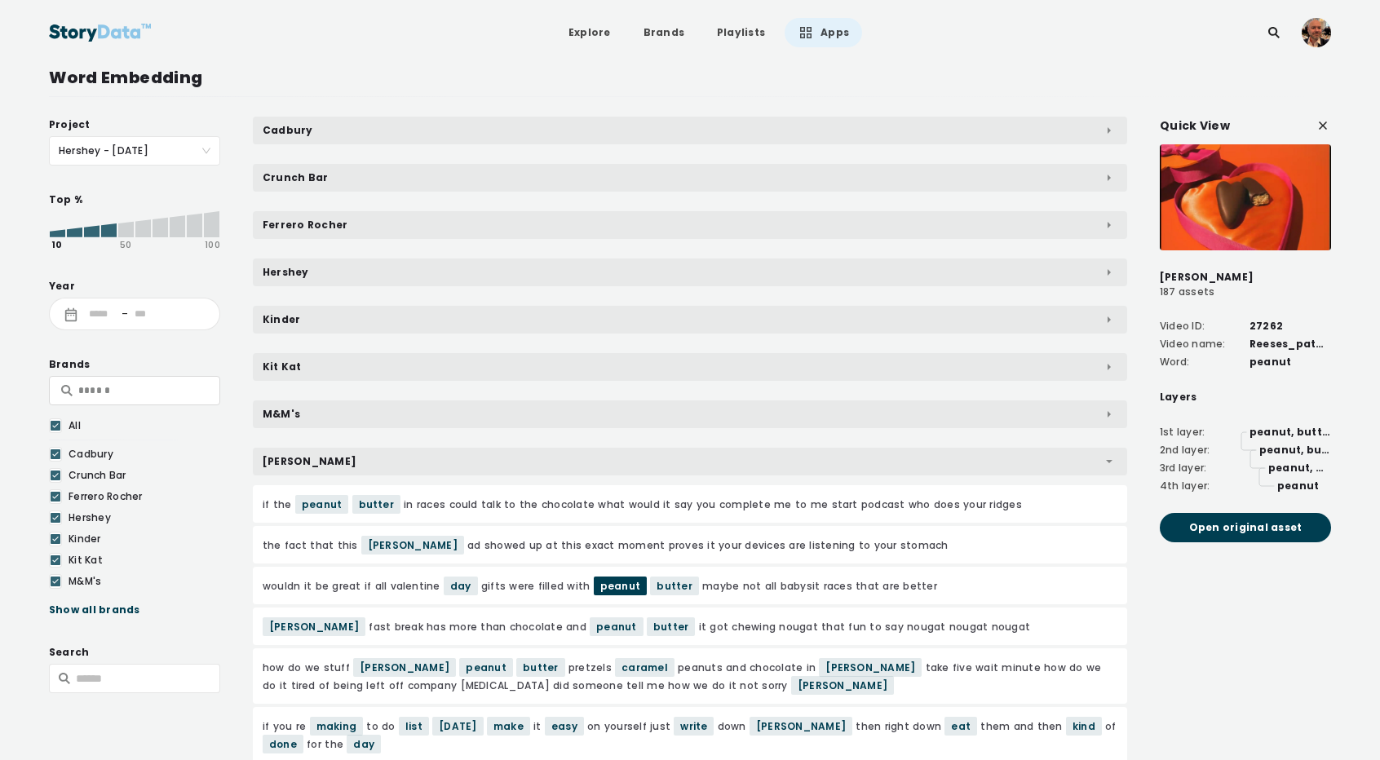
click at [650, 590] on span "butter" at bounding box center [674, 586] width 48 height 19
click at [1257, 529] on span "Open original asset" at bounding box center [1245, 527] width 113 height 16
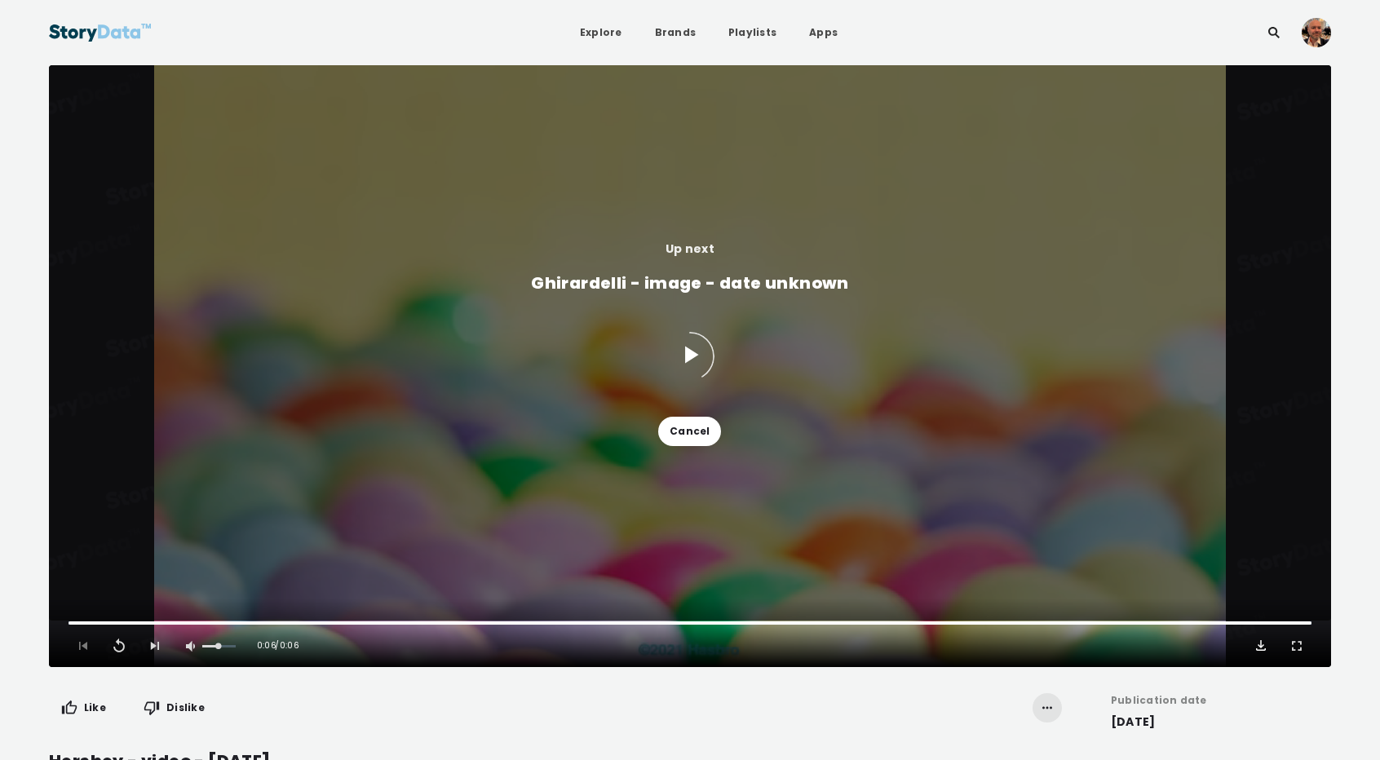
click at [1259, 647] on span "Video Player" at bounding box center [1261, 646] width 16 height 16
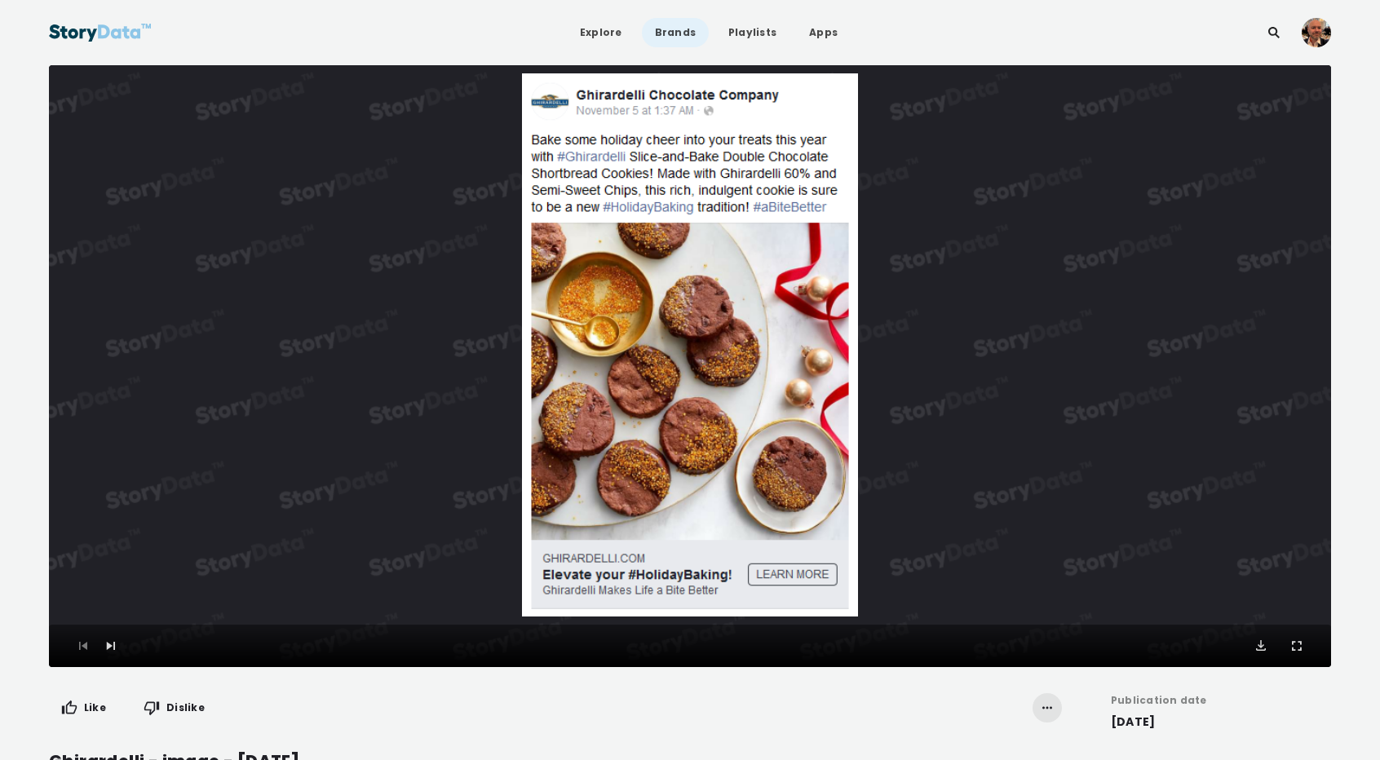
click at [682, 32] on link "Brands" at bounding box center [675, 32] width 67 height 29
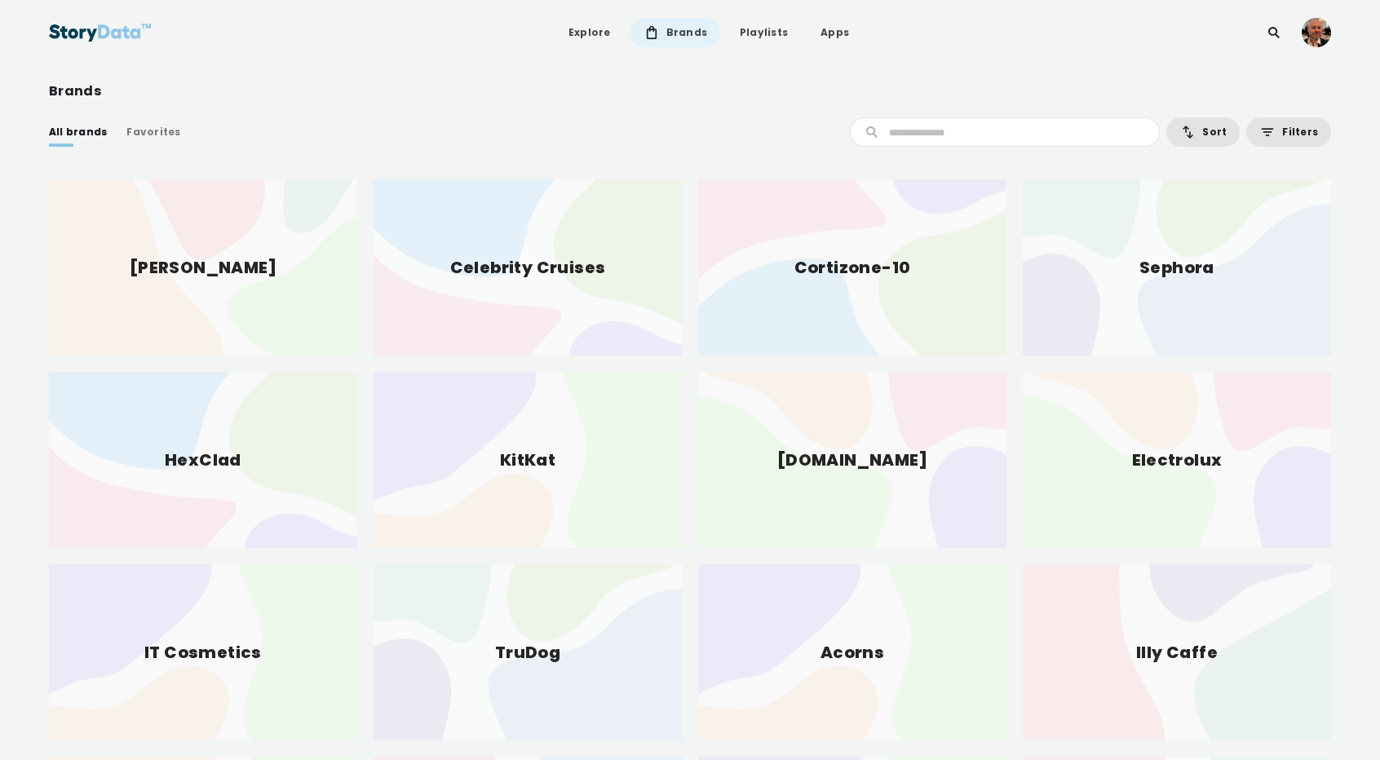
click at [144, 130] on div "Favorites" at bounding box center [153, 132] width 54 height 16
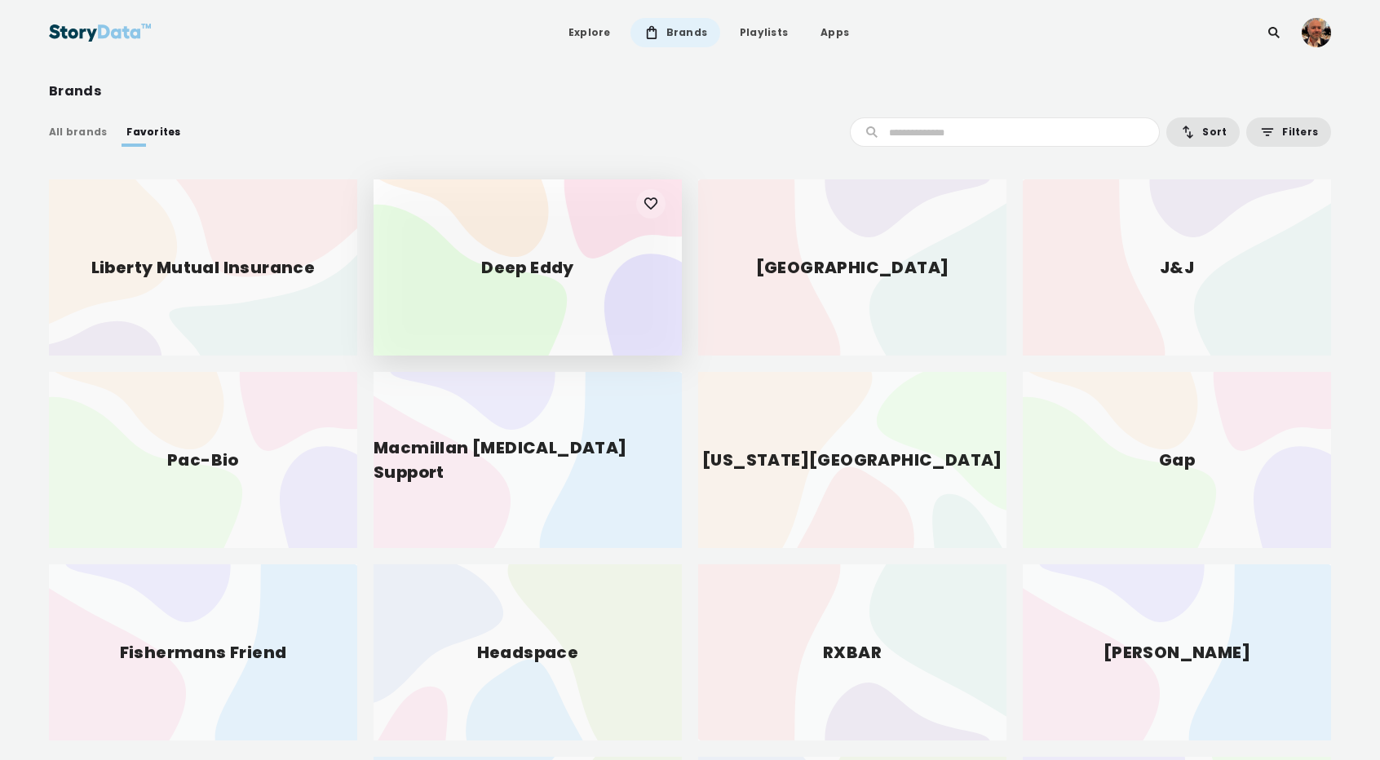
click at [533, 263] on div "Deep Eddy" at bounding box center [527, 267] width 308 height 176
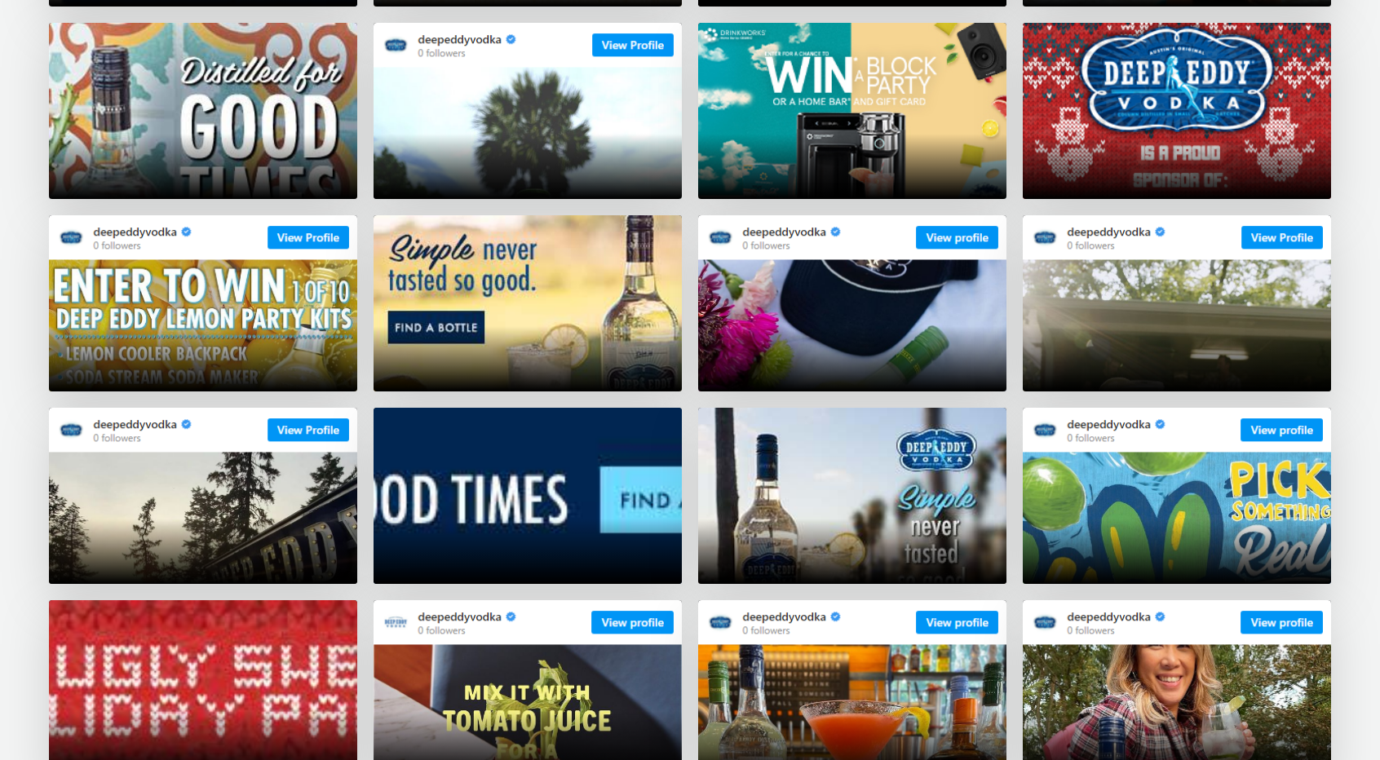
scroll to position [527, 0]
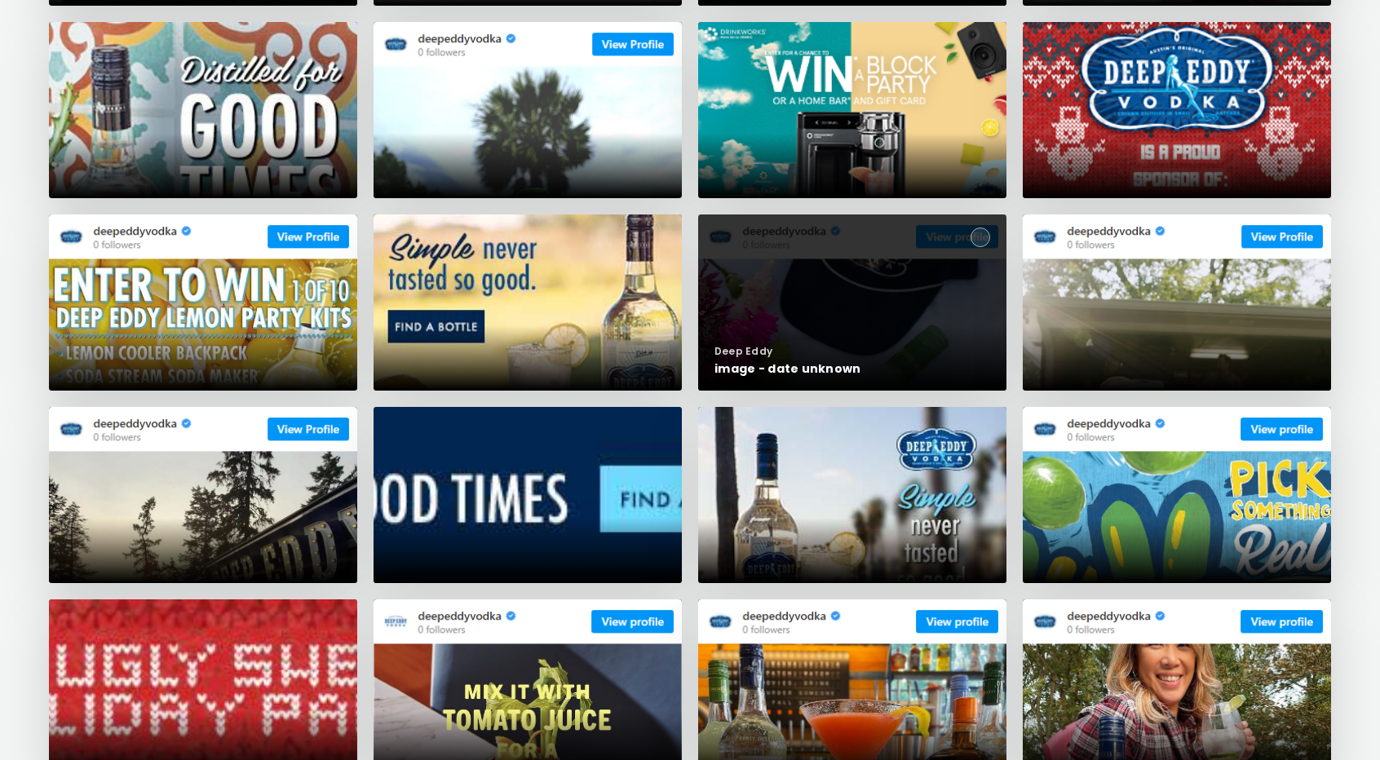
click at [983, 233] on circle at bounding box center [980, 238] width 20 height 20
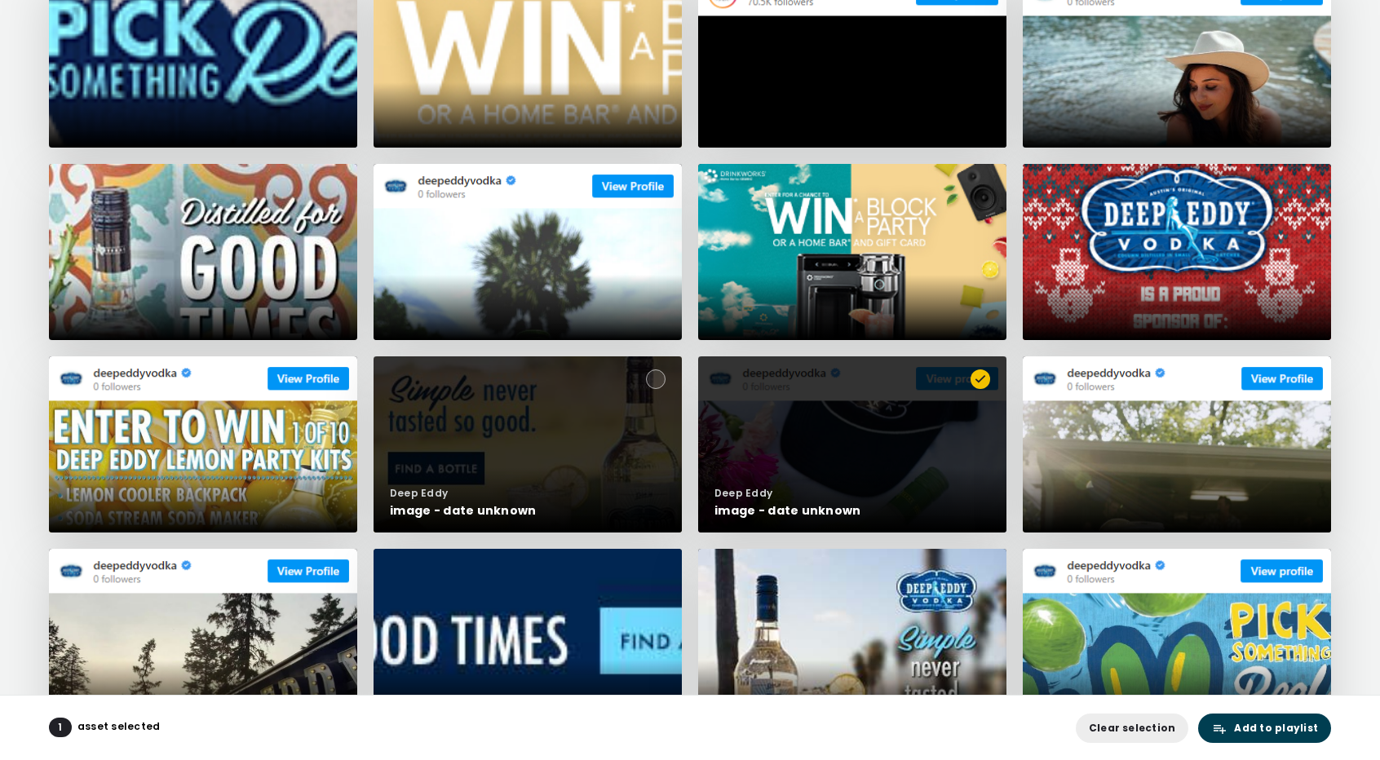
scroll to position [0, 0]
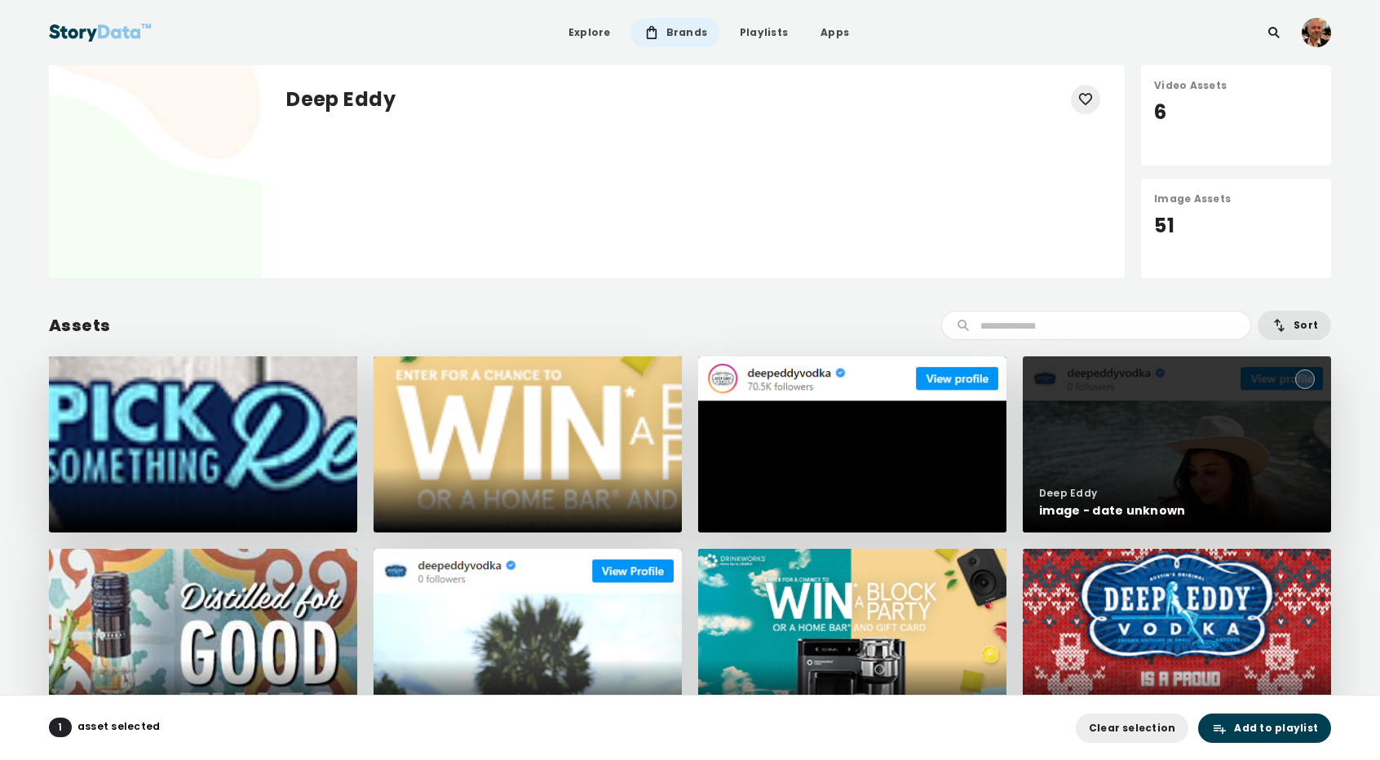
click at [1146, 513] on div "image - date unknown" at bounding box center [1112, 511] width 147 height 18
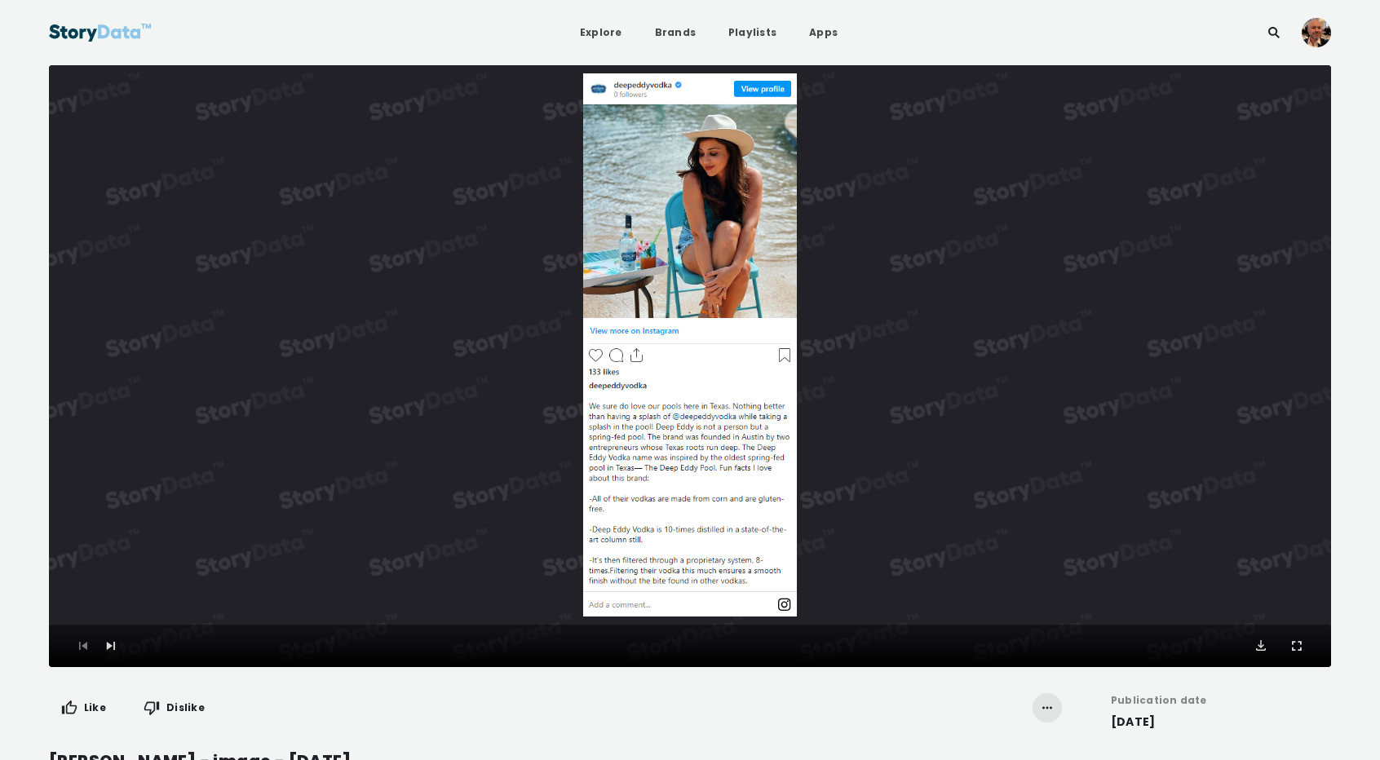
click at [665, 168] on div "Video Player" at bounding box center [690, 344] width 1282 height 543
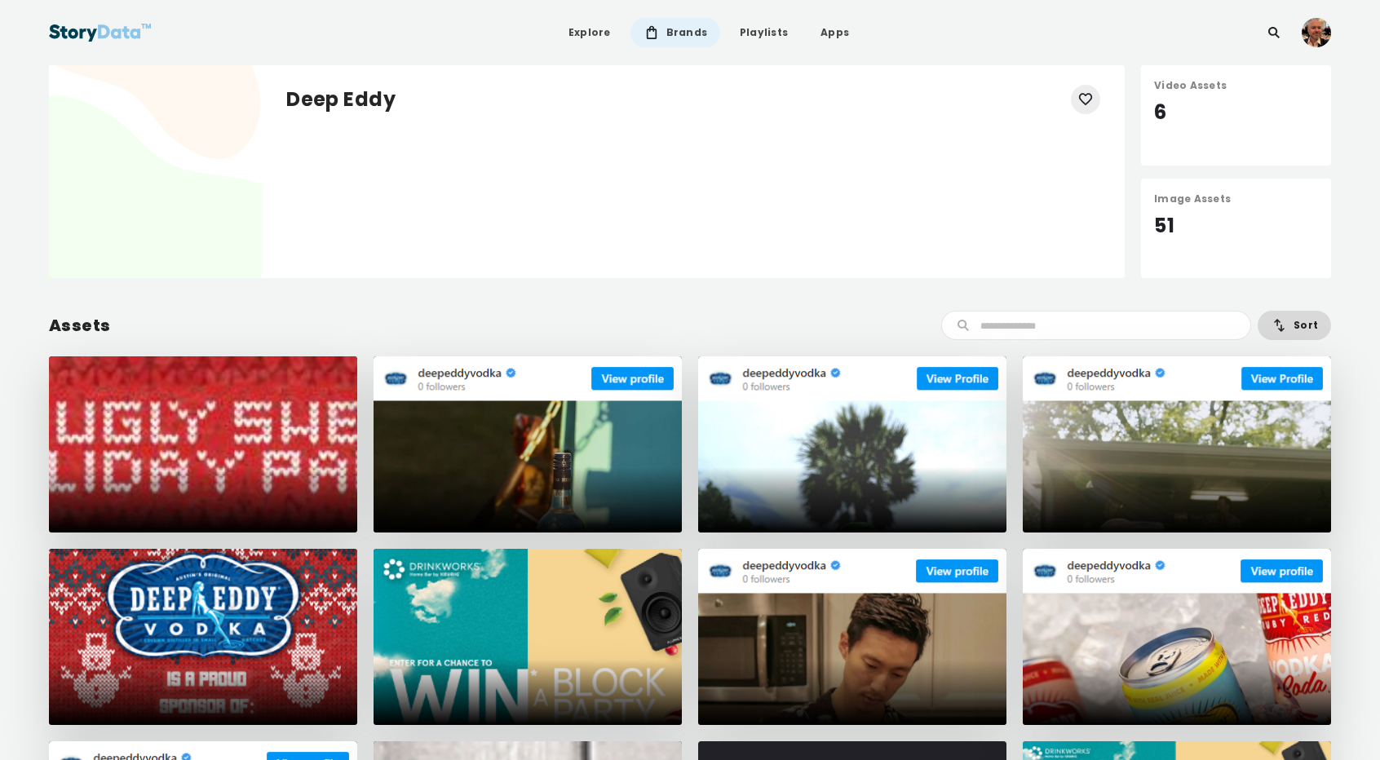
click at [1292, 324] on button "Sort" at bounding box center [1293, 325] width 73 height 29
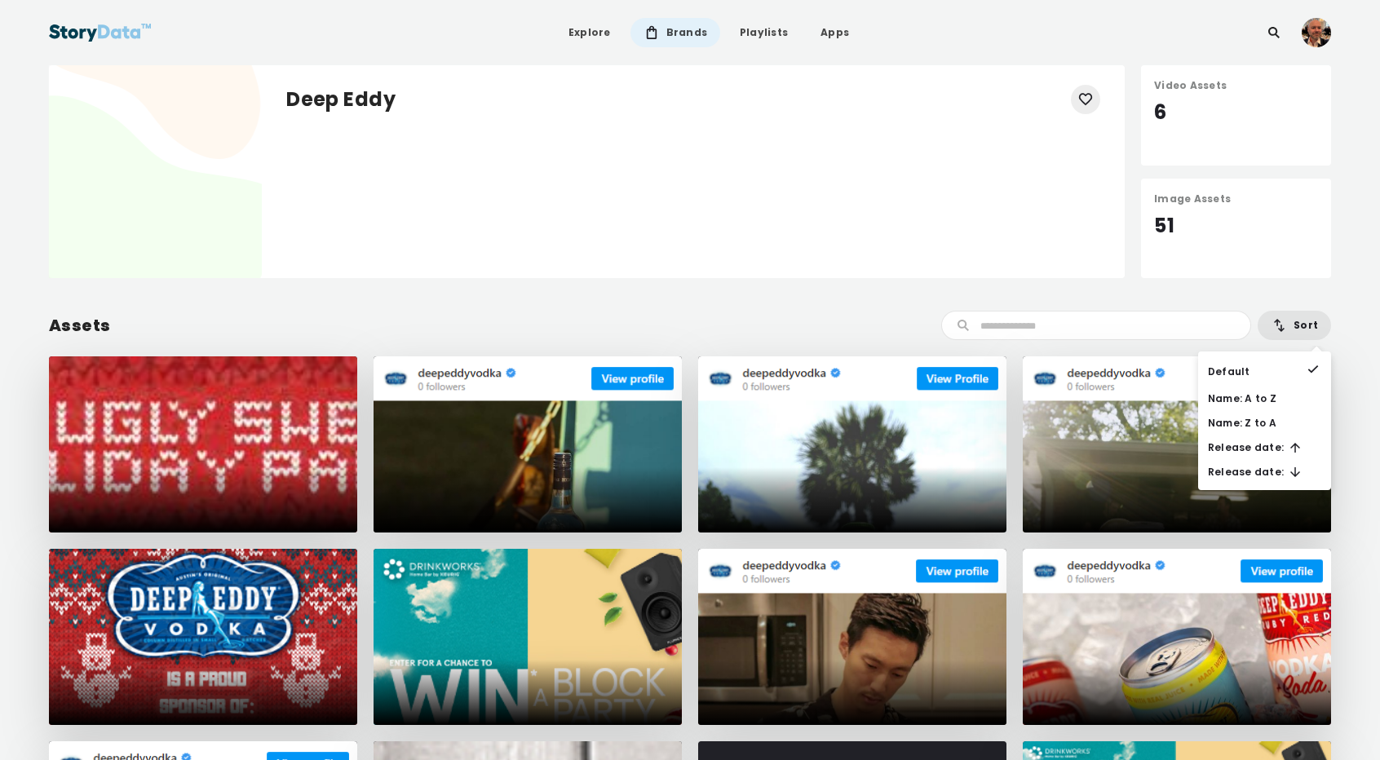
click at [796, 338] on div "Assets Sort" at bounding box center [690, 325] width 1282 height 29
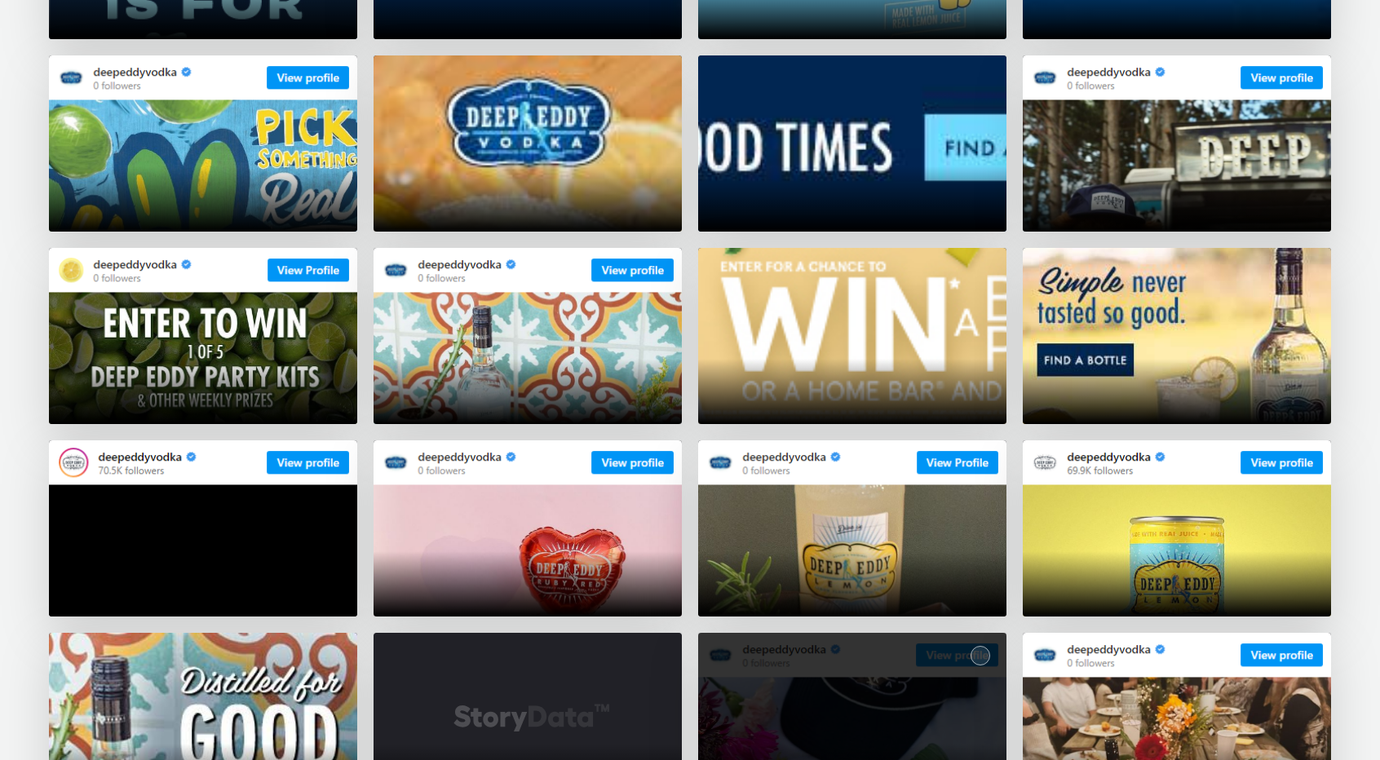
scroll to position [2610, 0]
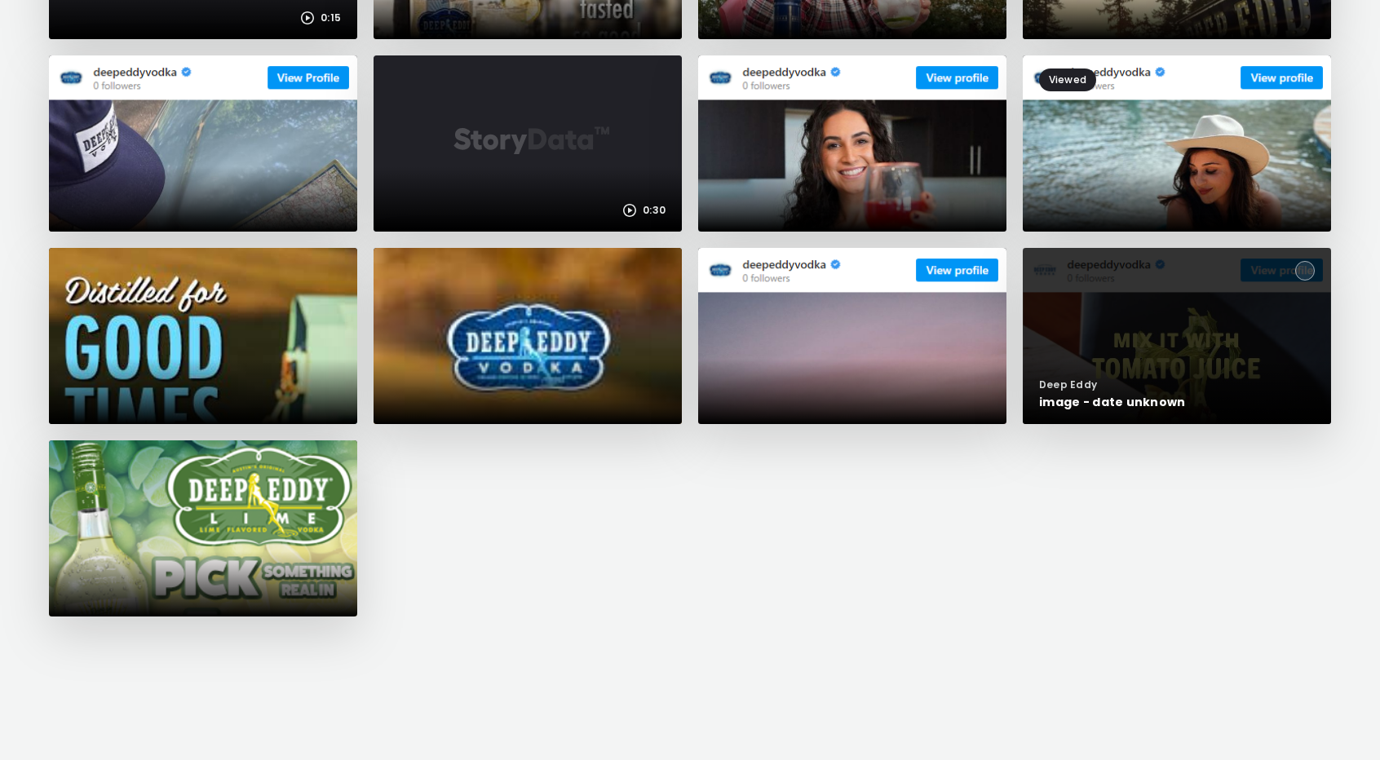
click at [1163, 338] on div at bounding box center [1177, 336] width 308 height 176
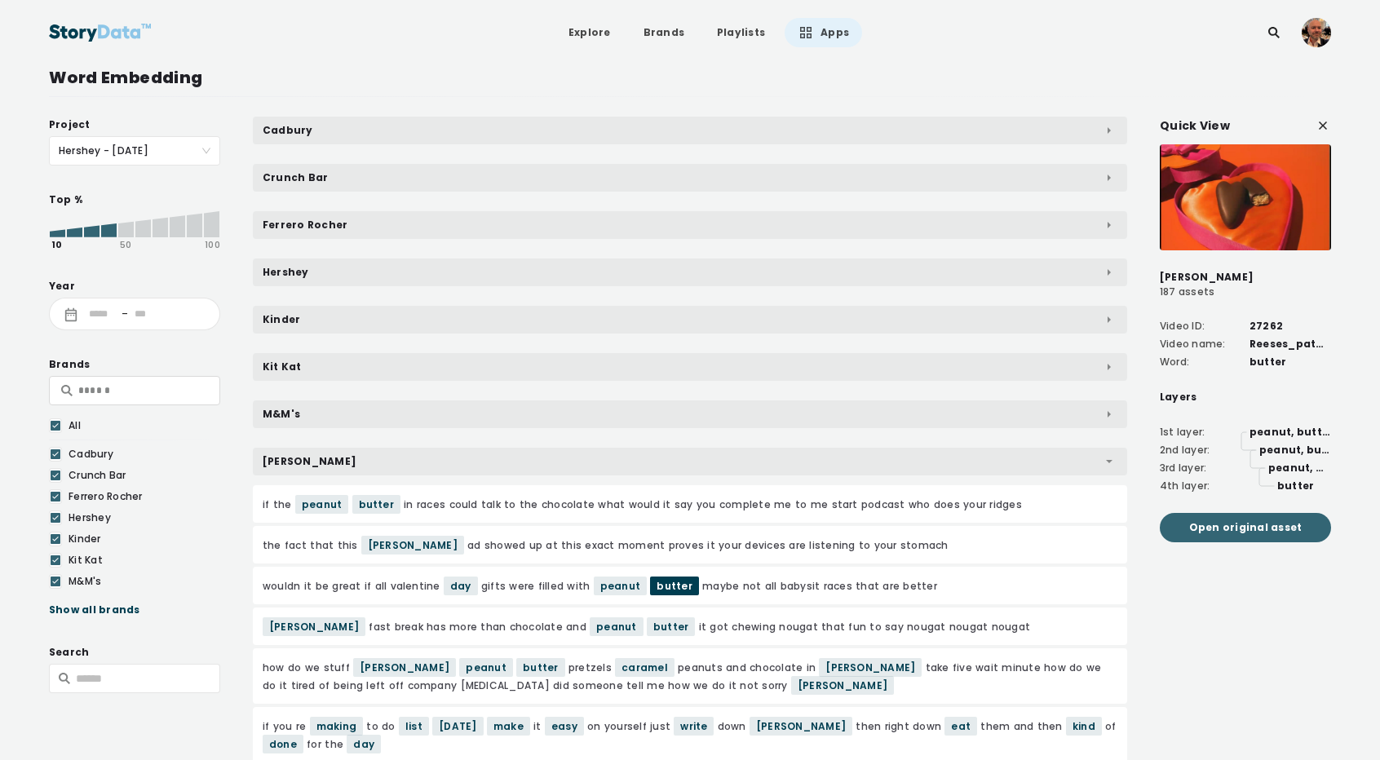
click at [1249, 522] on span "Open original asset" at bounding box center [1245, 527] width 113 height 16
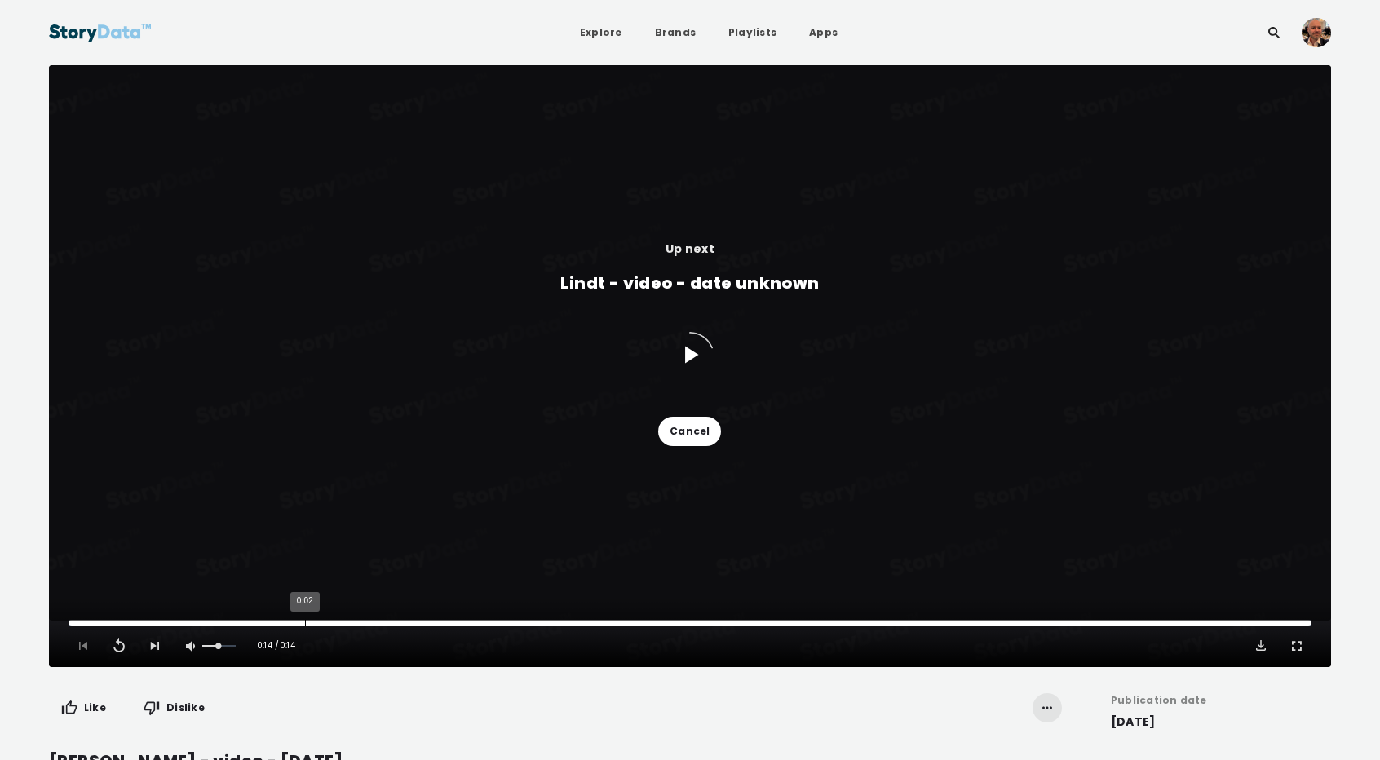
click at [305, 622] on div "0:02" at bounding box center [305, 623] width 1 height 7
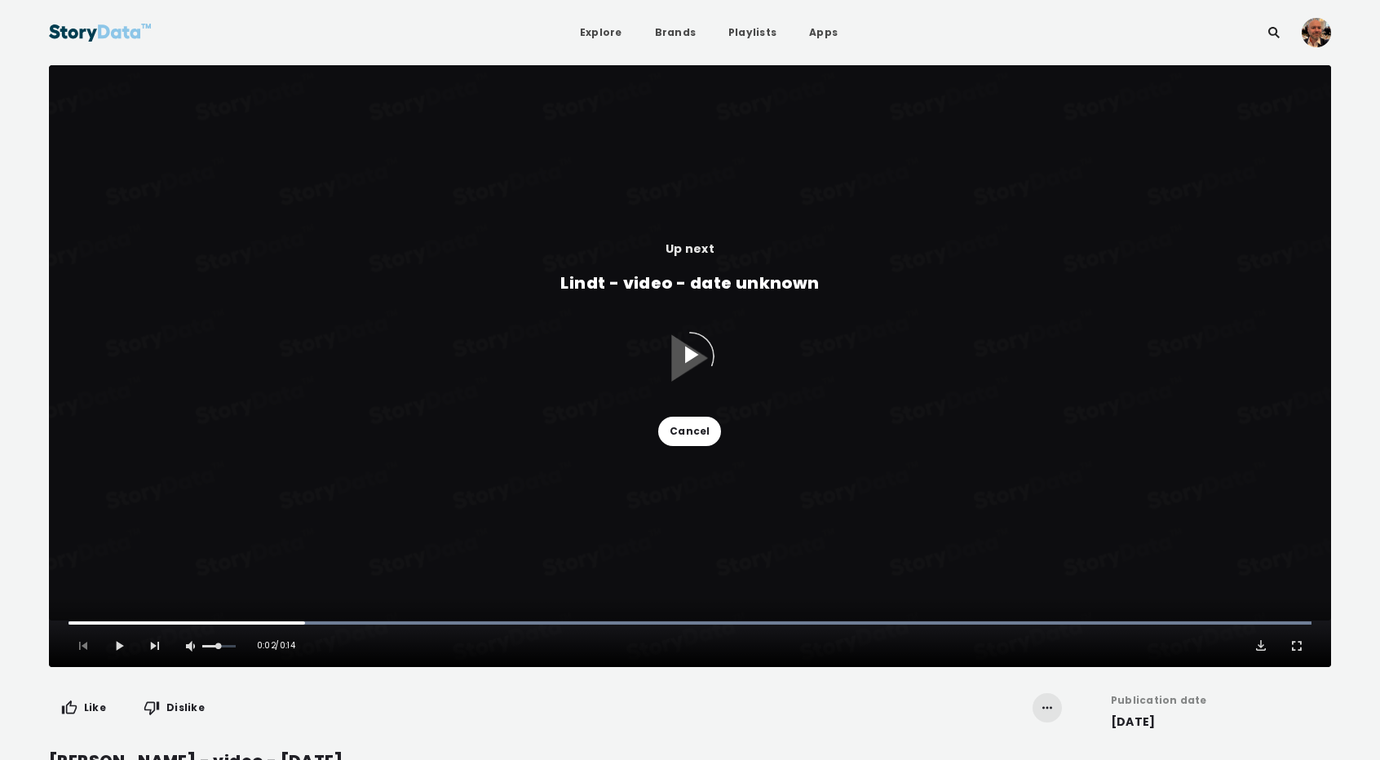
click at [439, 618] on div "Up next Lindt - video - date unknown Cancel" at bounding box center [690, 342] width 1282 height 555
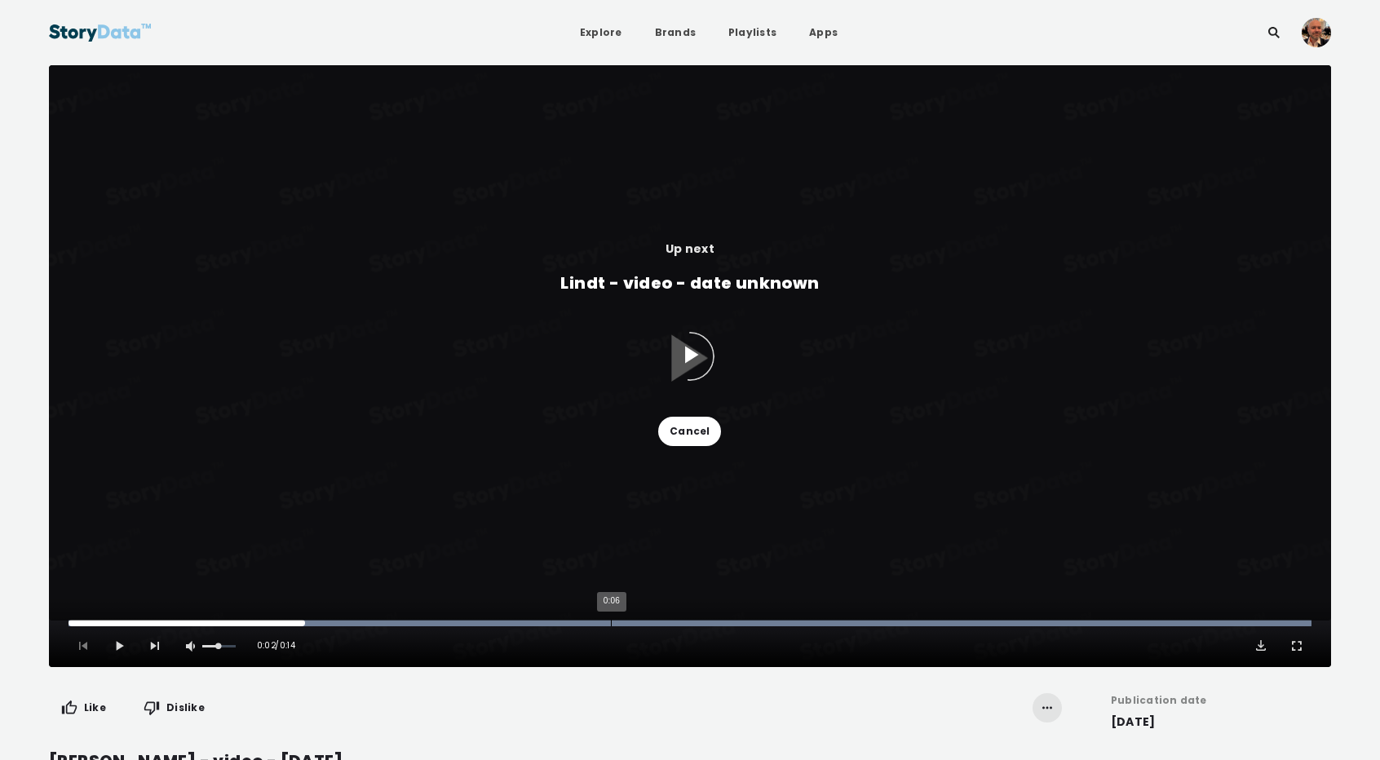
click at [611, 621] on div "0:06" at bounding box center [611, 623] width 1 height 7
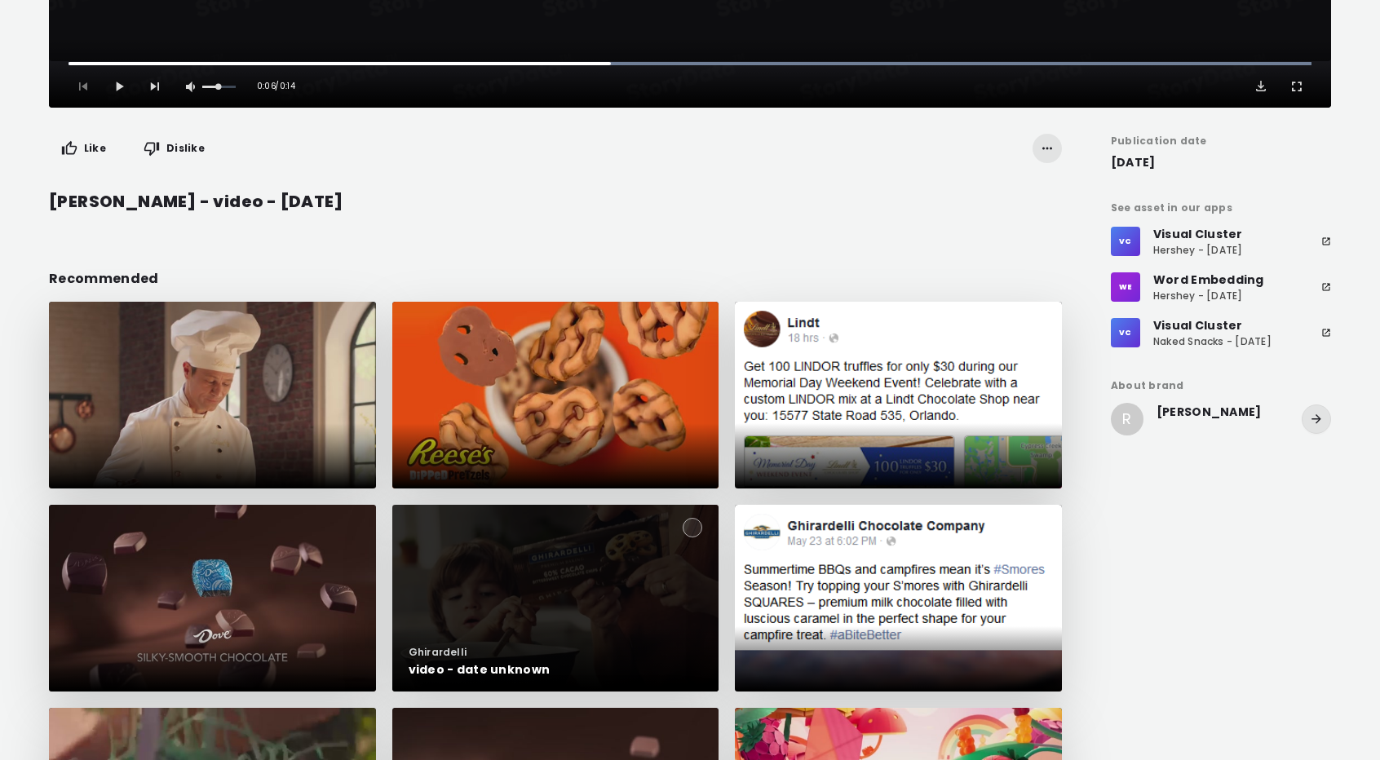
scroll to position [561, 0]
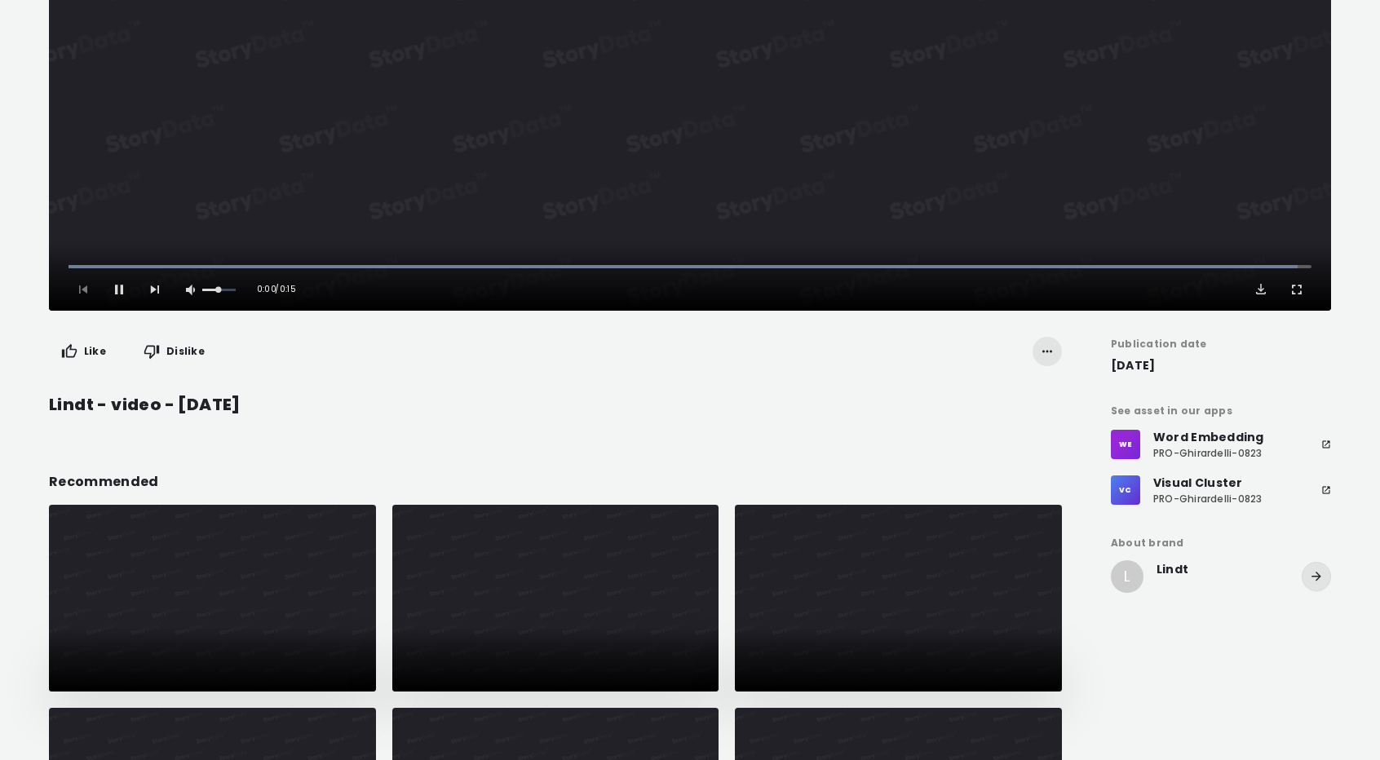
scroll to position [357, 0]
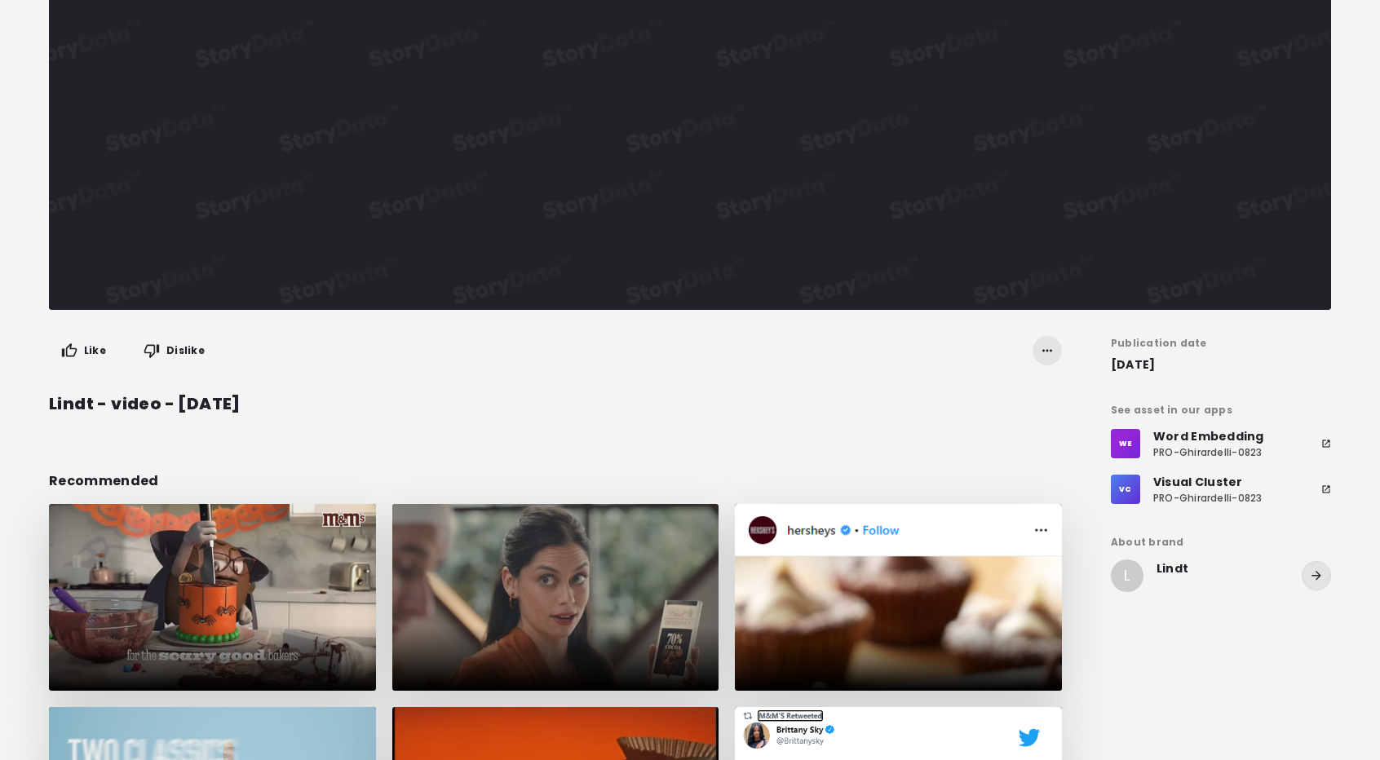
click at [1326, 488] on icon at bounding box center [1326, 489] width 10 height 10
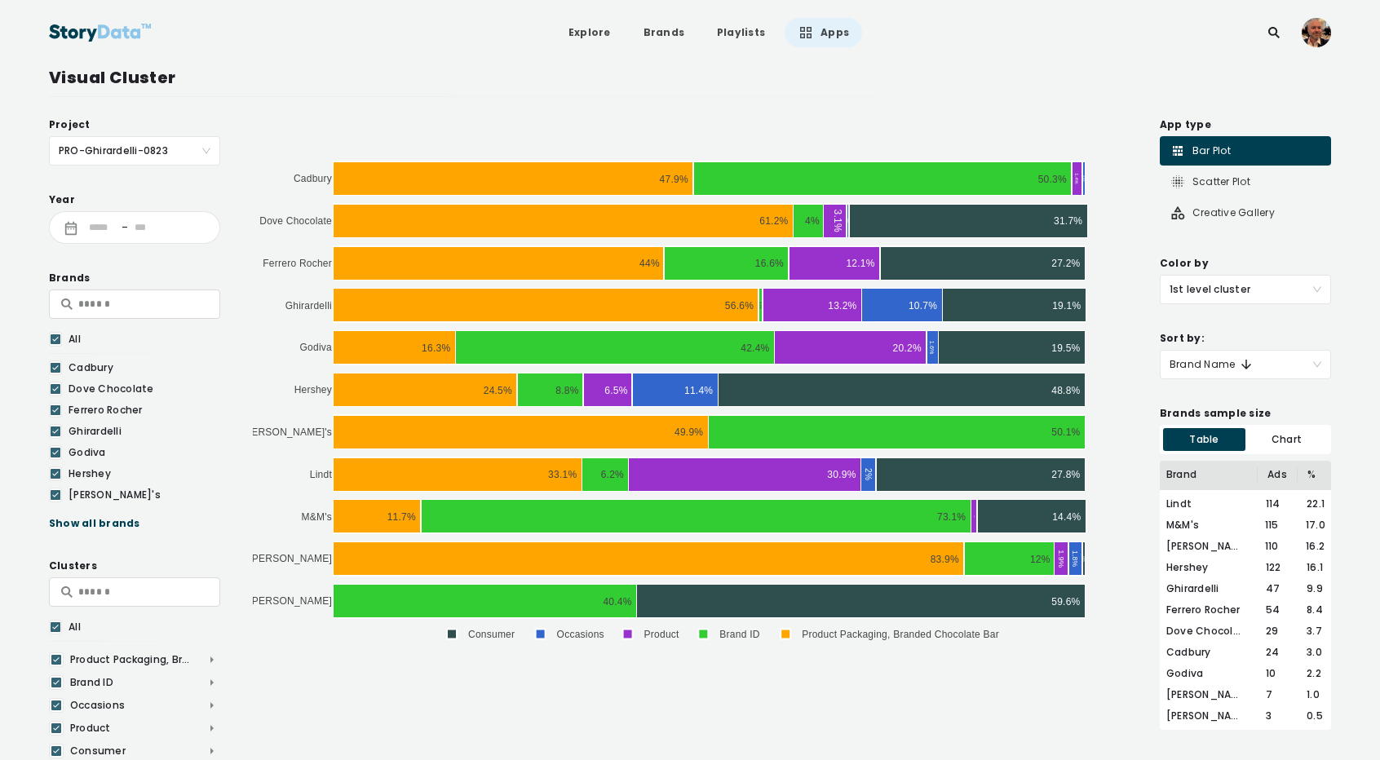
click at [1242, 283] on span "1st level cluster" at bounding box center [1245, 290] width 152 height 28
click at [1215, 347] on div "2nd level cluster" at bounding box center [1245, 350] width 152 height 18
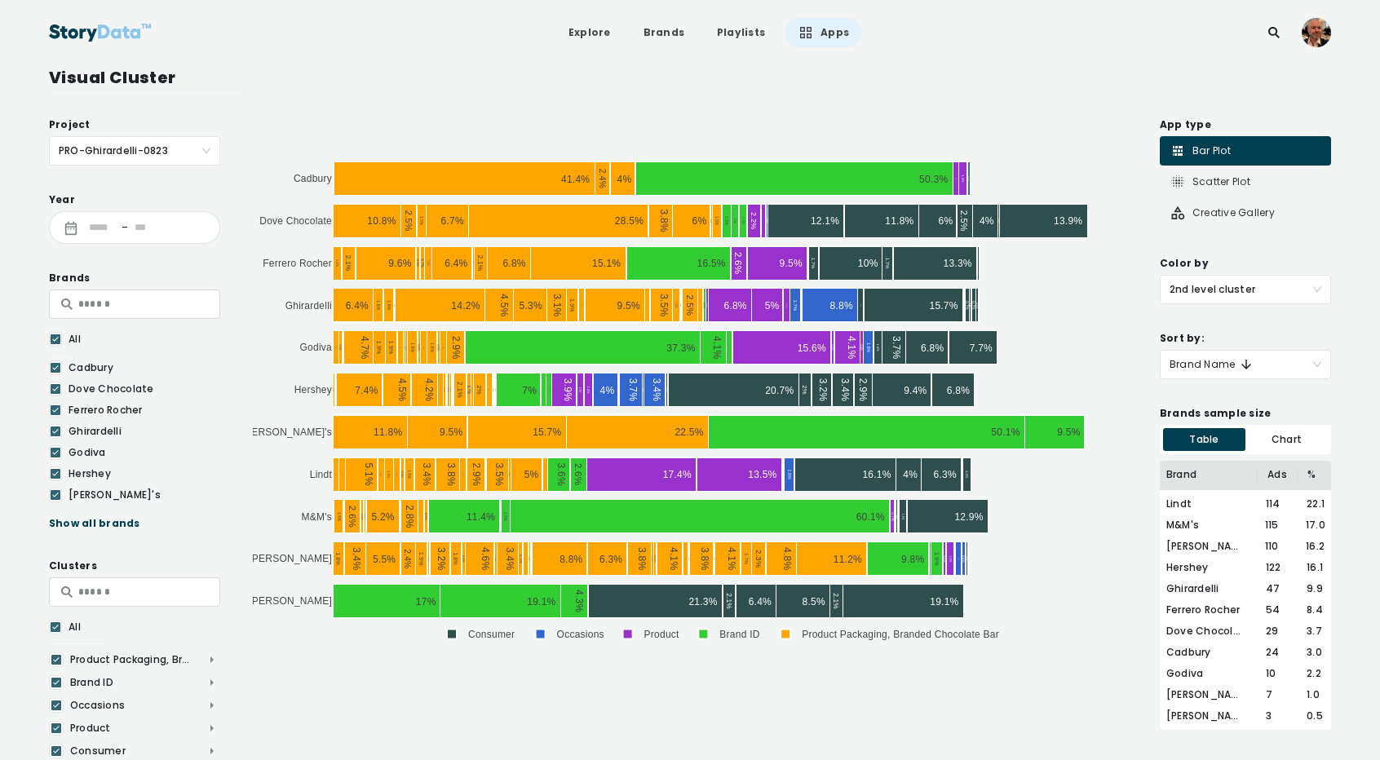
click at [1215, 347] on div "Sort by: Brand Name" at bounding box center [1245, 354] width 171 height 49
click at [1224, 286] on span "2nd level cluster" at bounding box center [1245, 290] width 152 height 28
click at [1203, 373] on div "3rd level cluster" at bounding box center [1245, 376] width 152 height 18
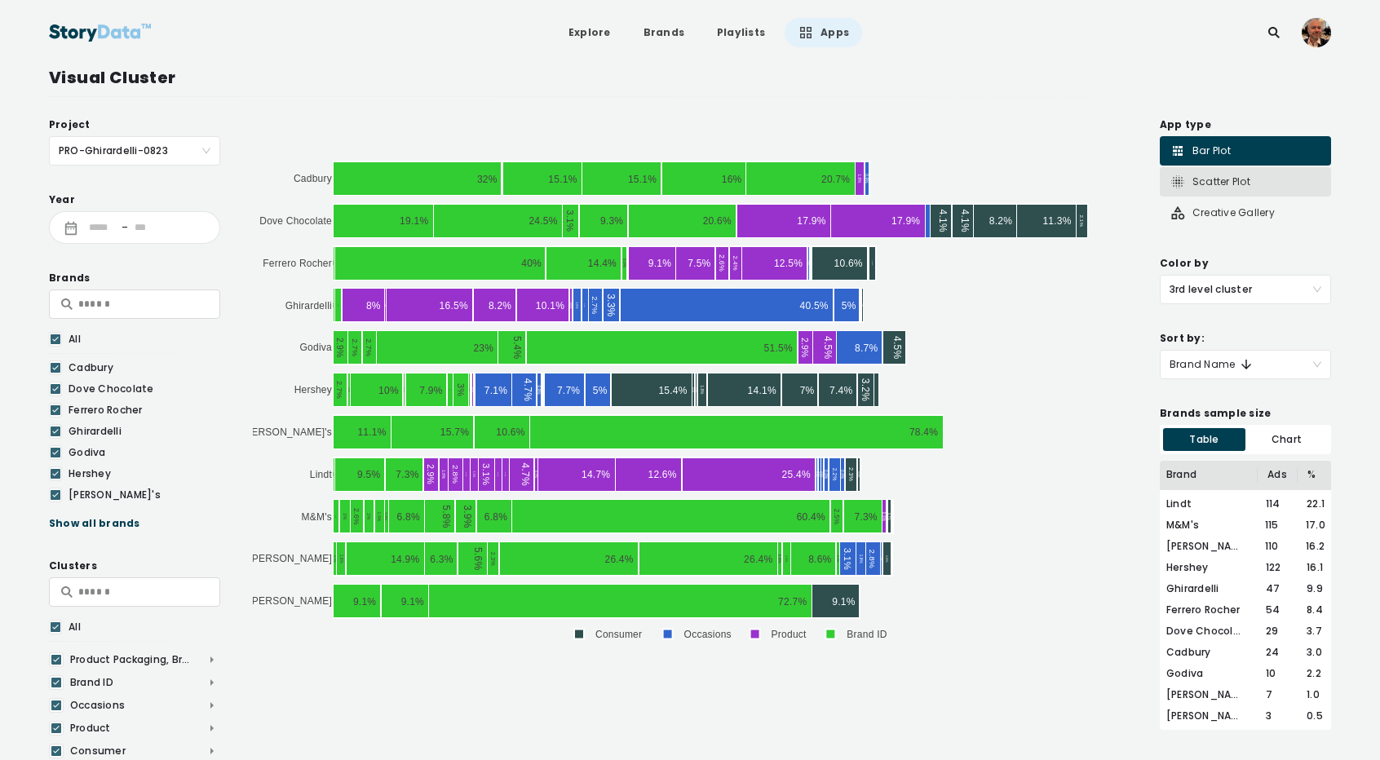
click at [1217, 175] on div "Scatter Plot" at bounding box center [1209, 182] width 81 height 16
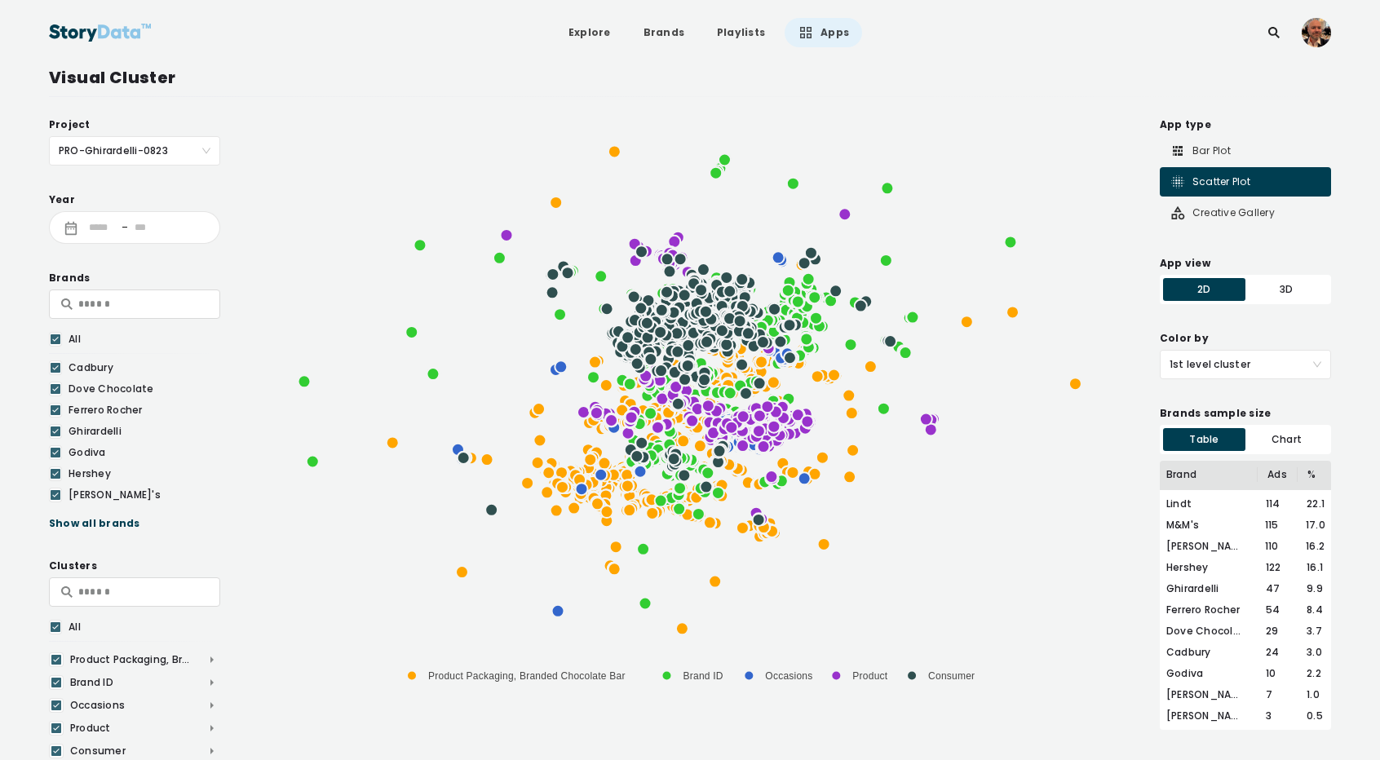
click at [1235, 361] on span "1st level cluster" at bounding box center [1245, 365] width 152 height 28
click at [1195, 473] on div "Brand" at bounding box center [1245, 477] width 152 height 18
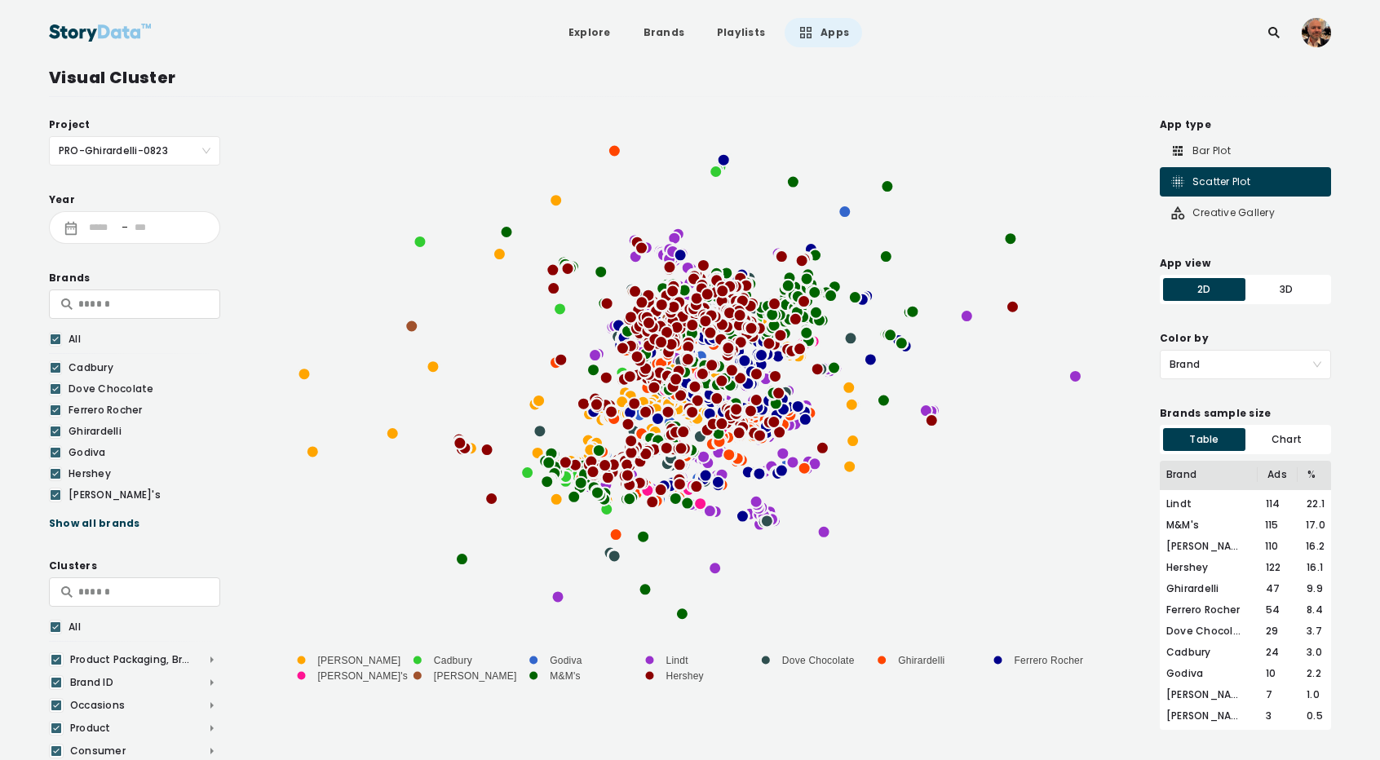
click at [1214, 357] on span "Brand" at bounding box center [1245, 365] width 152 height 28
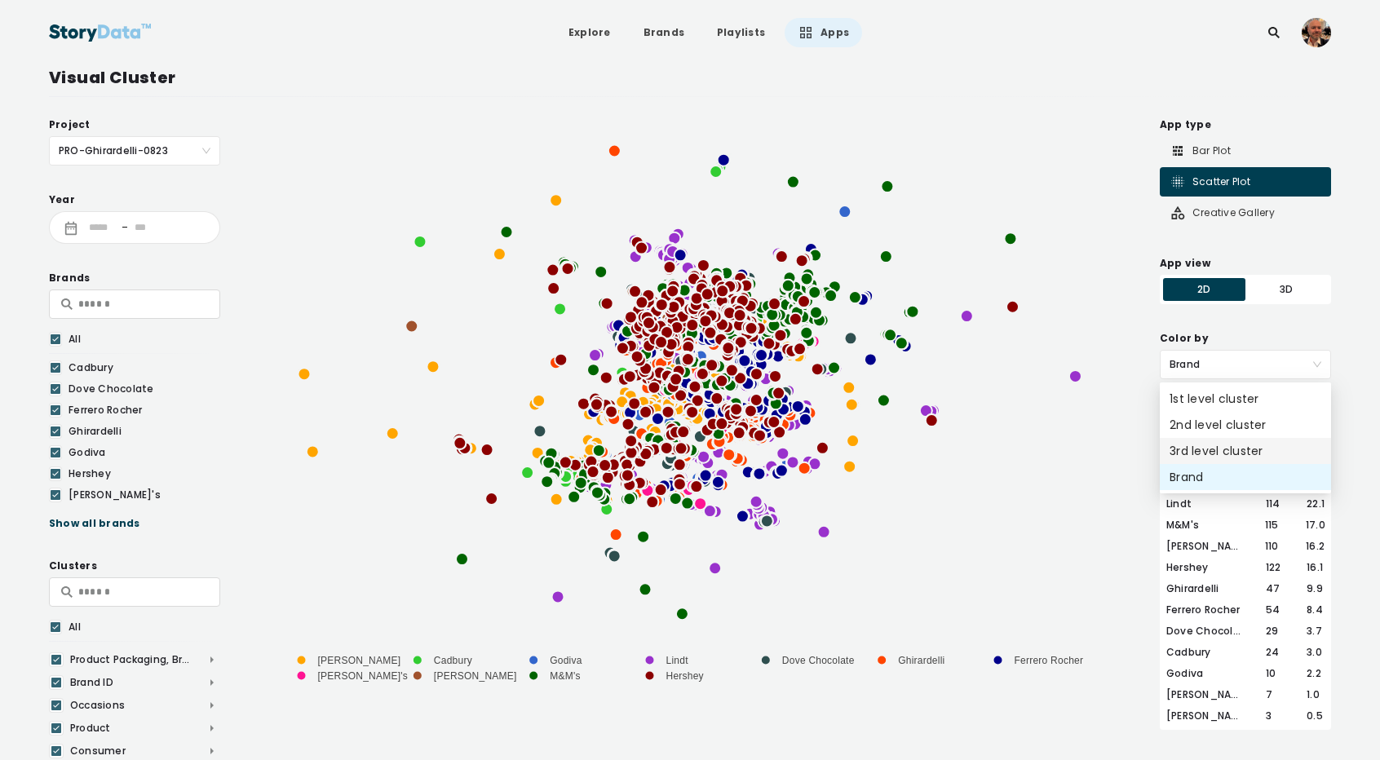
click at [1187, 448] on div "3rd level cluster" at bounding box center [1245, 451] width 152 height 18
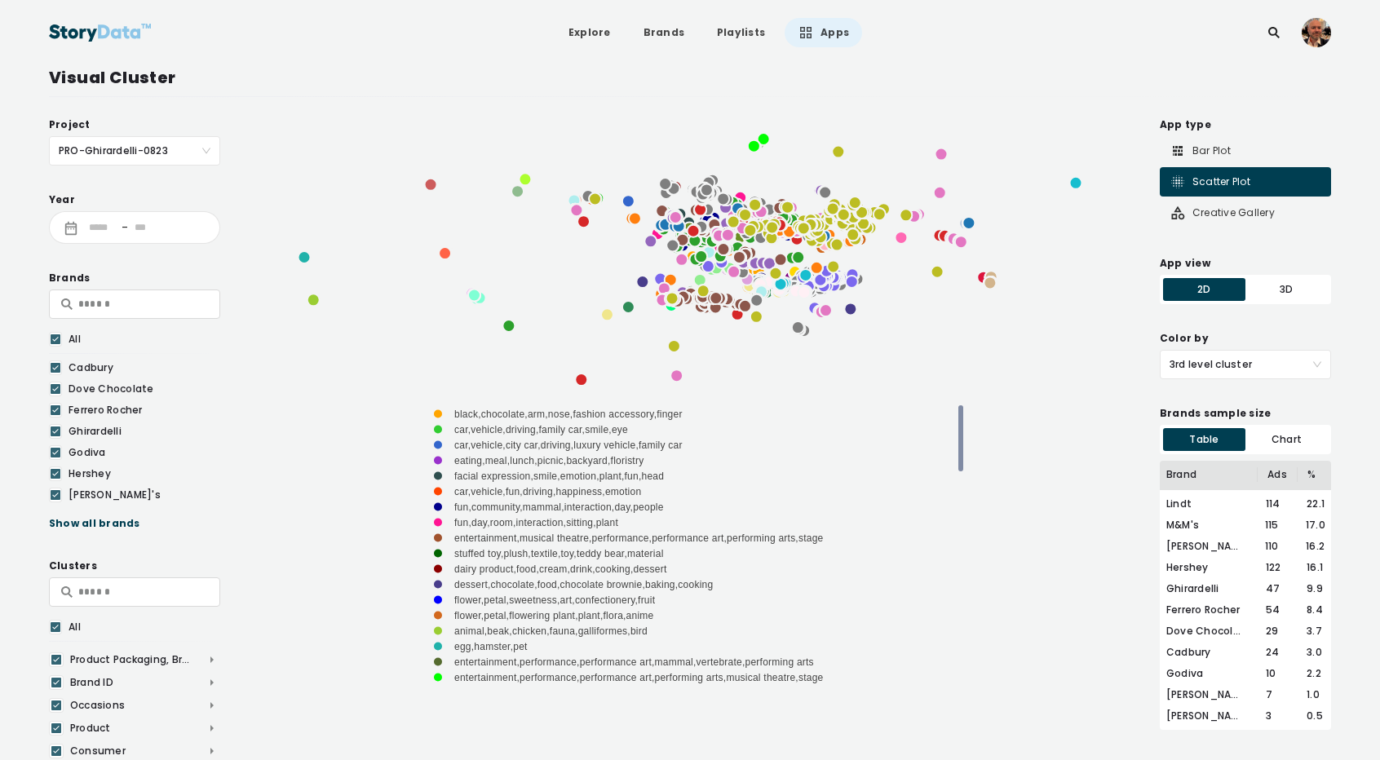
click at [1227, 362] on span "3rd level cluster" at bounding box center [1245, 365] width 152 height 28
click at [1195, 418] on div "2nd level cluster" at bounding box center [1245, 425] width 152 height 18
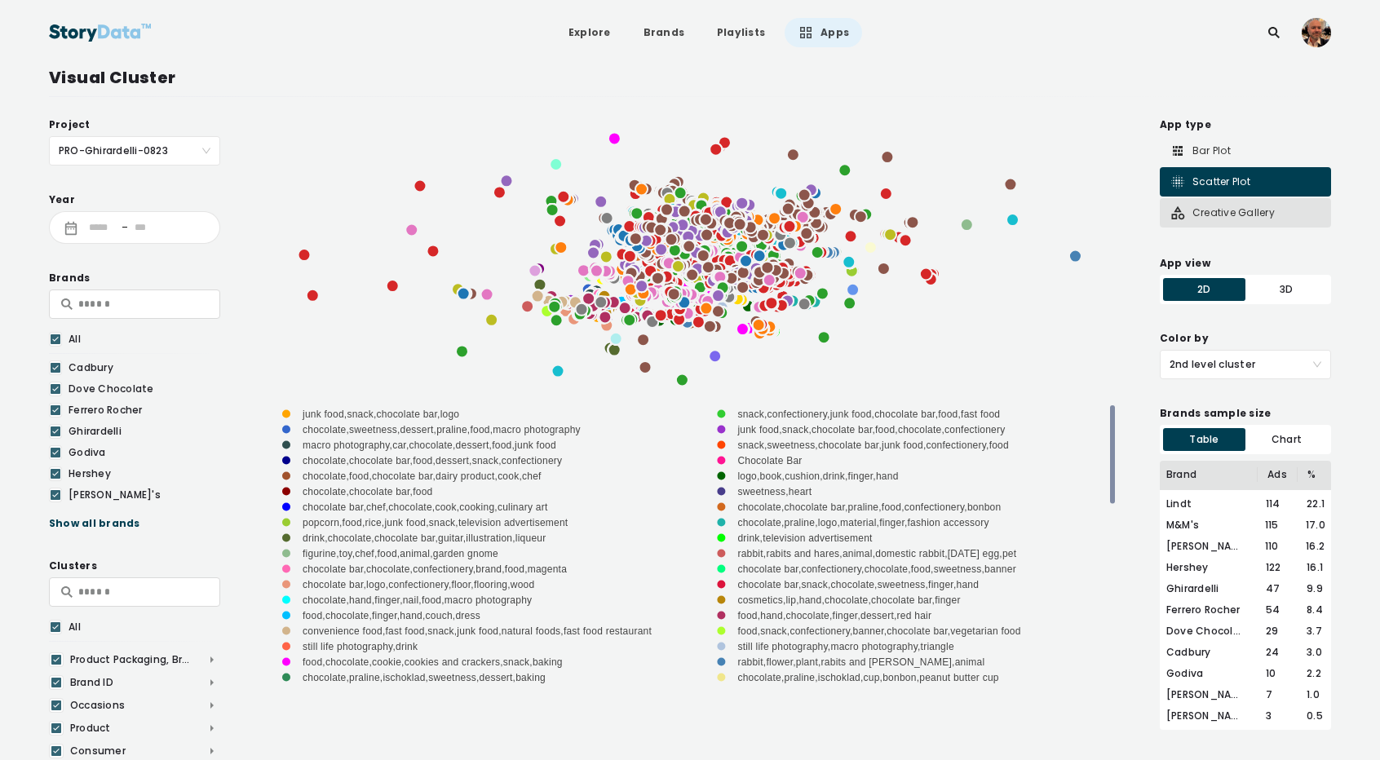
click at [1236, 203] on div "Creative Gallery" at bounding box center [1245, 212] width 171 height 29
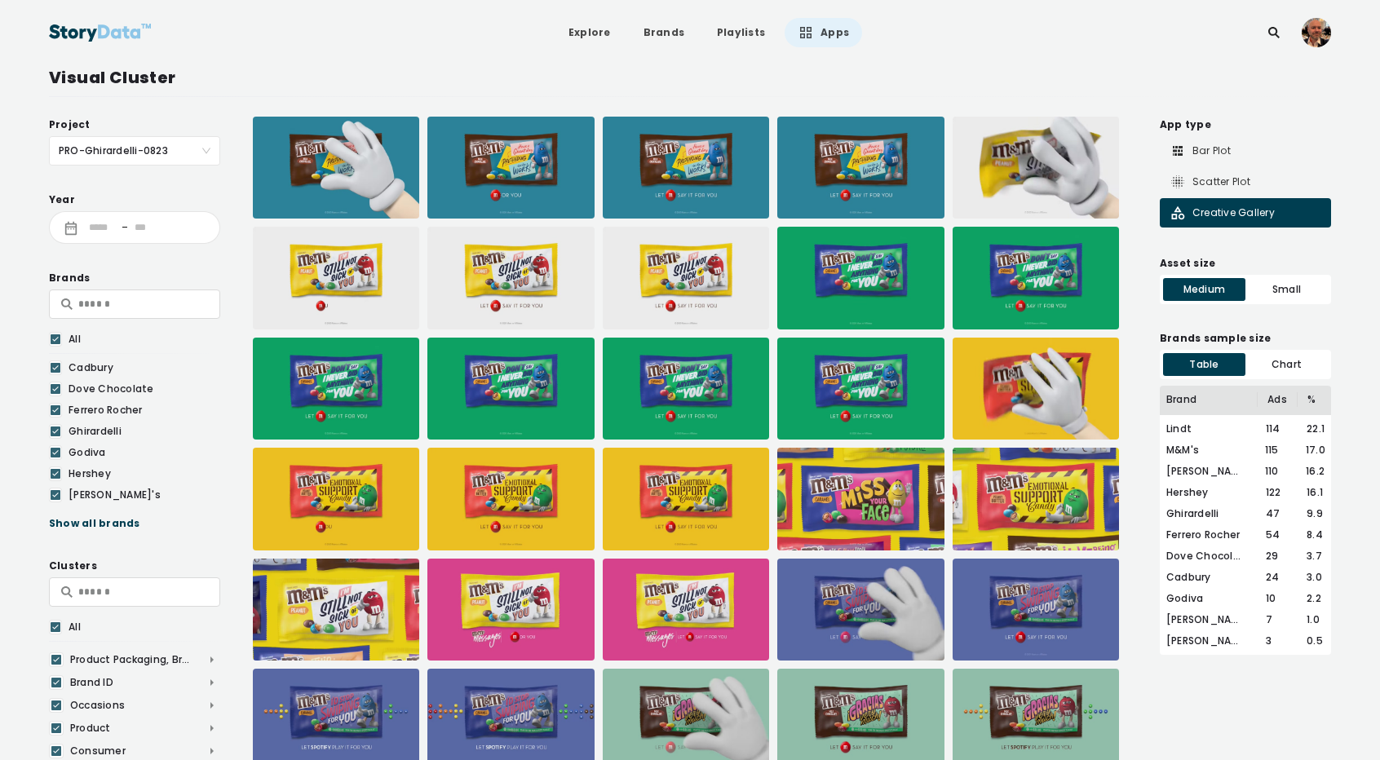
click at [1010, 396] on img at bounding box center [1035, 389] width 166 height 102
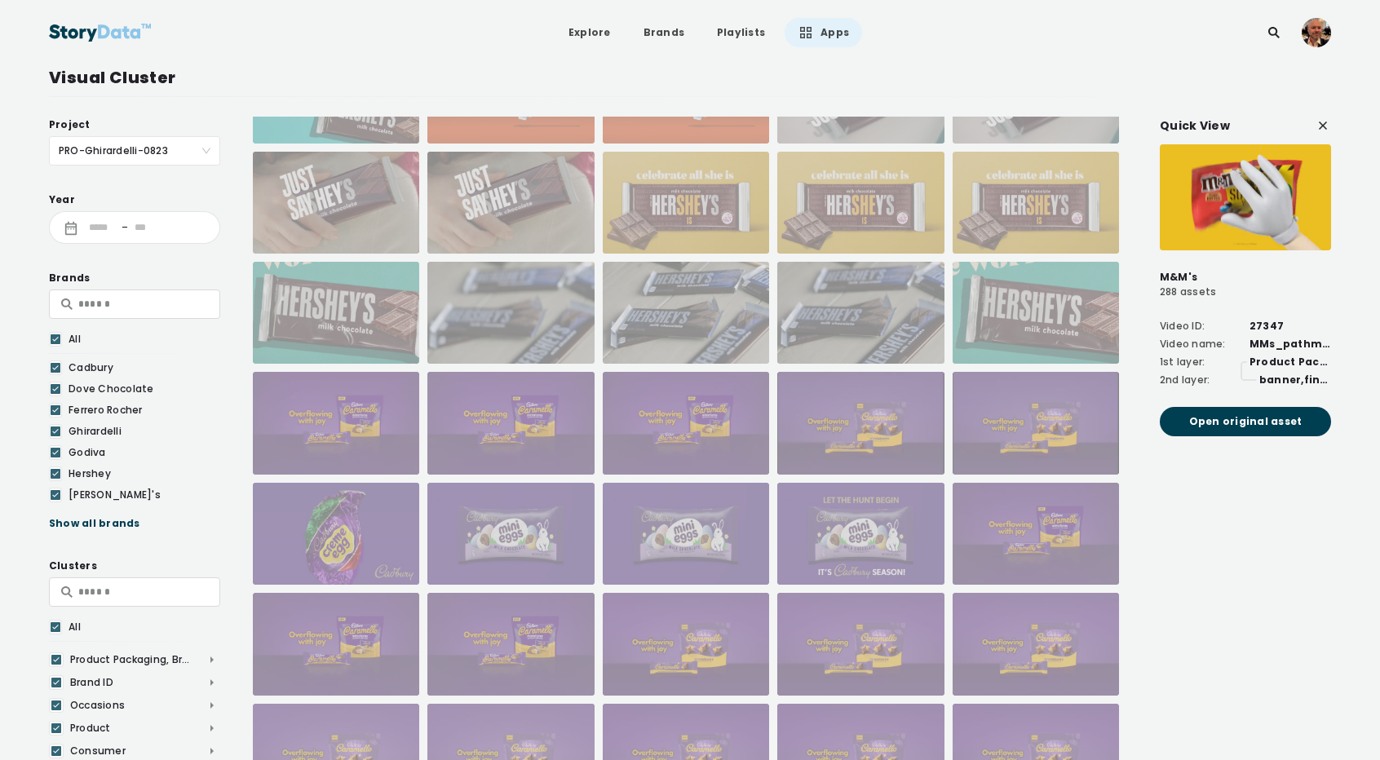
scroll to position [3838, 0]
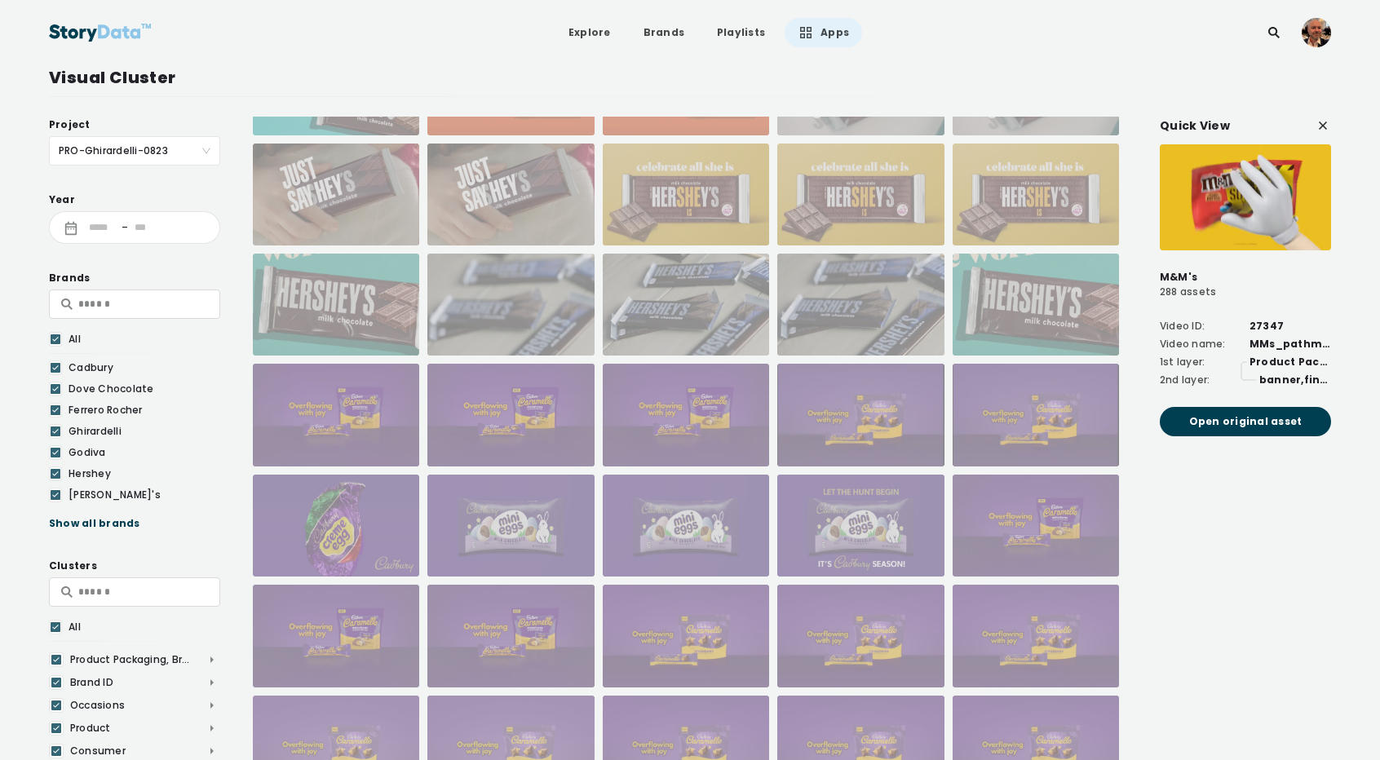
click at [879, 295] on div at bounding box center [860, 305] width 166 height 102
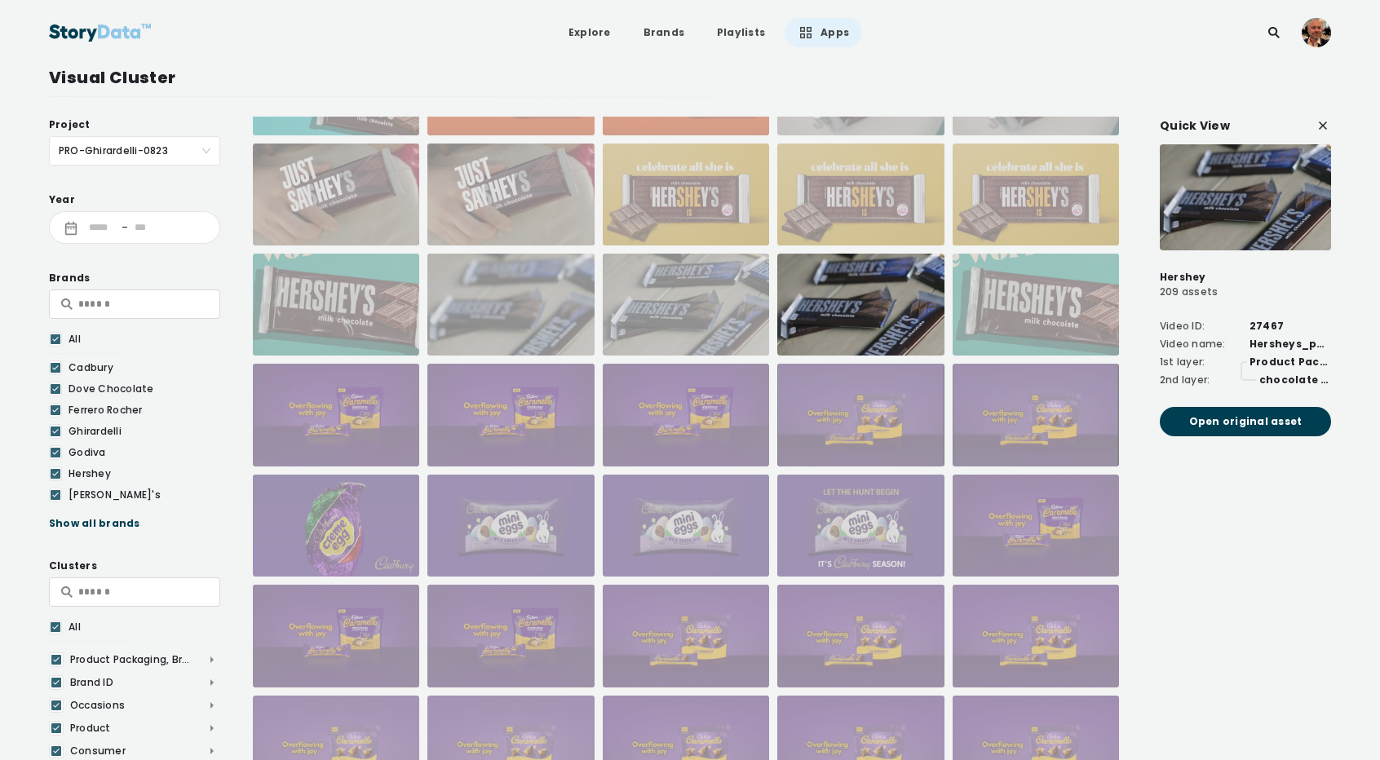
click at [1001, 305] on div at bounding box center [1035, 305] width 166 height 102
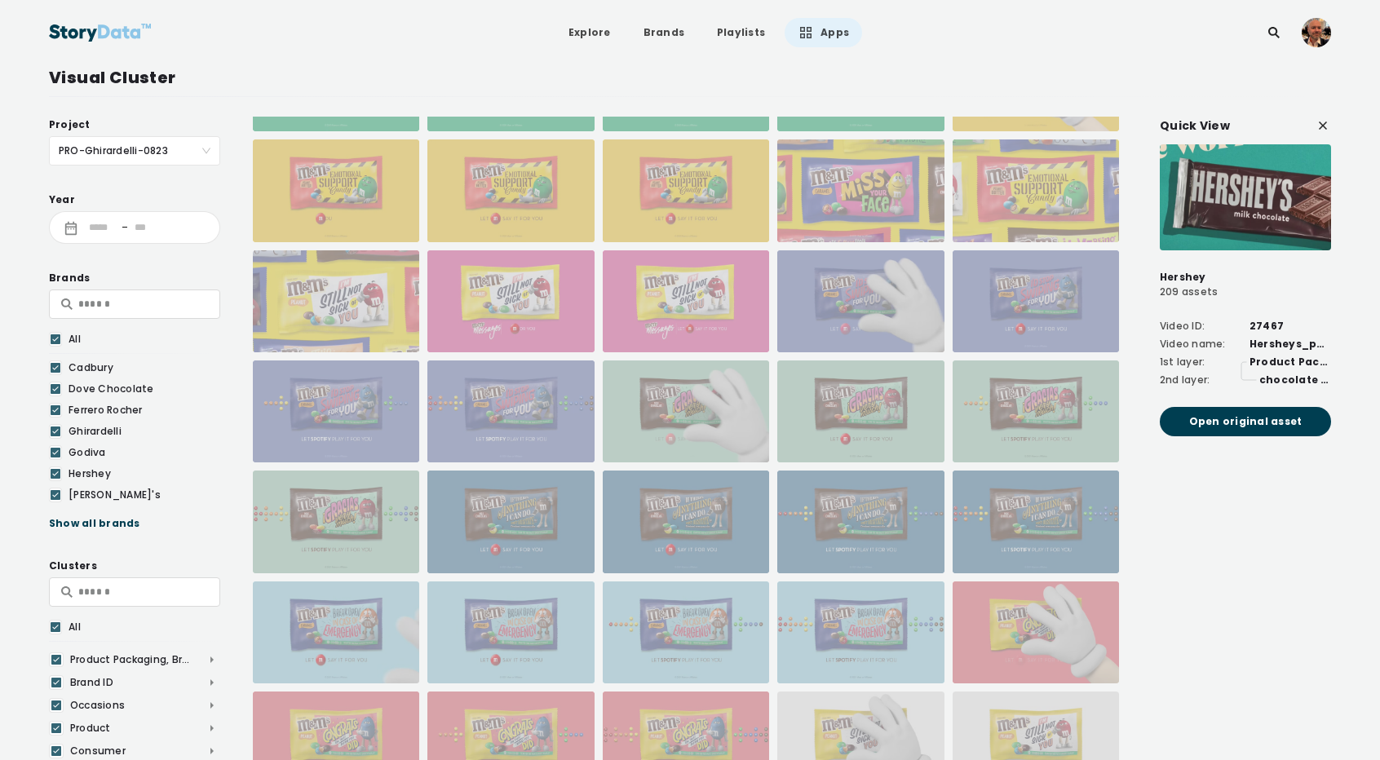
scroll to position [0, 0]
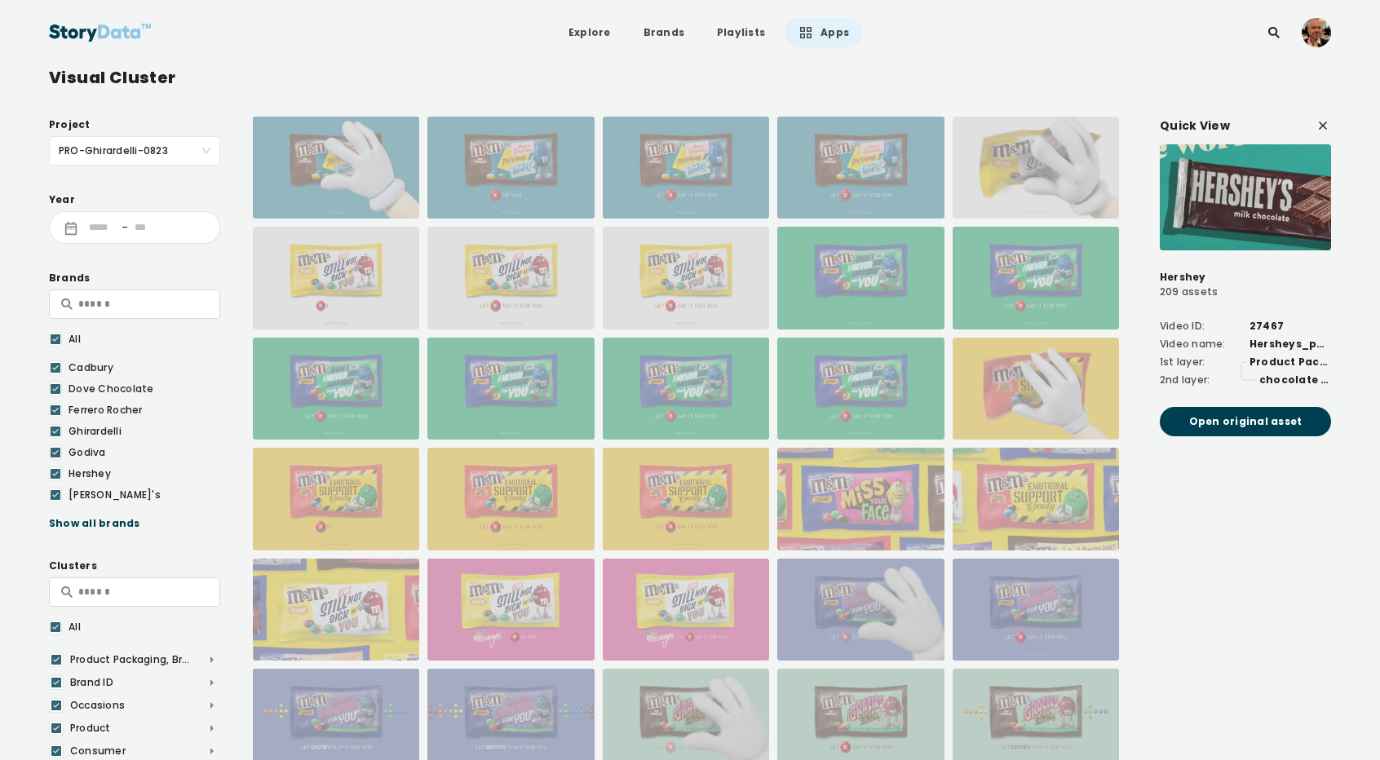
click at [877, 381] on div at bounding box center [860, 389] width 166 height 102
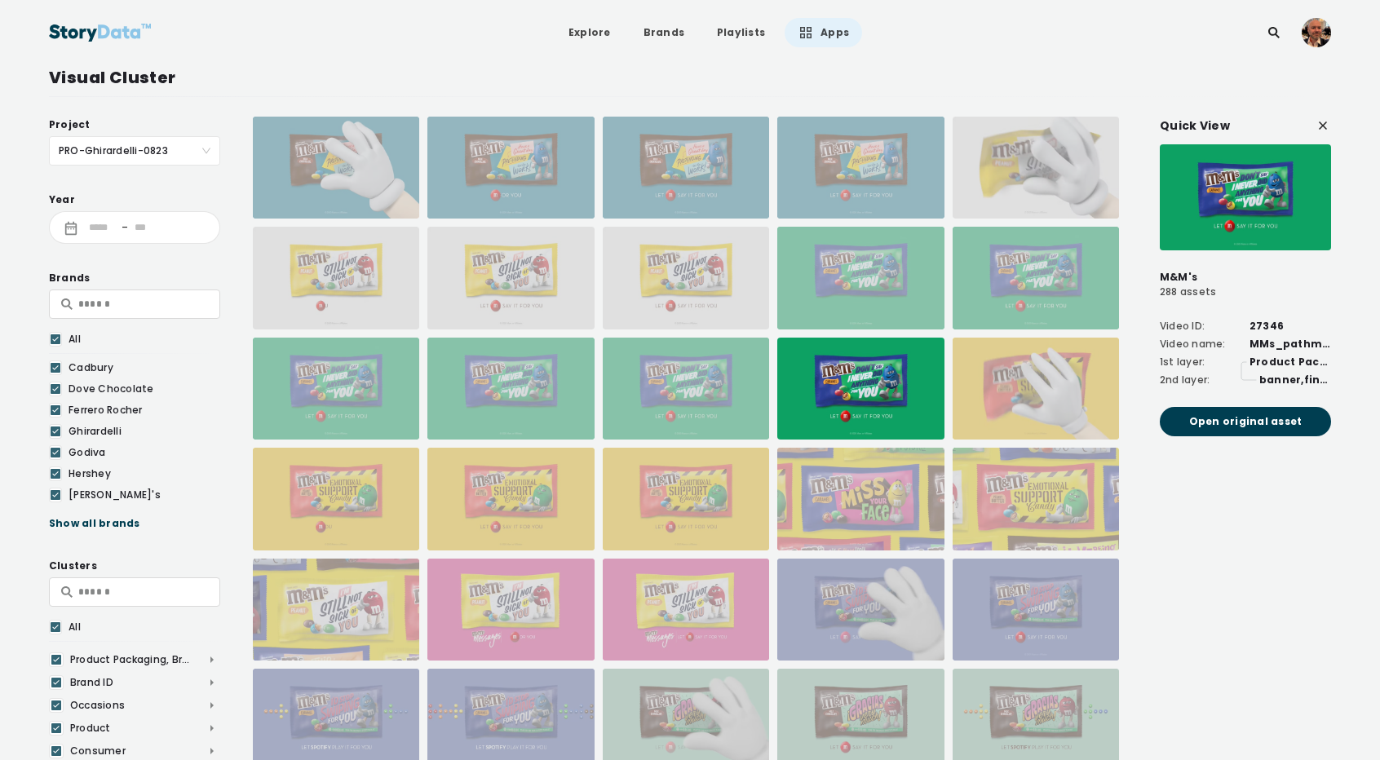
click at [868, 597] on div at bounding box center [860, 610] width 166 height 102
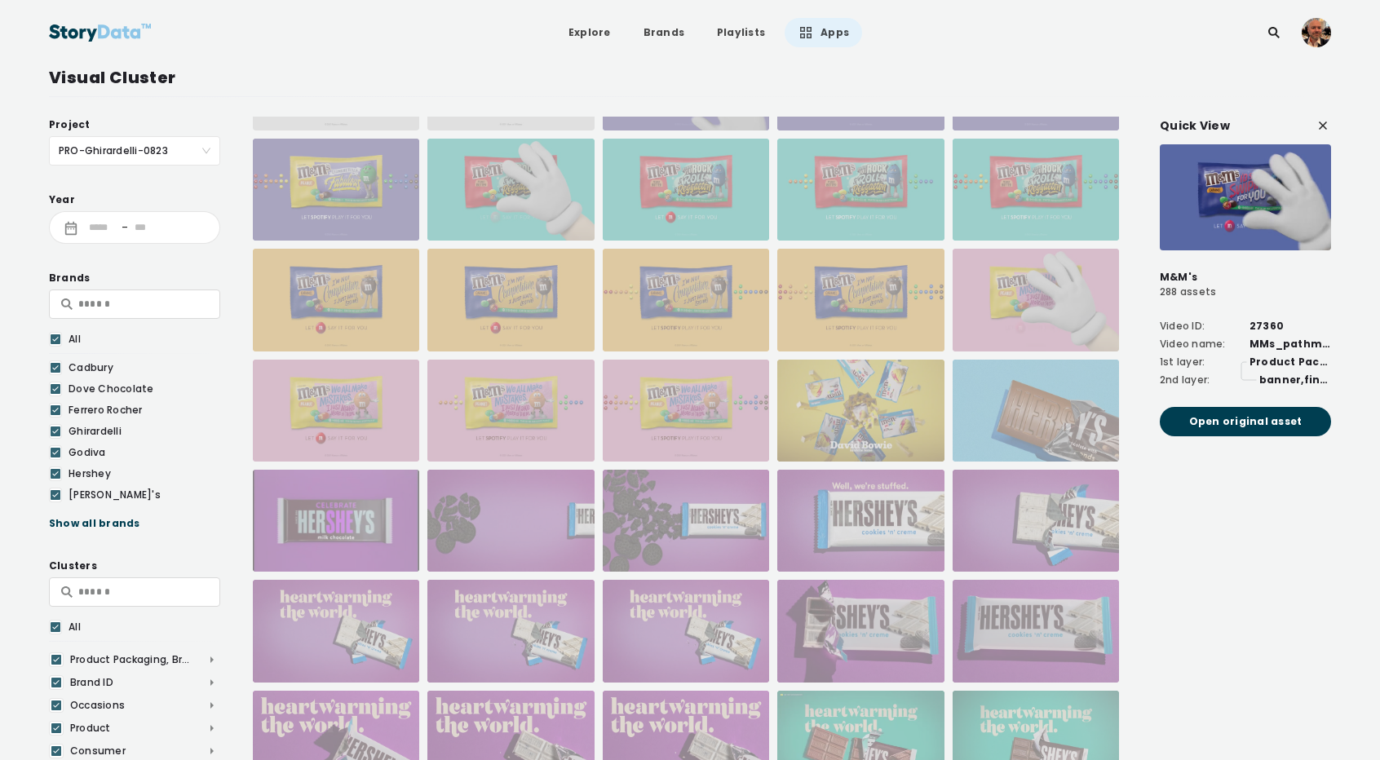
scroll to position [1116, 0]
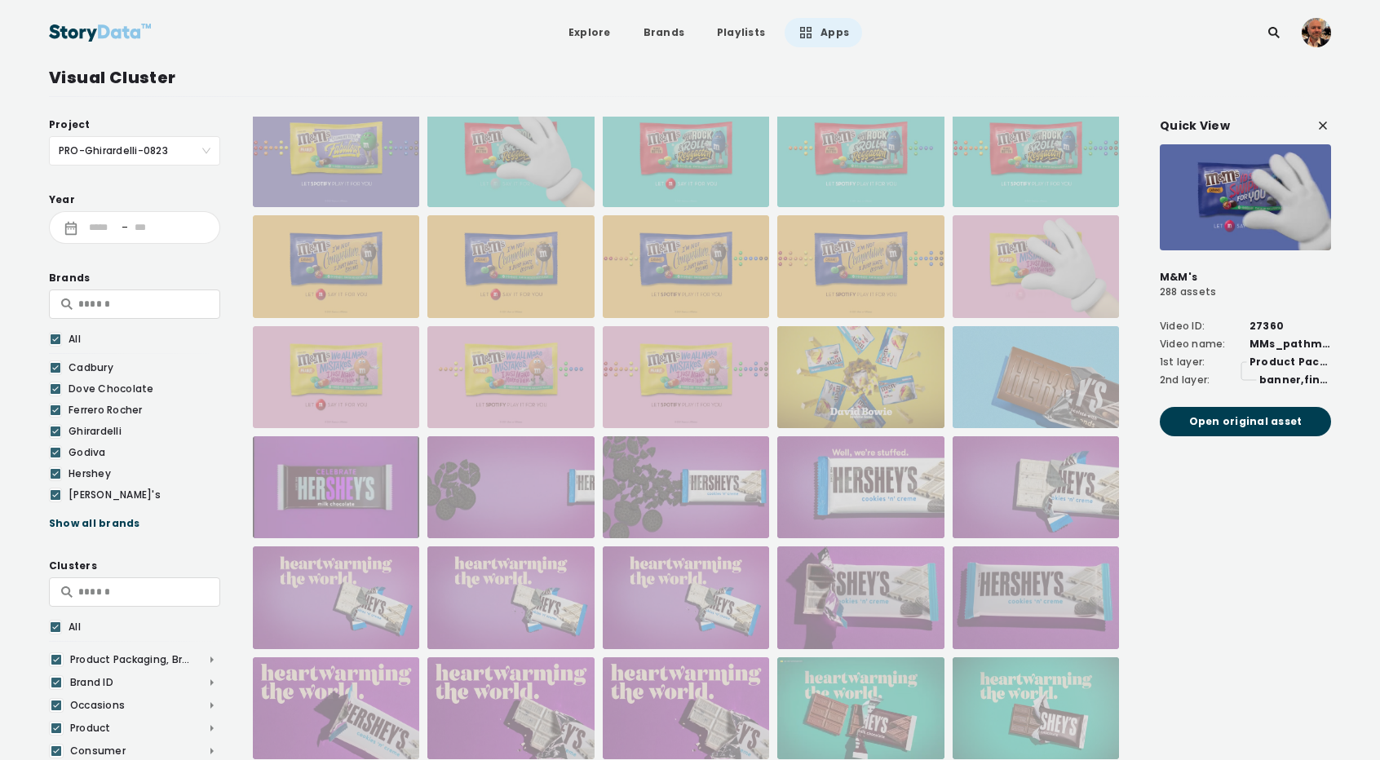
click at [1014, 386] on div at bounding box center [1035, 377] width 166 height 102
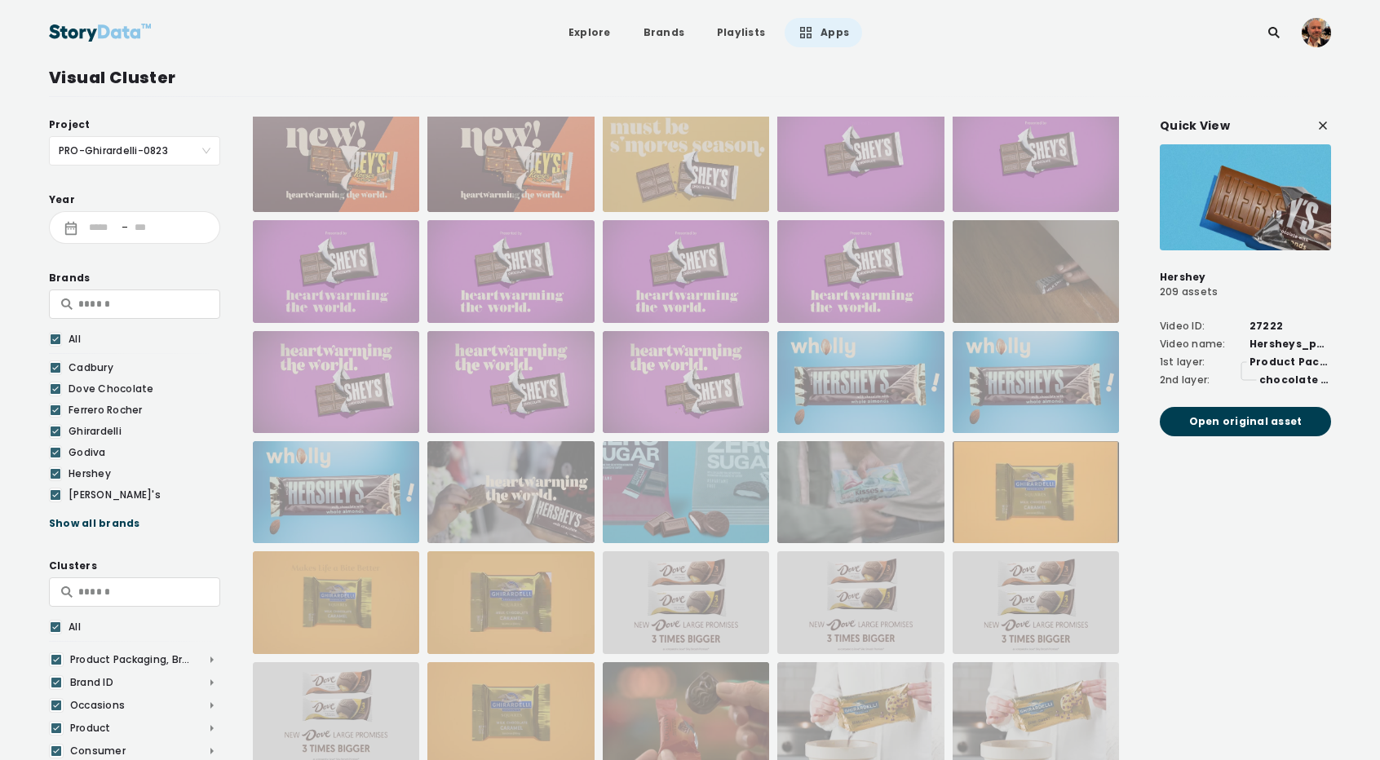
scroll to position [5309, 0]
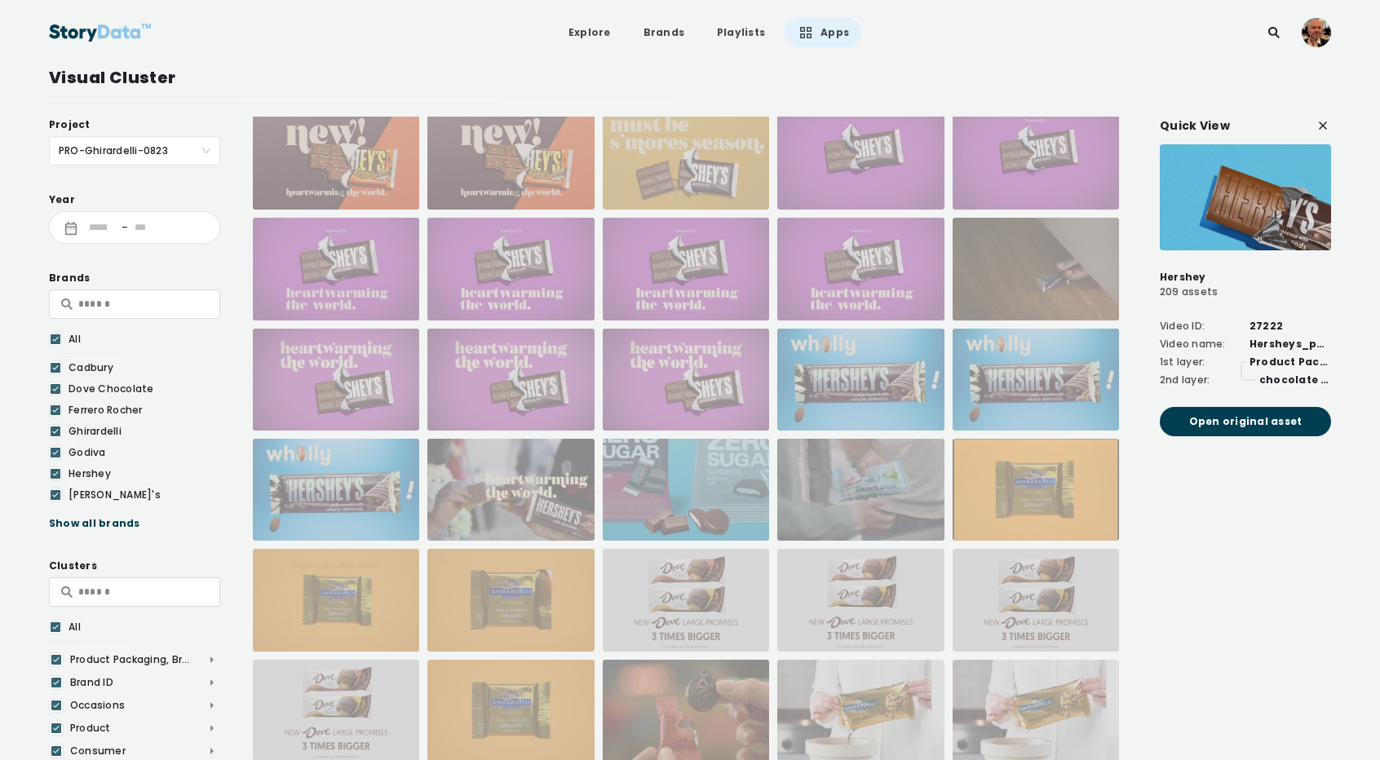
click at [510, 484] on div at bounding box center [510, 490] width 166 height 102
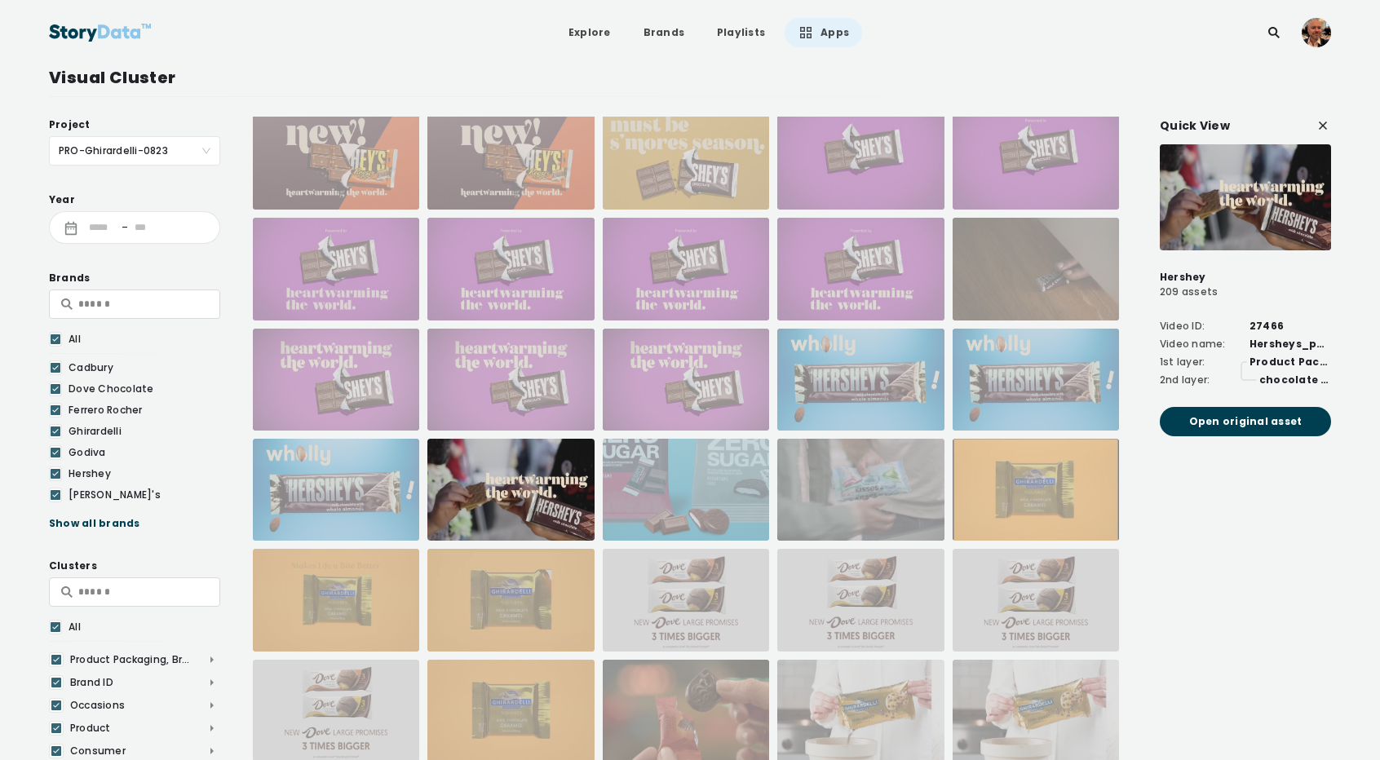
click at [373, 76] on div "Visual Cluster" at bounding box center [690, 77] width 1282 height 24
